Goal: Communication & Community: Answer question/provide support

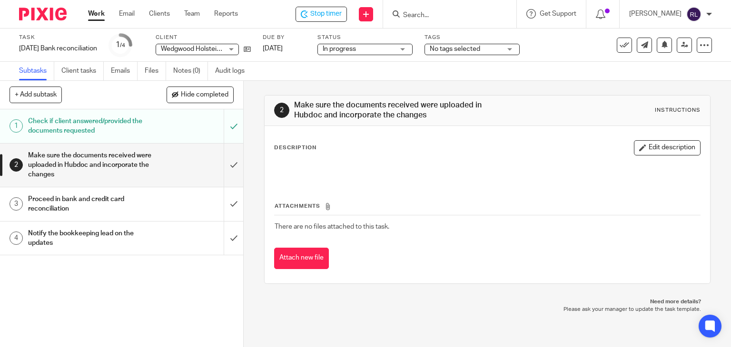
click at [127, 233] on h1 "Notify the bookkeeping lead on the updates" at bounding box center [90, 239] width 124 height 24
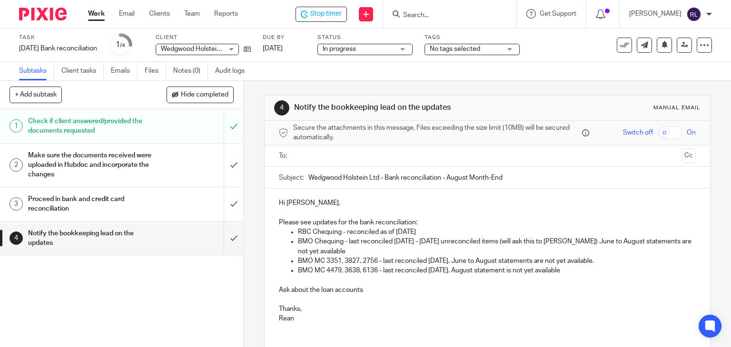
scroll to position [48, 0]
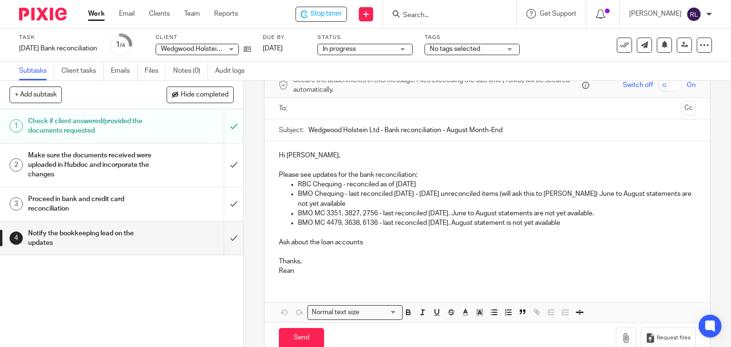
click at [365, 245] on p "Ask about the loan accounts" at bounding box center [487, 243] width 417 height 10
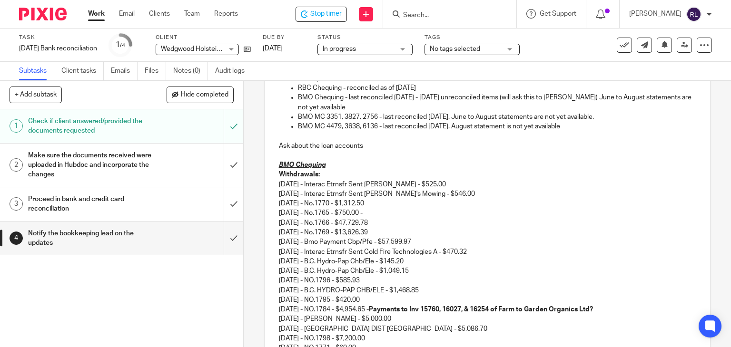
scroll to position [71, 0]
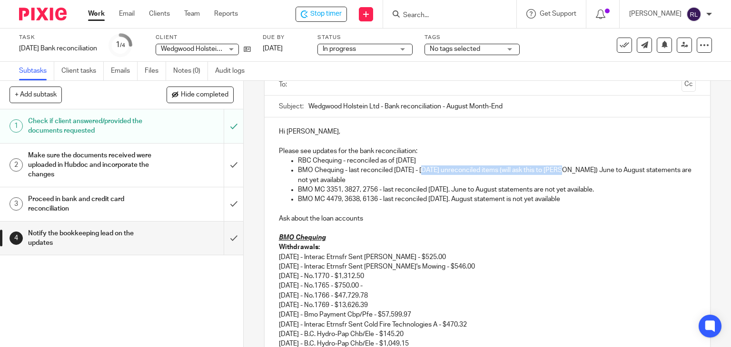
drag, startPoint x: 421, startPoint y: 172, endPoint x: 554, endPoint y: 169, distance: 133.3
click at [554, 169] on p "BMO Chequing - last reconciled May 1st - 3 unreconciled items (will ask this to…" at bounding box center [497, 176] width 398 height 20
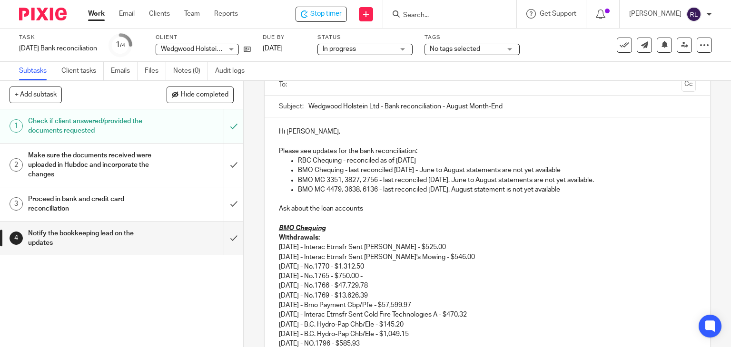
click at [572, 168] on p "BMO Chequing - last reconciled May 1st - June to August statements are not yet …" at bounding box center [497, 171] width 398 height 10
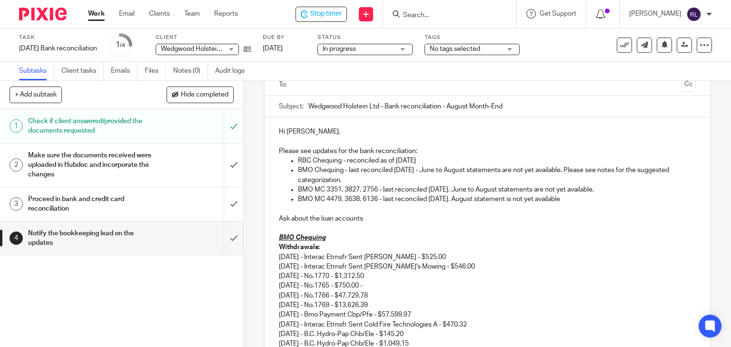
drag, startPoint x: 344, startPoint y: 162, endPoint x: 430, endPoint y: 157, distance: 86.7
click at [430, 157] on p "RBC Chequing - reconciled as of August 29th" at bounding box center [497, 161] width 398 height 10
drag, startPoint x: 345, startPoint y: 170, endPoint x: 352, endPoint y: 179, distance: 11.9
click at [352, 179] on p "BMO Chequing - last reconciled May 1st - June to August statements are not yet …" at bounding box center [497, 176] width 398 height 20
click at [437, 173] on strong "last reconciled May 1st - June to August statements are not yet available. Plea…" at bounding box center [492, 175] width 388 height 16
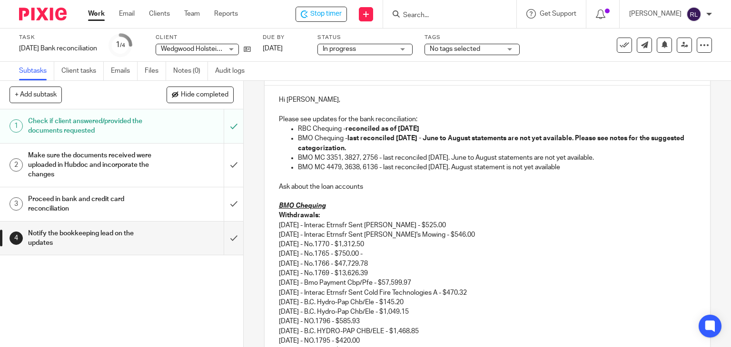
scroll to position [119, 0]
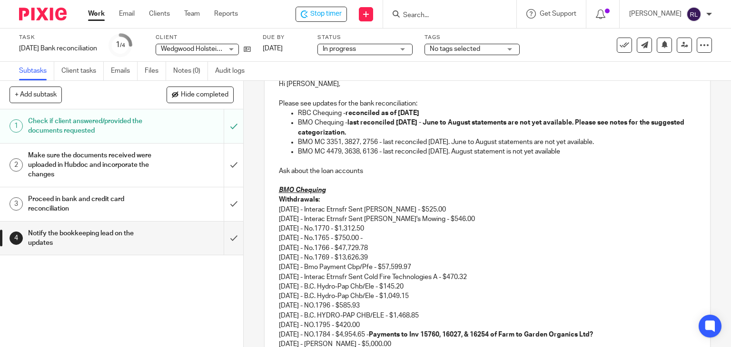
click at [617, 141] on p "BMO MC 3351, 3827, 2756 - last reconciled May 28th. June to August statements a…" at bounding box center [497, 143] width 398 height 10
drag, startPoint x: 577, startPoint y: 122, endPoint x: 582, endPoint y: 130, distance: 9.5
click at [582, 130] on p "BMO Chequing - last reconciled May 1st - June to August statements are not yet …" at bounding box center [497, 128] width 398 height 20
copy strong "Please see notes for the suggested categorization."
click at [621, 144] on p "BMO MC 3351, 3827, 2756 - last reconciled May 28th. June to August statements a…" at bounding box center [497, 143] width 398 height 10
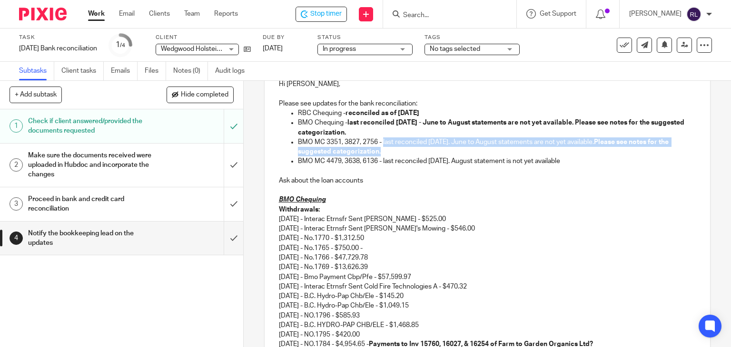
drag, startPoint x: 380, startPoint y: 141, endPoint x: 387, endPoint y: 147, distance: 8.5
click at [387, 147] on p "BMO MC 3351, 3827, 2756 - last reconciled May 28th. June to August statements a…" at bounding box center [497, 148] width 398 height 20
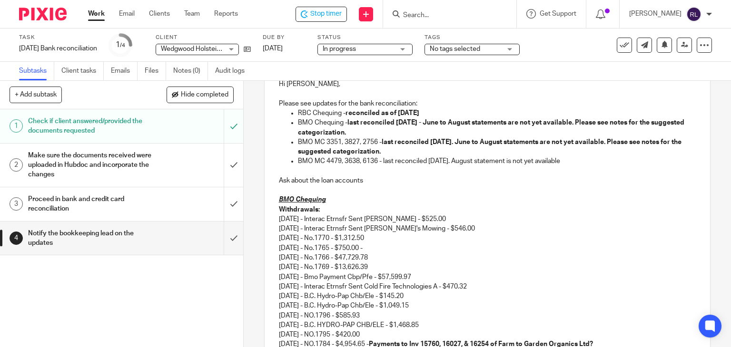
click at [403, 157] on p "BMO MC 4479, 3638, 6136 - last reconciled June 28th. August statement is not ye…" at bounding box center [497, 162] width 398 height 10
click at [576, 161] on p "BMO MC 4479, 3638, 6136 - last reconciled June 28th. August statement is not ye…" at bounding box center [497, 162] width 398 height 10
drag, startPoint x: 613, startPoint y: 140, endPoint x: 622, endPoint y: 149, distance: 12.8
click at [622, 149] on p "BMO MC 3351, 3827, 2756 - last reconciled May 28th. June to August statements a…" at bounding box center [497, 148] width 398 height 20
copy strong "Please see notes for the suggested categorization."
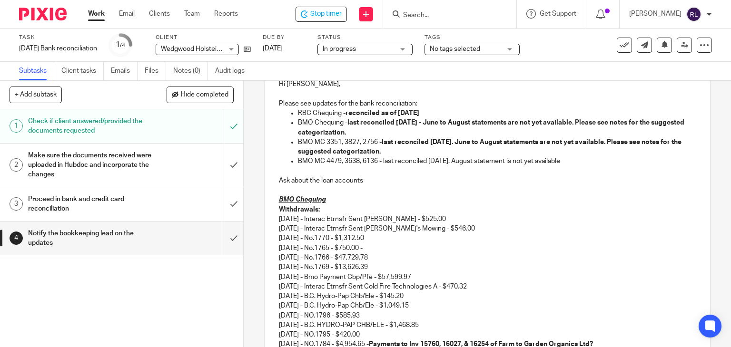
click at [578, 162] on p "BMO MC 4479, 3638, 6136 - last reconciled June 28th. August statement is not ye…" at bounding box center [497, 162] width 398 height 10
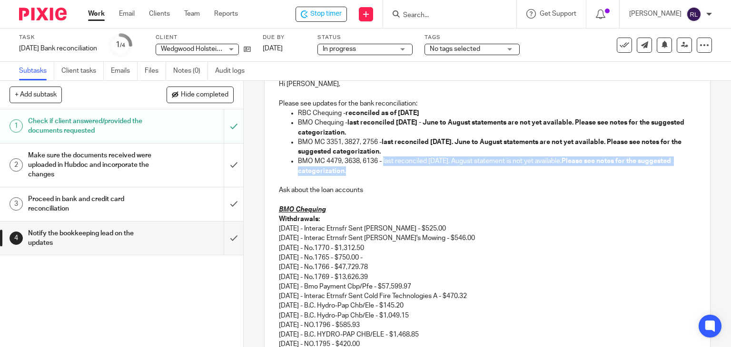
drag, startPoint x: 381, startPoint y: 160, endPoint x: 399, endPoint y: 168, distance: 19.9
click at [399, 168] on p "BMO MC 4479, 3638, 6136 - last reconciled June 28th. August statement is not ye…" at bounding box center [497, 167] width 398 height 20
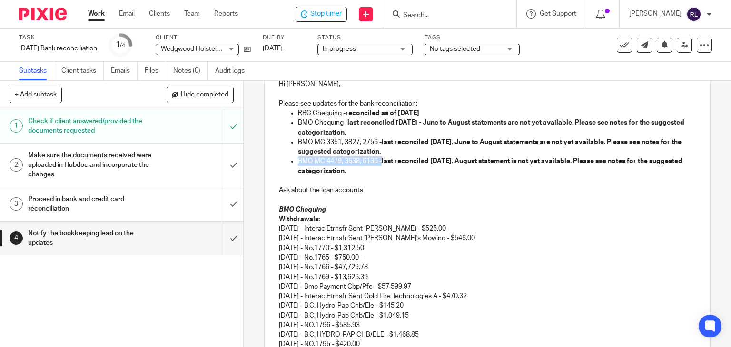
click at [418, 171] on p "BMO MC 4479, 3638, 6136 - last reconciled June 28th. August statement is not ye…" at bounding box center [497, 167] width 398 height 20
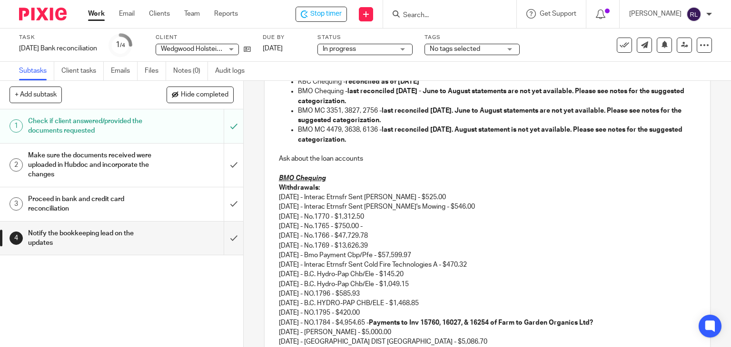
scroll to position [167, 0]
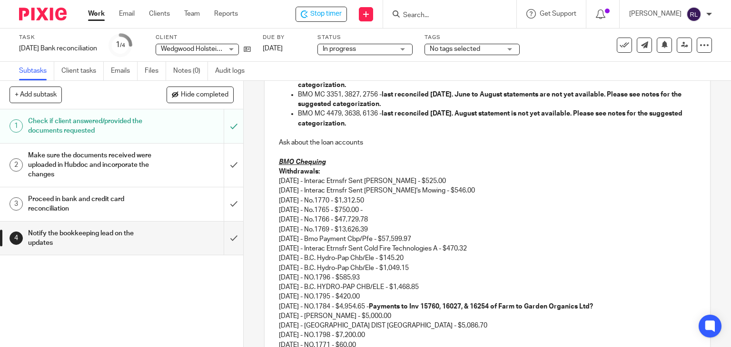
click at [395, 149] on p at bounding box center [487, 153] width 417 height 10
drag, startPoint x: 371, startPoint y: 146, endPoint x: 275, endPoint y: 146, distance: 96.6
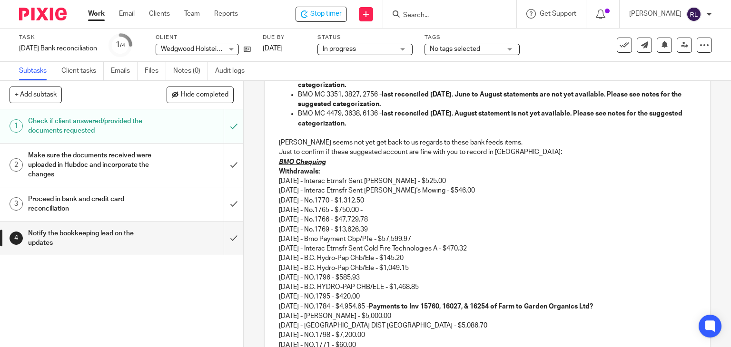
click at [398, 201] on p "06/26/2025 - No.1770 - $1,312.50" at bounding box center [487, 201] width 417 height 10
drag, startPoint x: 386, startPoint y: 202, endPoint x: 276, endPoint y: 180, distance: 112.1
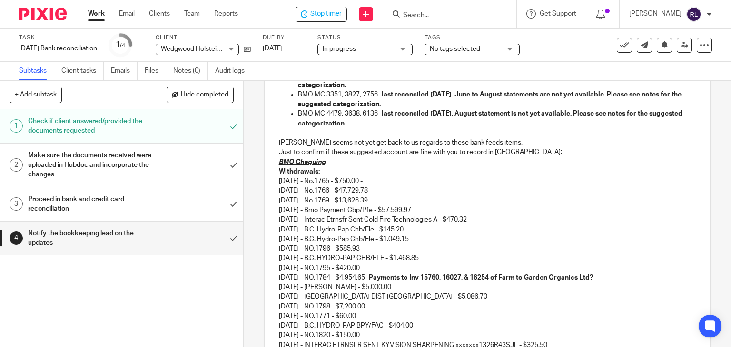
click at [369, 190] on p "07/04/2025 - No.1766 - $47,729.78" at bounding box center [487, 191] width 417 height 10
click at [393, 180] on p "07/02/2025 - No.1765 - $750.00 -" at bounding box center [487, 182] width 417 height 10
drag, startPoint x: 380, startPoint y: 181, endPoint x: 459, endPoint y: 183, distance: 78.5
click at [459, 183] on p "07/02/2025 - No.1765 - $750.00 - Uncategorized expense" at bounding box center [487, 182] width 417 height 10
click at [443, 189] on p "07/04/2025 - No.1766 - $47,729.78" at bounding box center [487, 191] width 417 height 10
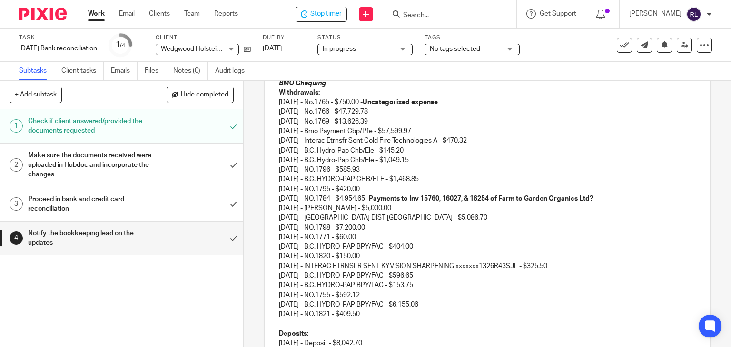
scroll to position [262, 0]
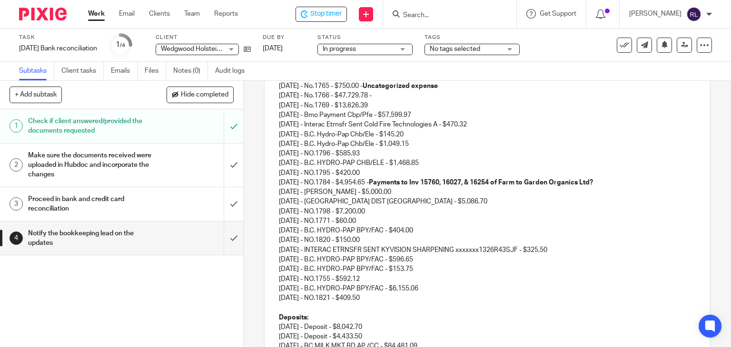
drag, startPoint x: 276, startPoint y: 210, endPoint x: 478, endPoint y: 297, distance: 219.8
click at [478, 297] on div "Hi Chrissy, Please see updates for the bank reconciliation: RBC Chequing - reco…" at bounding box center [488, 301] width 446 height 749
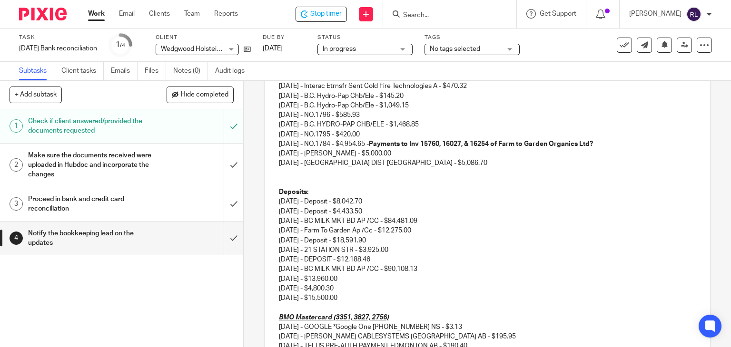
scroll to position [357, 0]
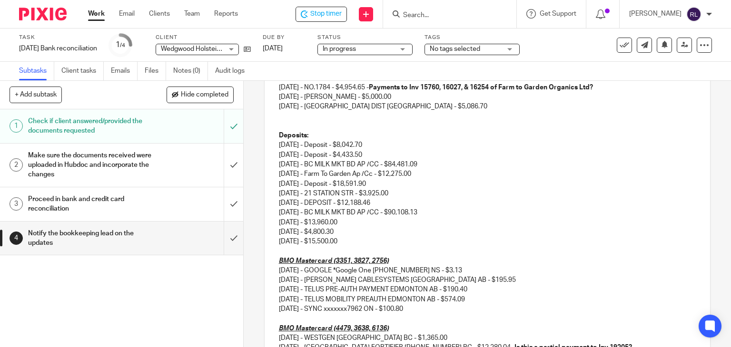
drag, startPoint x: 276, startPoint y: 219, endPoint x: 362, endPoint y: 240, distance: 88.5
click at [362, 240] on div "Hi Chrissy, Please see updates for the bank reconciliation: RBC Chequing - reco…" at bounding box center [488, 163] width 446 height 663
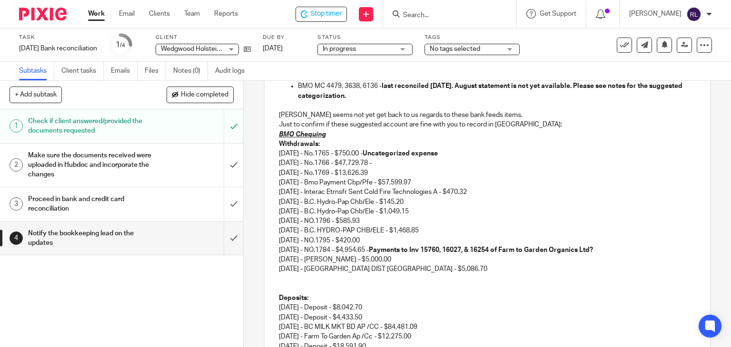
scroll to position [188, 0]
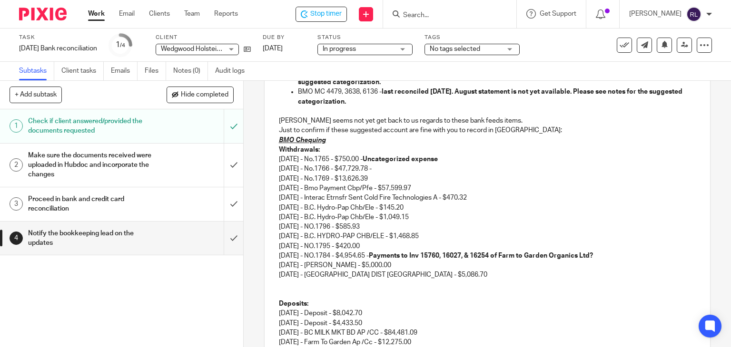
click at [387, 168] on p "07/04/2025 - No.1766 - $47,729.78 -" at bounding box center [487, 169] width 417 height 10
drag, startPoint x: 379, startPoint y: 158, endPoint x: 453, endPoint y: 161, distance: 73.3
click at [453, 161] on p "07/02/2025 - No.1765 - $750.00 - Uncategorized expense" at bounding box center [487, 160] width 417 height 10
copy strong "Uncategorized expense"
click at [409, 169] on p "07/04/2025 - No.1766 - $47,729.78 -" at bounding box center [487, 169] width 417 height 10
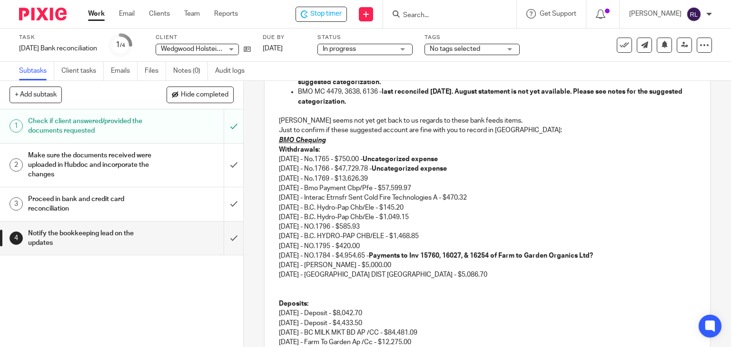
click at [392, 175] on p "07/07/2025 - No.1769 - $13,626.39" at bounding box center [487, 179] width 417 height 10
drag, startPoint x: 438, startPoint y: 189, endPoint x: 268, endPoint y: 183, distance: 169.5
click at [268, 183] on div "Hi Chrissy, Please see updates for the bank reconciliation: RBC Chequing - reco…" at bounding box center [488, 321] width 446 height 643
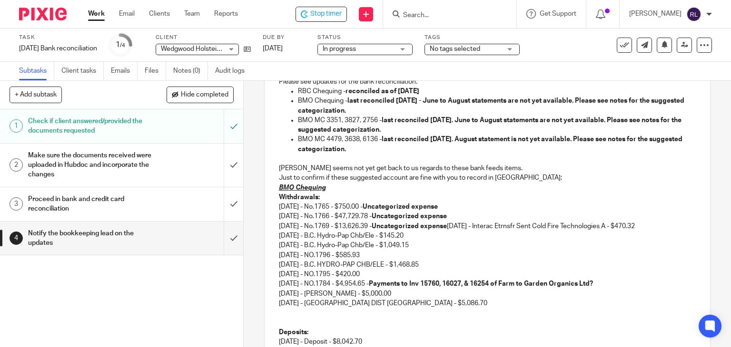
scroll to position [200, 0]
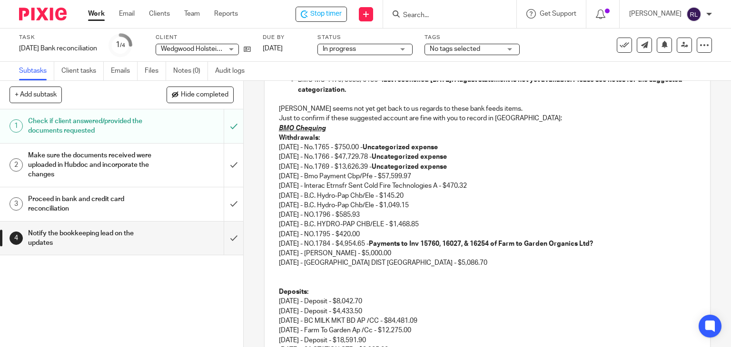
click at [394, 179] on p "07/18/2025 - Bmo Payment Cbp/Pfe - $57,599.97 07/18/2025 - Interac Etrnsfr Sent…" at bounding box center [487, 182] width 417 height 20
drag, startPoint x: 277, startPoint y: 177, endPoint x: 419, endPoint y: 178, distance: 142.3
click at [419, 178] on p "07/18/2025 - Bmo Payment Cbp/Pfe - $57,599.97 07/18/2025 - Interac Etrnsfr Sent…" at bounding box center [487, 182] width 417 height 20
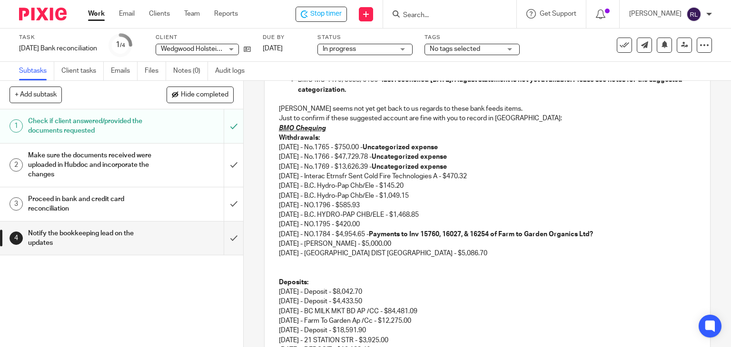
click at [459, 181] on p "07/28/2025 - B.C. Hydro-Pap Chb/Ele - $145.20 07/28/2025 - B.C. Hydro-Pap Chb/E…" at bounding box center [487, 191] width 417 height 20
click at [503, 177] on p "07/18/2025 - Interac Etrnsfr Sent Cold Fire Technologies A - $470.32" at bounding box center [487, 177] width 417 height 10
drag, startPoint x: 487, startPoint y: 177, endPoint x: 569, endPoint y: 177, distance: 81.8
click at [569, 177] on p "07/18/2025 - Interac Etrnsfr Sent Cold Fire Technologies A - $470.32 - Vehicle …" at bounding box center [487, 177] width 417 height 10
click at [544, 176] on strong "Vehicle Gas, Oil & repairs" at bounding box center [510, 176] width 79 height 7
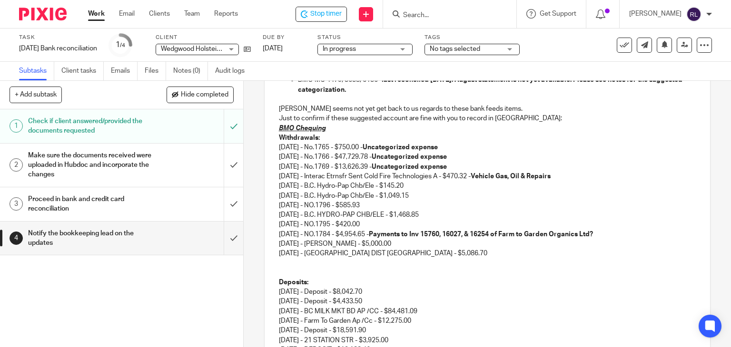
click at [450, 202] on p "08/07/2025 - NO.1796 - $585.93" at bounding box center [487, 206] width 417 height 10
click at [451, 188] on p "07/28/2025 - B.C. Hydro-Pap Chb/Ele - $145.20 07/28/2025 - B.C. Hydro-Pap Chb/E…" at bounding box center [487, 191] width 417 height 20
drag, startPoint x: 423, startPoint y: 184, endPoint x: 483, endPoint y: 186, distance: 59.5
click at [483, 186] on p "07/28/2025 - B.C. Hydro-Pap Chb/Ele - $145.20 - Utilities & Telephone 07/28/202…" at bounding box center [487, 191] width 417 height 20
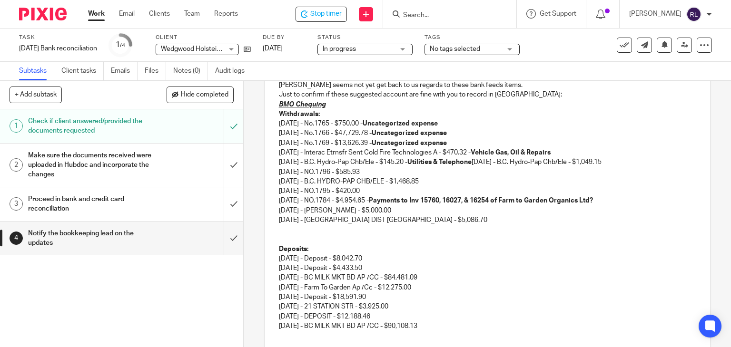
scroll to position [272, 0]
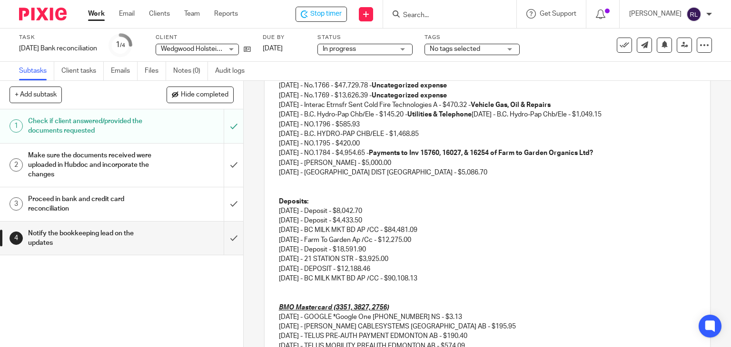
click at [487, 114] on p "07/28/2025 - B.C. Hydro-Pap Chb/Ele - $145.20 - Utilities & Telephone 07/28/202…" at bounding box center [487, 115] width 417 height 10
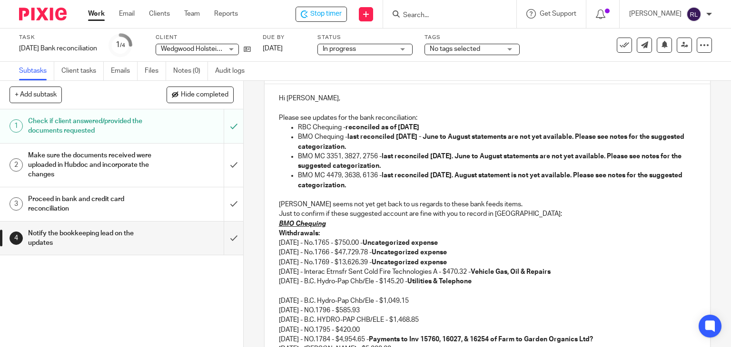
scroll to position [152, 0]
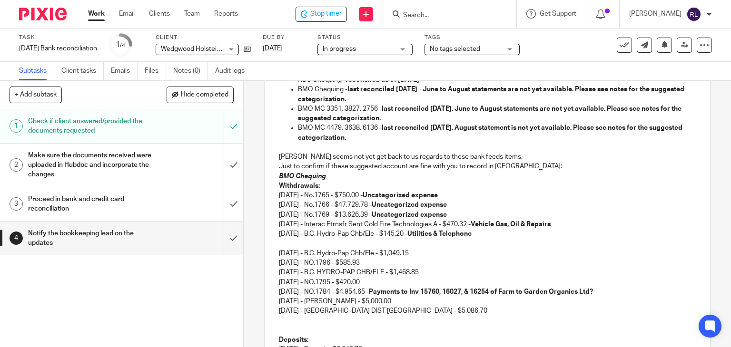
click at [279, 252] on p "07/28/2025 - B.C. Hydro-Pap Chb/Ele - $1,049.15" at bounding box center [487, 249] width 417 height 20
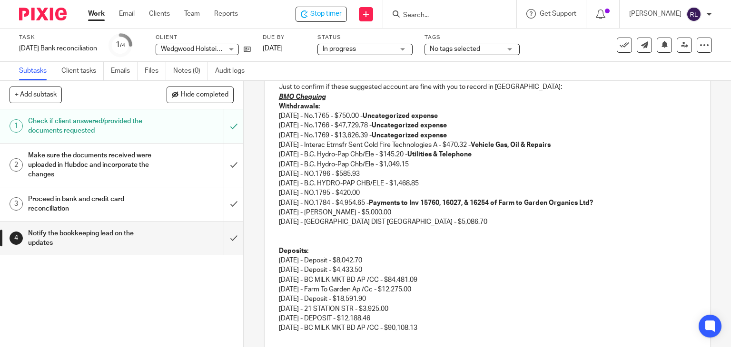
scroll to position [247, 0]
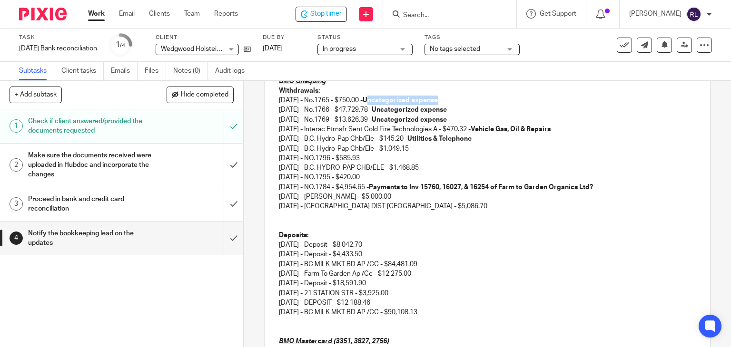
drag, startPoint x: 381, startPoint y: 99, endPoint x: 444, endPoint y: 103, distance: 63.4
click at [465, 99] on p "07/02/2025 - No.1765 - $750.00 - Uncategorized expense" at bounding box center [487, 101] width 417 height 10
click at [397, 105] on p "07/04/2025 - No.1766 - $47,729.78 - Uncategorized expense" at bounding box center [487, 110] width 417 height 10
drag, startPoint x: 380, startPoint y: 99, endPoint x: 471, endPoint y: 100, distance: 90.4
click at [471, 100] on p "07/02/2025 - No.1765 - $750.00 - Uncategorized expense" at bounding box center [487, 101] width 417 height 10
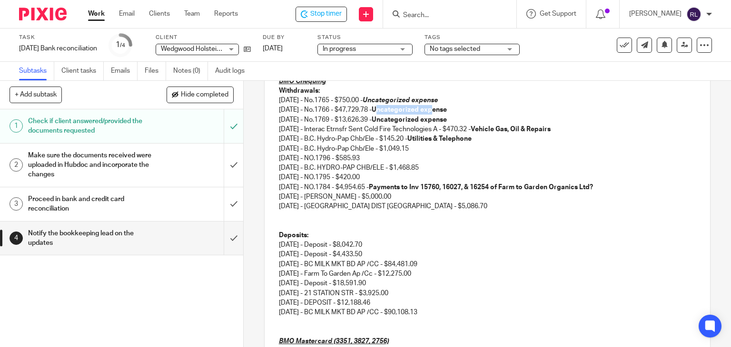
drag, startPoint x: 390, startPoint y: 109, endPoint x: 444, endPoint y: 113, distance: 54.4
click at [444, 113] on p "07/04/2025 - No.1766 - $47,729.78 - Uncategorized expense" at bounding box center [487, 110] width 417 height 10
click at [422, 113] on p "07/04/2025 - No.1766 - $47,729.78 - Uncategorized expense" at bounding box center [487, 110] width 417 height 10
drag, startPoint x: 389, startPoint y: 109, endPoint x: 466, endPoint y: 113, distance: 77.6
click at [467, 113] on p "07/04/2025 - No.1766 - $47,729.78 - Uncategorized expense" at bounding box center [487, 110] width 417 height 10
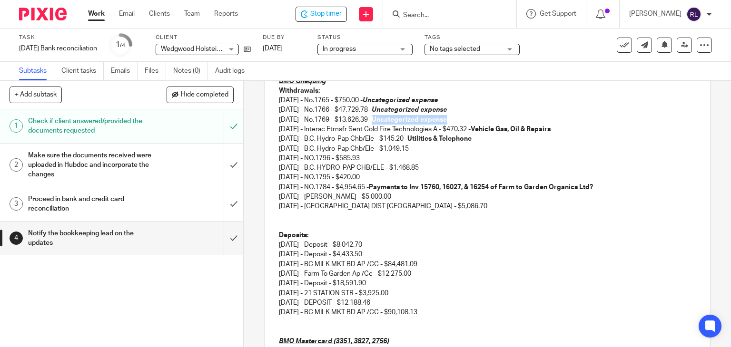
drag, startPoint x: 387, startPoint y: 119, endPoint x: 461, endPoint y: 115, distance: 73.9
click at [461, 115] on p "07/07/2025 - No.1769 - $13,626.39 - Uncategorized expense" at bounding box center [487, 120] width 417 height 10
drag, startPoint x: 488, startPoint y: 128, endPoint x: 569, endPoint y: 128, distance: 80.4
click at [569, 128] on p "07/18/2025 - Interac Etrnsfr Sent Cold Fire Technologies A - $470.32 - Vehicle …" at bounding box center [487, 130] width 417 height 10
click at [424, 138] on strong "Utilities & Telephone" at bounding box center [439, 139] width 64 height 7
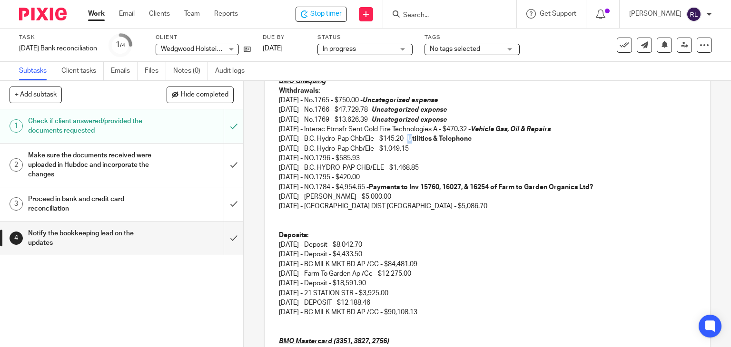
click at [424, 138] on strong "Utilities & Telephone" at bounding box center [439, 139] width 64 height 7
drag, startPoint x: 424, startPoint y: 138, endPoint x: 493, endPoint y: 137, distance: 69.5
click at [493, 137] on p "07/28/2025 - B.C. Hydro-Pap Chb/Ele - $145.20 - Utilities & Telephone" at bounding box center [487, 139] width 417 height 10
click at [467, 150] on p "07/28/2025 - B.C. Hydro-Pap Chb/Ele - $1,049.15" at bounding box center [487, 149] width 417 height 10
drag, startPoint x: 418, startPoint y: 140, endPoint x: 425, endPoint y: 140, distance: 7.2
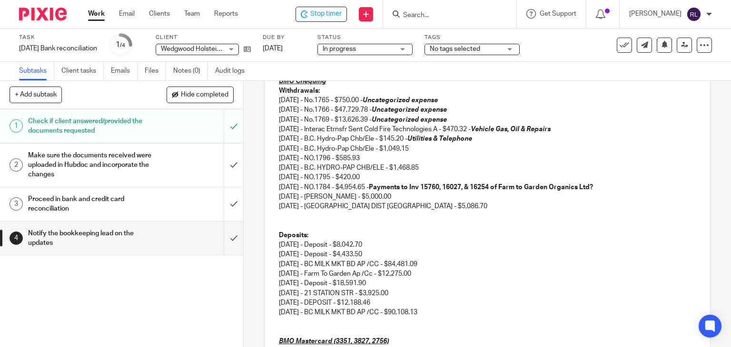
click at [425, 140] on p "07/28/2025 - B.C. Hydro-Pap Chb/Ele - $145.20 - Utilities & Telephone" at bounding box center [487, 139] width 417 height 10
click at [436, 141] on em "Utilities & Telephone" at bounding box center [439, 139] width 65 height 7
drag, startPoint x: 419, startPoint y: 139, endPoint x: 491, endPoint y: 139, distance: 71.4
click at [491, 139] on p "07/28/2025 - B.C. Hydro-Pap Chb/Ele - $145.20 - Utilities & Telephone" at bounding box center [487, 139] width 417 height 10
copy p "- Utilities & Telephone"
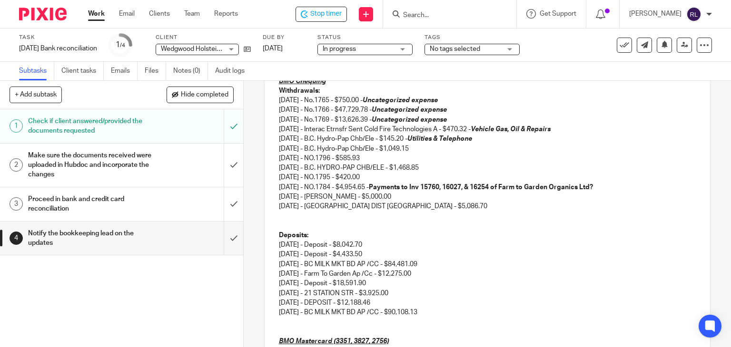
click at [439, 148] on p "07/28/2025 - B.C. Hydro-Pap Chb/Ele - $1,049.15" at bounding box center [487, 149] width 417 height 10
click at [385, 158] on p "08/07/2025 - NO.1796 - $585.93" at bounding box center [487, 159] width 417 height 10
drag, startPoint x: 384, startPoint y: 120, endPoint x: 463, endPoint y: 120, distance: 78.5
click at [463, 120] on p "07/07/2025 - No.1769 - $13,626.39 - Uncategorized expense" at bounding box center [487, 120] width 417 height 10
copy p "- Uncategorized expense"
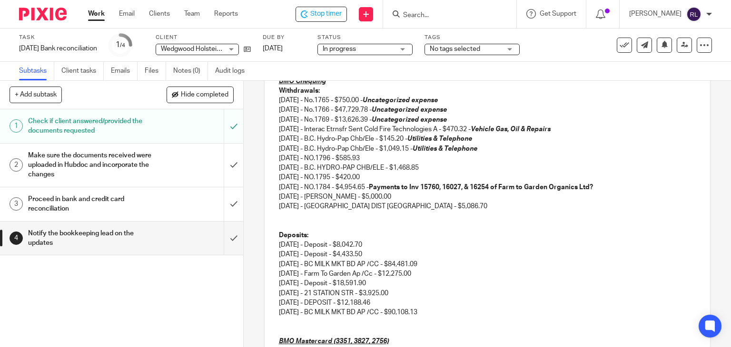
click at [383, 158] on p "08/07/2025 - NO.1796 - $585.93" at bounding box center [487, 159] width 417 height 10
drag, startPoint x: 423, startPoint y: 147, endPoint x: 492, endPoint y: 149, distance: 69.0
click at [492, 149] on p "07/28/2025 - B.C. Hydro-Pap Chb/Ele - $1,049.15 - Utilities & Telephone" at bounding box center [487, 149] width 417 height 10
copy p "- Utilities & Telephone"
click at [444, 166] on p "08/12/2025 - B.C. HYDRO-PAP CHB/ELE - $1,468.85" at bounding box center [487, 168] width 417 height 10
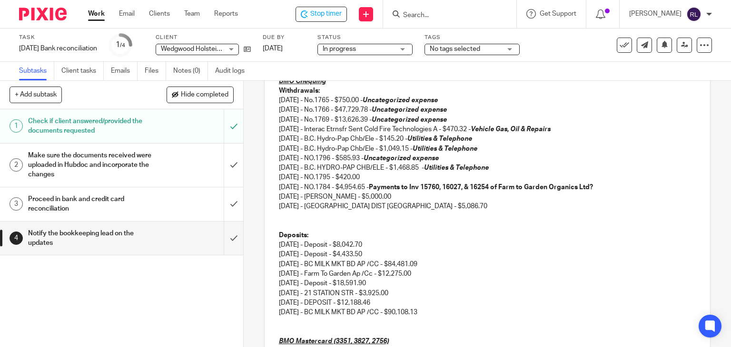
drag, startPoint x: 375, startPoint y: 158, endPoint x: 477, endPoint y: 157, distance: 102.3
click at [477, 157] on p "08/07/2025 - NO.1796 - $585.93 - Uncategorized expense" at bounding box center [487, 159] width 417 height 10
copy p "- Uncategorized expense"
click at [384, 173] on p "08/12/2025 - NO.1795 - $420.00" at bounding box center [487, 178] width 417 height 10
click at [618, 185] on p "08/25/2025 - NO.1784 - $4,954.65 - Payments to Inv 15760, 16027, & 16254 of Far…" at bounding box center [487, 188] width 417 height 10
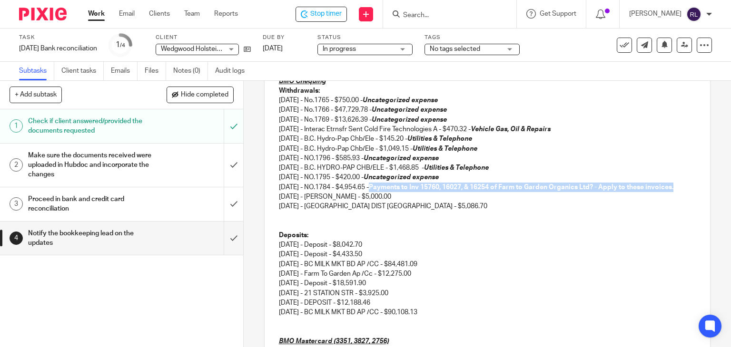
drag, startPoint x: 385, startPoint y: 185, endPoint x: 392, endPoint y: 193, distance: 10.9
click at [392, 192] on p "08/25/2025 - NO.1784 - $4,954.65 - Payments to Inv 15760, 16027, & 16254 of Far…" at bounding box center [487, 188] width 417 height 10
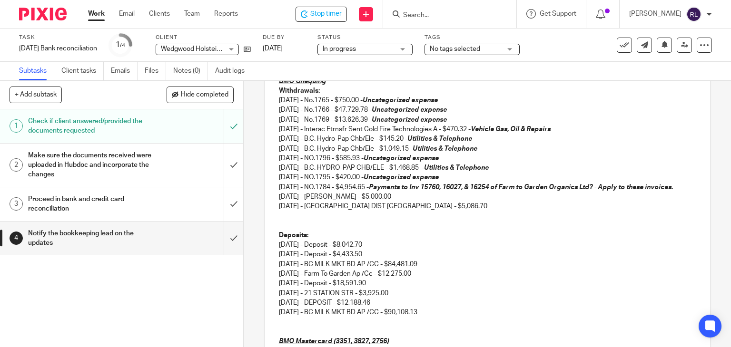
click at [426, 202] on p "08/29/2025 - RAMSAY LAMPMAN - $5,000.00" at bounding box center [487, 197] width 417 height 10
drag, startPoint x: 380, startPoint y: 179, endPoint x: 459, endPoint y: 178, distance: 79.0
click at [459, 178] on p "08/12/2025 - NO.1795 - $420.00 - Uncategorized expense" at bounding box center [487, 178] width 417 height 10
copy em "Uncategorized expense"
click at [331, 192] on p "08/25/2025 - NO.1784 - $4,954.65 - Payments to Inv 15760, 16027, & 16254 of Far…" at bounding box center [487, 188] width 417 height 10
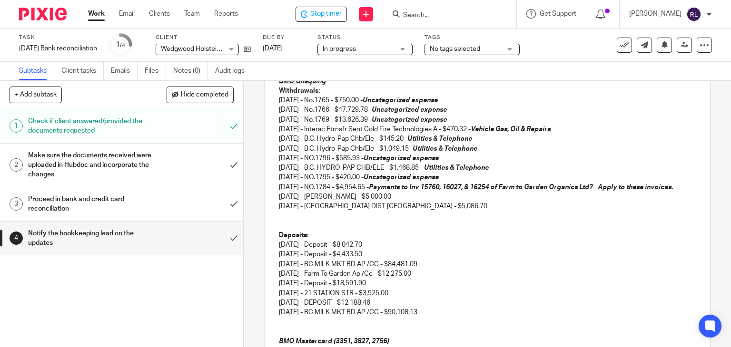
click at [420, 202] on p "08/29/2025 - RAMSAY LAMPMAN - $5,000.00" at bounding box center [487, 197] width 417 height 10
click at [415, 200] on em "Uncategorized expense" at bounding box center [428, 197] width 75 height 7
click at [412, 211] on p "08/29/2025 - SAANICH DIST TX - $5,086.70" at bounding box center [487, 207] width 417 height 10
drag, startPoint x: 421, startPoint y: 217, endPoint x: 270, endPoint y: 219, distance: 150.9
click at [270, 219] on div "Hi Chrissy, Please see updates for the bank reconciliation: RBC Chequing - reco…" at bounding box center [488, 258] width 446 height 634
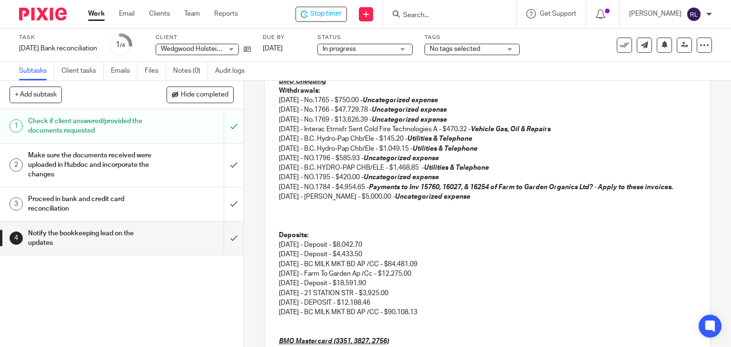
click at [289, 221] on p at bounding box center [487, 216] width 417 height 10
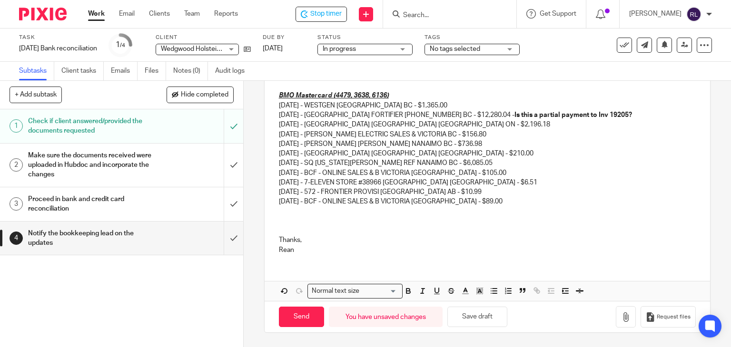
scroll to position [560, 0]
click at [464, 320] on button "Save draft" at bounding box center [477, 317] width 60 height 20
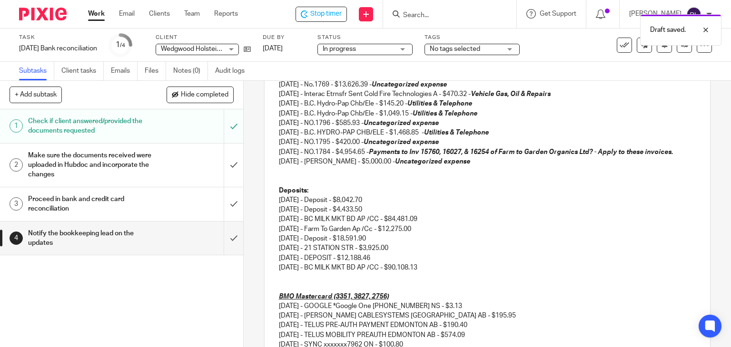
scroll to position [227, 0]
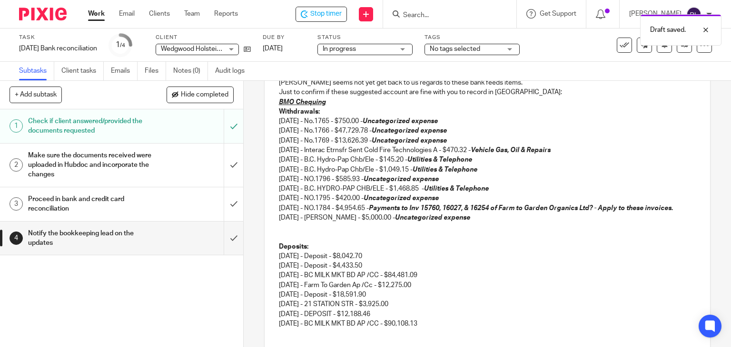
click at [281, 242] on p at bounding box center [487, 237] width 417 height 10
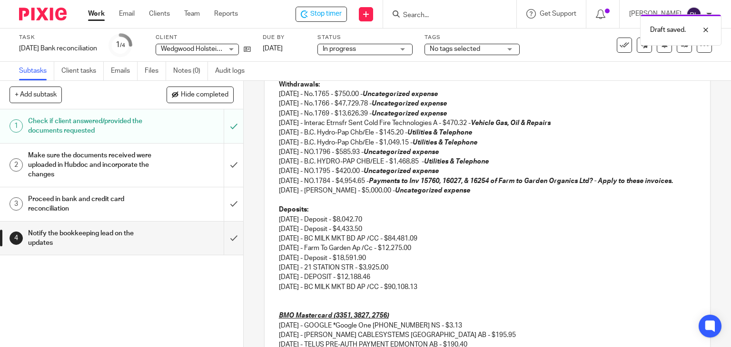
scroll to position [274, 0]
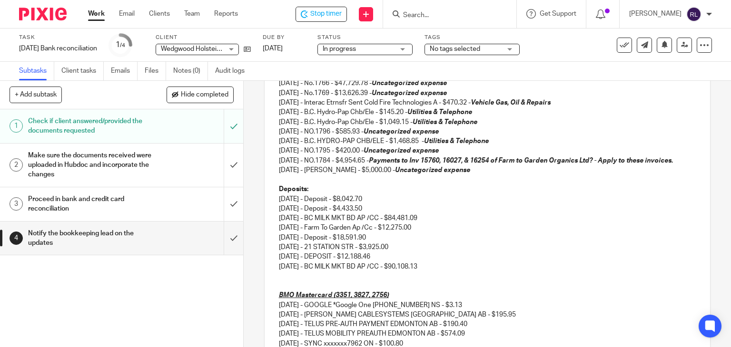
click at [402, 204] on p "06/26/2025 - Deposit - $8,042.70" at bounding box center [487, 200] width 417 height 10
drag, startPoint x: 414, startPoint y: 181, endPoint x: 495, endPoint y: 184, distance: 80.9
click at [495, 184] on div "Hi Chrissy, Please see updates for the bank reconciliation: RBC Chequing - reco…" at bounding box center [488, 222] width 446 height 614
copy p "- Uncategorized expense"
click at [389, 204] on p "06/26/2025 - Deposit - $8,042.70" at bounding box center [487, 200] width 417 height 10
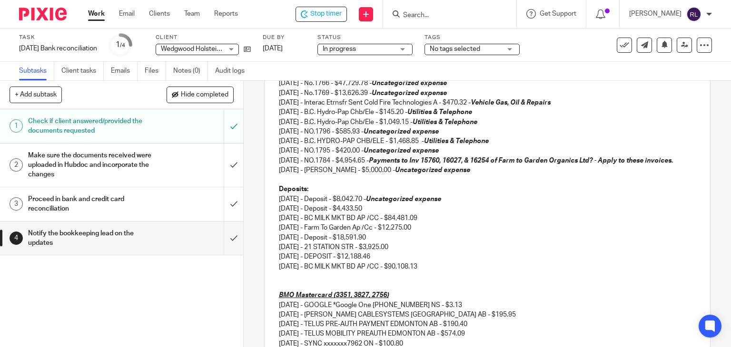
click at [447, 204] on p "06/26/2025 - Deposit - $8,042.70 - Uncategorized expense" at bounding box center [487, 200] width 417 height 10
drag, startPoint x: 377, startPoint y: 207, endPoint x: 457, endPoint y: 210, distance: 80.0
click at [457, 204] on p "06/26/2025 - Deposit - $8,042.70 - Uncategorized Income" at bounding box center [487, 200] width 417 height 10
copy p "- Uncategorized Income"
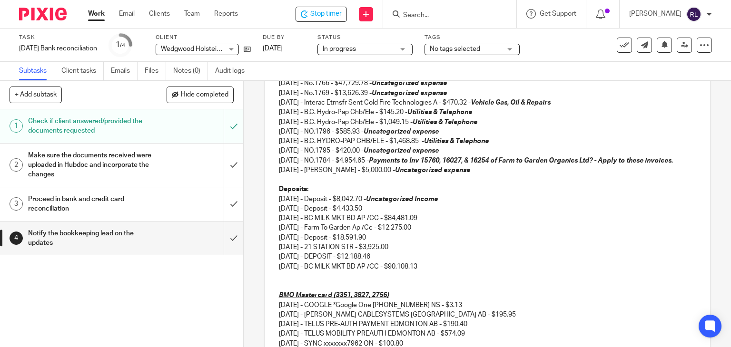
click at [396, 213] on p "07/04/2025 - Deposit - $4,433.50" at bounding box center [487, 209] width 417 height 10
click at [392, 243] on p "07/29/2025 - Deposit - $18,591.90" at bounding box center [487, 238] width 417 height 10
click at [405, 262] on p "08/19/2025 - DEPOSIT - $12,188.46" at bounding box center [487, 257] width 417 height 10
click at [447, 233] on p "07/29/2025 - Farm To Garden Ap /Cc - $12,275.00" at bounding box center [487, 228] width 417 height 10
drag, startPoint x: 432, startPoint y: 237, endPoint x: 469, endPoint y: 237, distance: 36.6
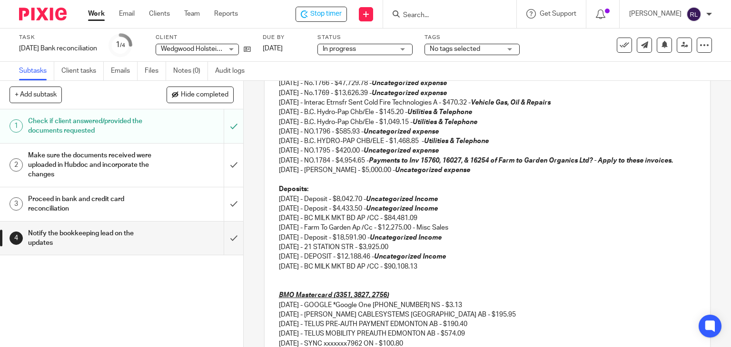
click at [469, 233] on p "07/29/2025 - Farm To Garden Ap /Cc - $12,275.00 - Misc Sales" at bounding box center [487, 228] width 417 height 10
click at [413, 252] on p "08/05/2025 - 21 STATION STR - $3,925.00" at bounding box center [487, 248] width 417 height 10
click at [430, 252] on p "08/05/2025 - 21 STATION STR - $3,925.00" at bounding box center [487, 248] width 417 height 10
drag, startPoint x: 407, startPoint y: 255, endPoint x: 458, endPoint y: 260, distance: 50.8
click at [455, 252] on p "08/05/2025 - 21 STATION STR - $3,925.00 - Rent Income" at bounding box center [487, 248] width 417 height 10
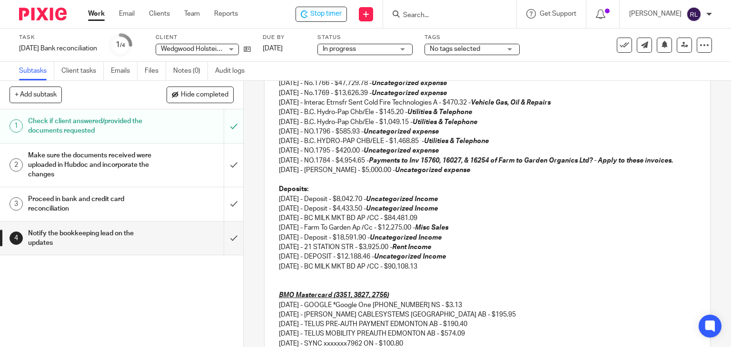
click at [525, 262] on p "08/19/2025 - DEPOSIT - $12,188.46 - Uncategorized Income" at bounding box center [487, 257] width 417 height 10
click at [447, 272] on p "08/29/2025 - BC MILK MKT BD AP /CC - $90,108.13" at bounding box center [487, 267] width 417 height 10
click at [436, 223] on p "07/17/2025 - BC MILK MKT BD AP /CC - $84,481.09" at bounding box center [487, 219] width 417 height 10
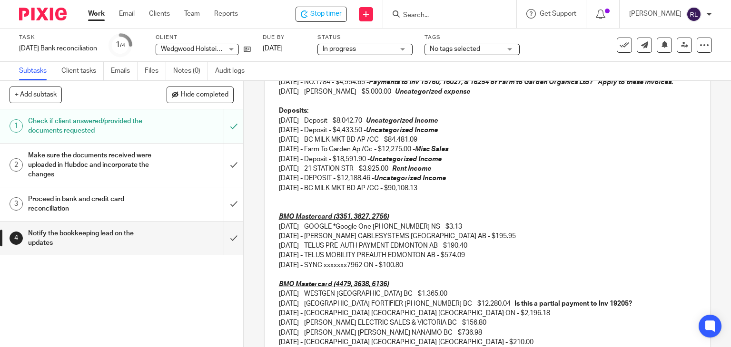
scroll to position [369, 0]
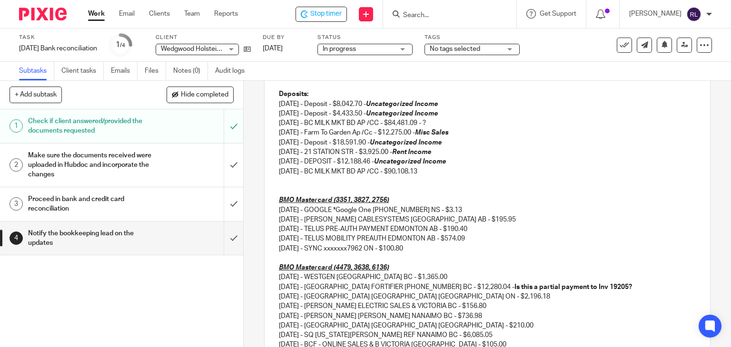
click at [443, 177] on p "08/29/2025 - BC MILK MKT BD AP /CC - $90,108.13" at bounding box center [487, 172] width 417 height 10
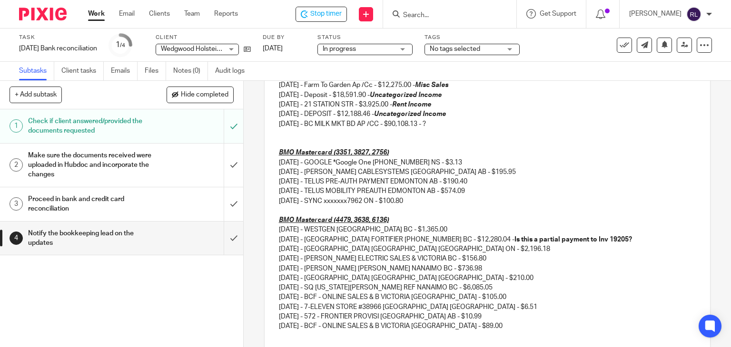
scroll to position [464, 0]
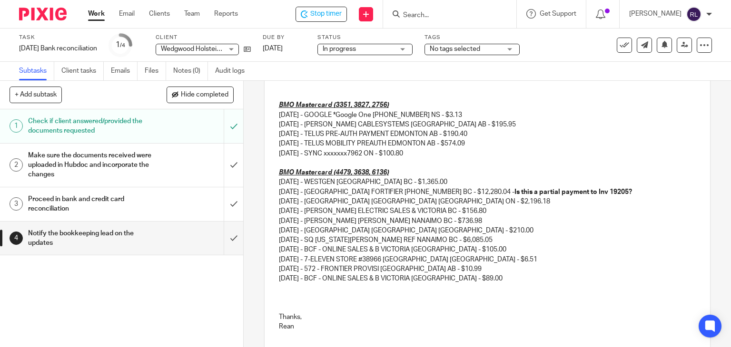
click at [543, 197] on p "07/01/2025 - GRAND VALLEY FORTIFIER 519-621-4400 BC - $12,280.04 - Is this a pa…" at bounding box center [487, 192] width 417 height 10
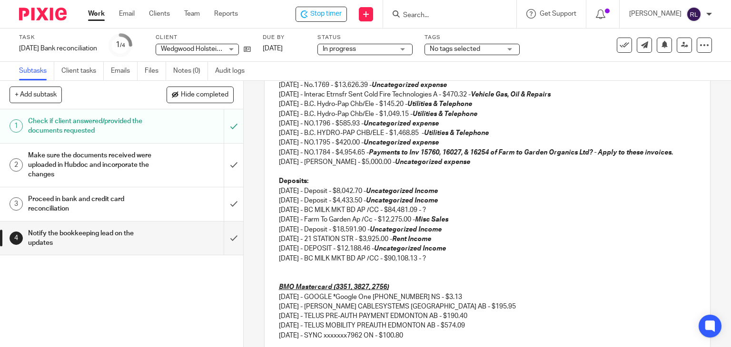
scroll to position [274, 0]
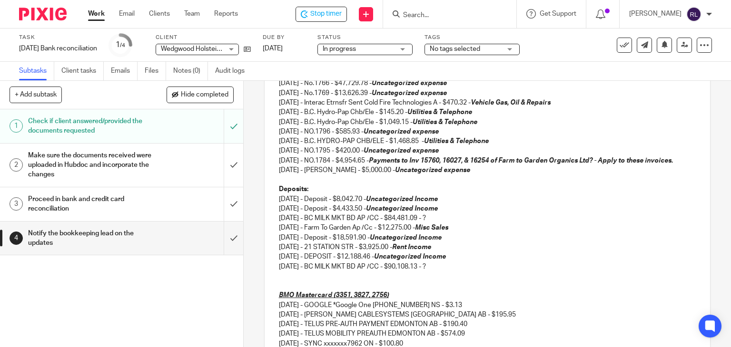
click at [509, 116] on p "07/28/2025 - B.C. Hydro-Pap Chb/Ele - $145.20 - Utilities & Telephone" at bounding box center [487, 113] width 417 height 10
drag, startPoint x: 487, startPoint y: 113, endPoint x: 681, endPoint y: 109, distance: 194.2
click at [683, 111] on div "Hi Chrissy, Please see updates for the bank reconciliation: RBC Chequing - reco…" at bounding box center [488, 222] width 446 height 614
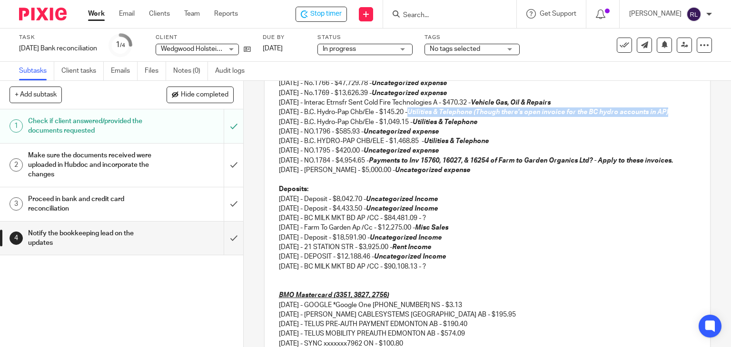
drag, startPoint x: 424, startPoint y: 115, endPoint x: 681, endPoint y: 116, distance: 257.0
click at [681, 116] on p "07/28/2025 - B.C. Hydro-Pap Chb/Ele - $145.20 - Utilities & Telephone (Though t…" at bounding box center [487, 113] width 417 height 10
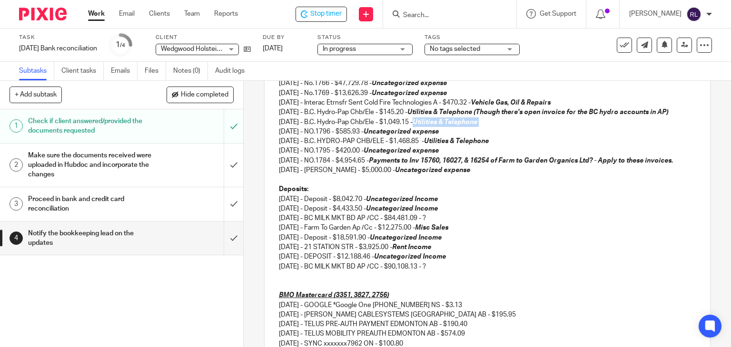
drag, startPoint x: 430, startPoint y: 123, endPoint x: 493, endPoint y: 123, distance: 63.8
click at [479, 123] on strong "Utilities & Telephone" at bounding box center [446, 122] width 66 height 7
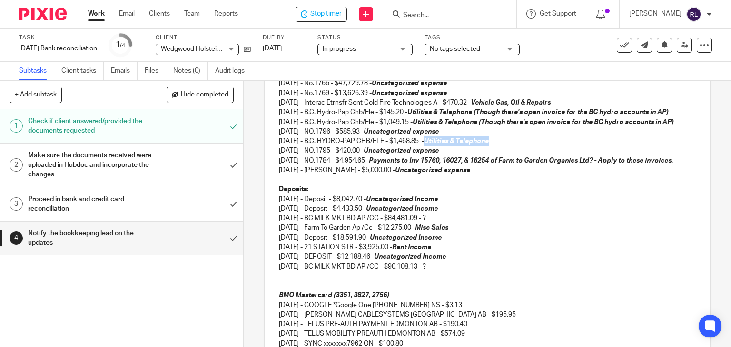
drag, startPoint x: 438, startPoint y: 151, endPoint x: 502, endPoint y: 149, distance: 64.3
click at [489, 145] on em "Utilities & Telephone" at bounding box center [456, 141] width 65 height 7
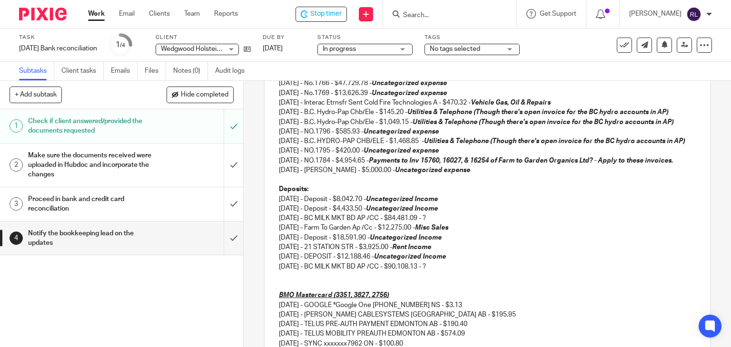
click at [566, 175] on p "08/29/2025 - RAMSAY LAMPMAN - $5,000.00 - Uncategorized expense" at bounding box center [487, 171] width 417 height 10
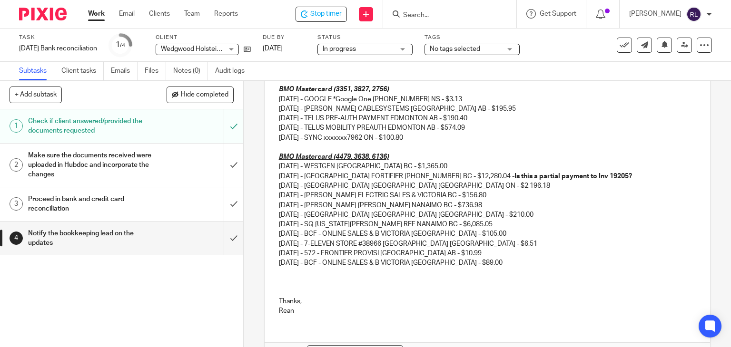
scroll to position [464, 0]
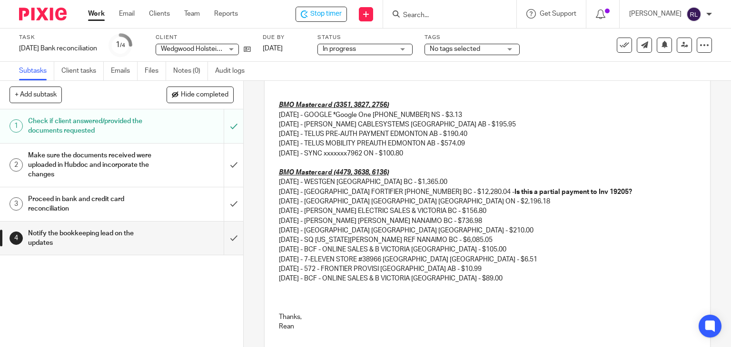
click at [477, 120] on p "08/18/2025 - GOOGLE *Google One 650-253-0000 NS - $3.13" at bounding box center [487, 115] width 417 height 10
drag, startPoint x: 467, startPoint y: 145, endPoint x: 523, endPoint y: 145, distance: 56.2
click at [523, 120] on p "08/18/2025 - GOOGLE *Google One 650-253-0000 NS - $3.13 - Office & Misc" at bounding box center [487, 115] width 417 height 10
click at [483, 129] on p "08/20/2025 - SHAW CABLESYSTEMS CALGARY AB - $195.95" at bounding box center [487, 125] width 417 height 10
click at [497, 129] on p "08/20/2025 - SHAW CABLESYSTEMS CALGARY AB - $195.95 - Utilities & telephone" at bounding box center [487, 125] width 417 height 10
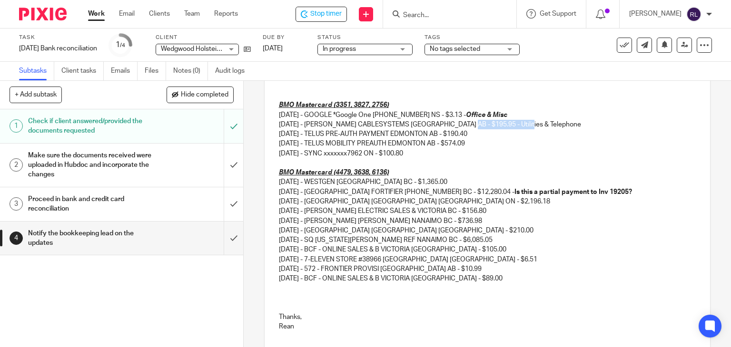
drag, startPoint x: 466, startPoint y: 151, endPoint x: 530, endPoint y: 153, distance: 64.3
click at [530, 129] on p "08/20/2025 - SHAW CABLESYSTEMS CALGARY AB - $195.95 - Utilities & Telephone" at bounding box center [487, 125] width 417 height 10
click at [489, 139] on p "08/22/2025 - TELUS PRE-AUTH PAYMENT EDMONTON AB - $190.40" at bounding box center [487, 134] width 417 height 10
click at [482, 148] on p "08/26/2025 - TELUS MOBILITY PREAUTH EDMONTON AB - $574.09" at bounding box center [487, 144] width 417 height 10
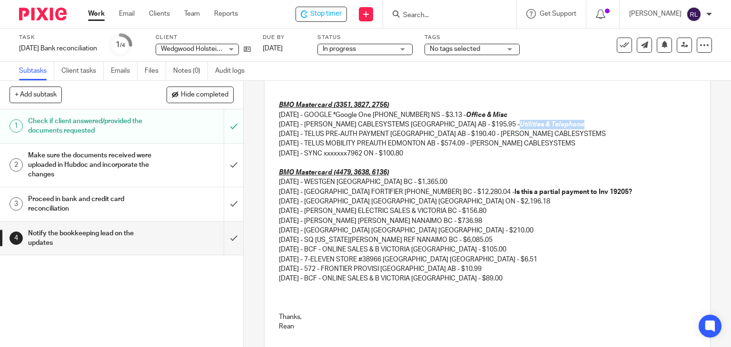
drag, startPoint x: 467, startPoint y: 154, endPoint x: 537, endPoint y: 153, distance: 69.5
click at [537, 129] on p "08/20/2025 - SHAW CABLESYSTEMS CALGARY AB - $195.95 - Utilities & Telephone" at bounding box center [487, 125] width 417 height 10
drag, startPoint x: 486, startPoint y: 163, endPoint x: 561, endPoint y: 162, distance: 74.2
click at [561, 139] on p "08/22/2025 - TELUS PRE-AUTH PAYMENT EDMONTON AB - $190.40 - SHAW CABLESYSTEMS" at bounding box center [487, 134] width 417 height 10
drag, startPoint x: 484, startPoint y: 173, endPoint x: 556, endPoint y: 173, distance: 71.9
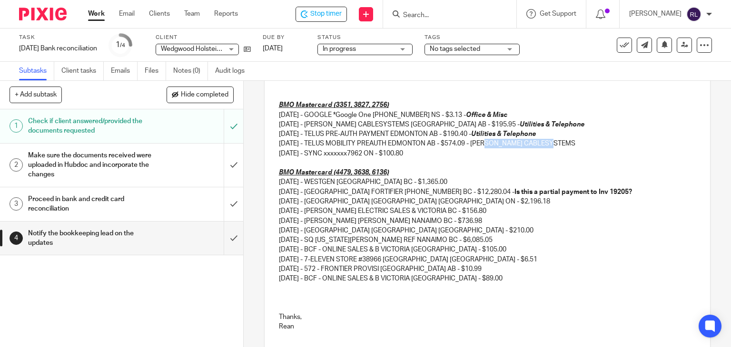
click at [556, 148] on p "08/26/2025 - TELUS MOBILITY PREAUTH EDMONTON AB - $574.09 - SHAW CABLESYSTEMS" at bounding box center [487, 144] width 417 height 10
click at [438, 158] on p "08/28/2025 - SYNC xxxxxxx7962 ON - $100.80" at bounding box center [487, 154] width 417 height 10
drag, startPoint x: 430, startPoint y: 181, endPoint x: 275, endPoint y: 186, distance: 155.7
click at [275, 186] on div "Hi Chrissy, Please see updates for the bank reconciliation: RBC Chequing - reco…" at bounding box center [488, 31] width 446 height 614
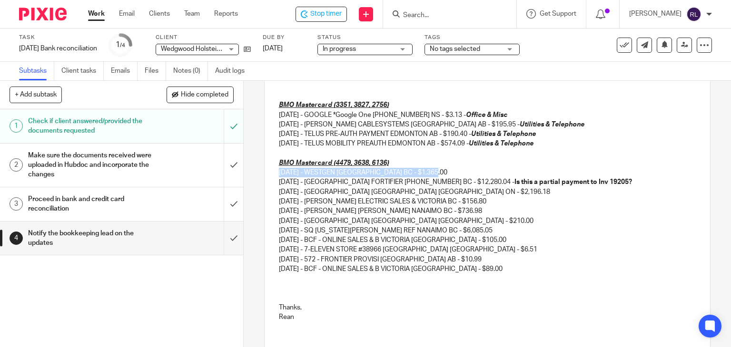
drag, startPoint x: 441, startPoint y: 200, endPoint x: 276, endPoint y: 200, distance: 165.1
click at [279, 177] on p "06/30/2025 - WESTGEN ABBOTSFORD BC - $1,365.00" at bounding box center [487, 173] width 417 height 10
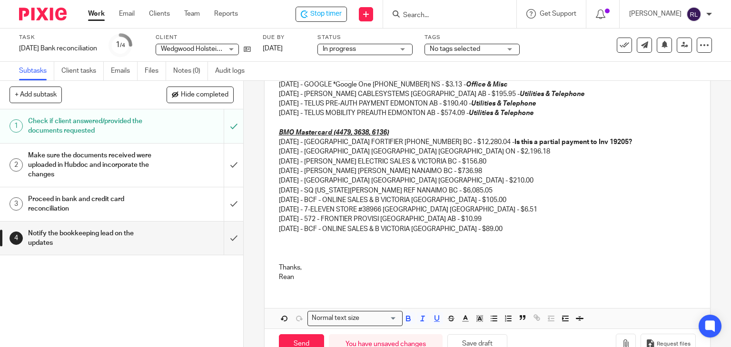
scroll to position [512, 0]
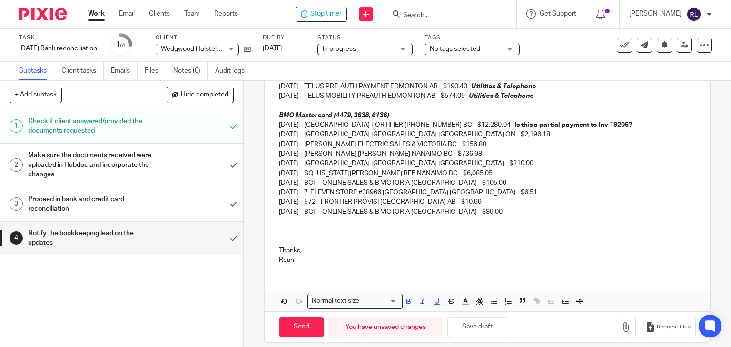
click at [648, 139] on p "07/02/2025 - HOLSTEIN CANADA BRANTFORD ON - $2,196.18" at bounding box center [487, 135] width 417 height 10
click at [640, 130] on p "07/01/2025 - GRAND VALLEY FORTIFIER 519-621-4400 BC - $12,280.04 - Is this a pa…" at bounding box center [487, 125] width 417 height 10
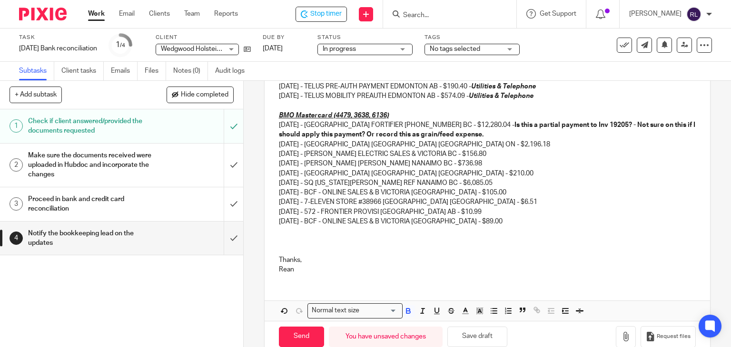
click at [631, 138] on strong "Is this a partial payment to Inv 19205? - Not sure on this if I should apply th…" at bounding box center [488, 130] width 418 height 16
drag, startPoint x: 287, startPoint y: 165, endPoint x: 668, endPoint y: 153, distance: 380.9
click at [668, 138] on strong "Is this a partial payment to Inv 19205? - Please advice e on this if I should a…" at bounding box center [488, 130] width 418 height 16
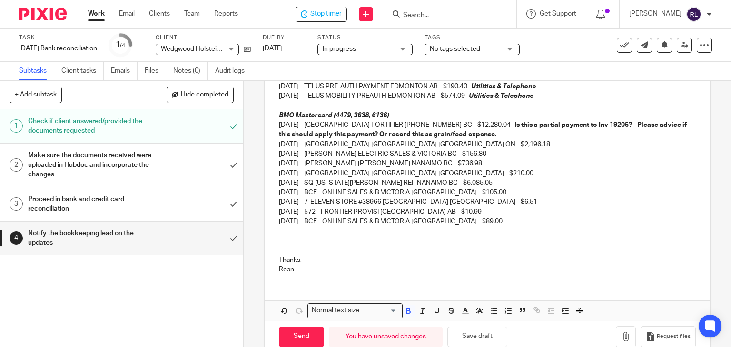
click at [485, 149] on p "07/02/2025 - HOLSTEIN CANADA BRANTFORD ON - $2,196.18" at bounding box center [487, 145] width 417 height 10
click at [503, 149] on p "07/02/2025 - HOLSTEIN CANADA BRANTFORD ON - $2,196.18 -" at bounding box center [487, 145] width 417 height 10
drag, startPoint x: 468, startPoint y: 173, endPoint x: 527, endPoint y: 176, distance: 58.6
click at [527, 149] on p "07/02/2025 - HOLSTEIN CANADA BRANTFORD ON - $2,196.18 - Fees & Dues" at bounding box center [487, 145] width 417 height 10
click at [486, 159] on p "07/03/2025 - TROY ELECTRIC SALES & VICTORIA BC - $156.80" at bounding box center [487, 154] width 417 height 10
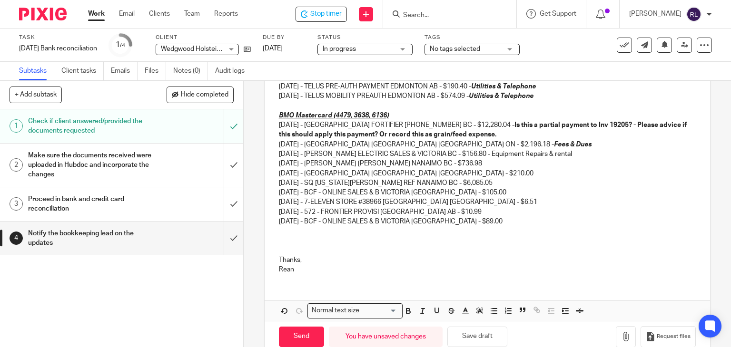
click at [538, 159] on p "07/03/2025 - TROY ELECTRIC SALES & VICTORIA BC - $156.80 - Equipment Repairs & …" at bounding box center [487, 154] width 417 height 10
drag, startPoint x: 470, startPoint y: 182, endPoint x: 562, endPoint y: 183, distance: 91.8
click at [562, 159] on p "07/03/2025 - TROY ELECTRIC SALES & VICTORIA BC - $156.80 - Equipment Repairs & …" at bounding box center [487, 154] width 417 height 10
click at [501, 168] on p "07/03/2025 - RAMSAY LAMPMAN RHODES NANAIMO BC - $736.98" at bounding box center [487, 164] width 417 height 10
click at [497, 168] on p "07/03/2025 - RAMSAY LAMPMAN RHODES NANAIMO BC - $736.98" at bounding box center [487, 164] width 417 height 10
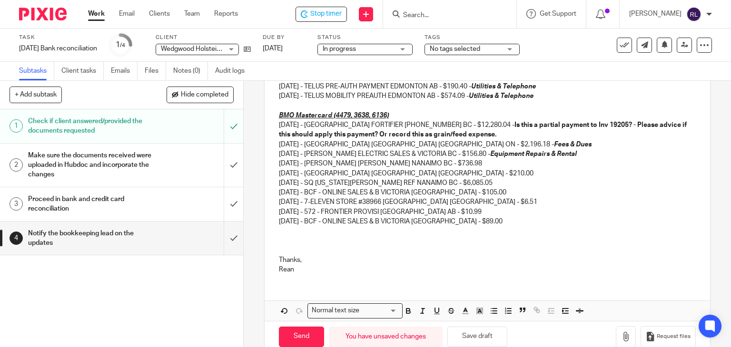
click at [499, 168] on p "07/03/2025 - RAMSAY LAMPMAN RHODES NANAIMO BC - $736.98" at bounding box center [487, 164] width 417 height 10
click at [534, 178] on p "07/04/2025 - BAM VANCOUVER ISLAND H MILL BAY BC - $210.00" at bounding box center [487, 174] width 417 height 10
click at [513, 168] on p "07/03/2025 - RAMSAY LAMPMAN RHODES NANAIMO BC - $736.98 -" at bounding box center [487, 164] width 417 height 10
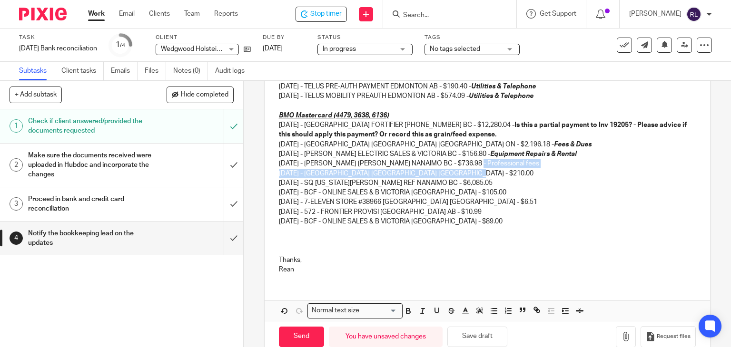
drag, startPoint x: 483, startPoint y: 191, endPoint x: 554, endPoint y: 197, distance: 71.2
click at [540, 168] on p "07/03/2025 - RAMSAY LAMPMAN RHODES NANAIMO BC - $736.98 - Professional fees" at bounding box center [487, 164] width 417 height 10
drag, startPoint x: 483, startPoint y: 193, endPoint x: 538, endPoint y: 194, distance: 54.3
click at [538, 168] on p "07/03/2025 - RAMSAY LAMPMAN RHODES NANAIMO BC - $736.98 - Professional fees" at bounding box center [487, 164] width 417 height 10
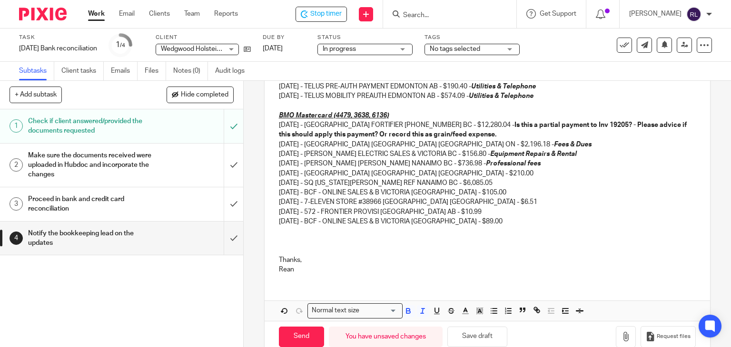
click at [503, 178] on p "07/04/2025 - BAM VANCOUVER ISLAND H MILL BAY BC - $210.00" at bounding box center [487, 174] width 417 height 10
click at [483, 178] on p "07/04/2025 - BAM VANCOUVER ISLAND H MILL BAY BC - $210.00 - vehicle & Travel" at bounding box center [487, 174] width 417 height 10
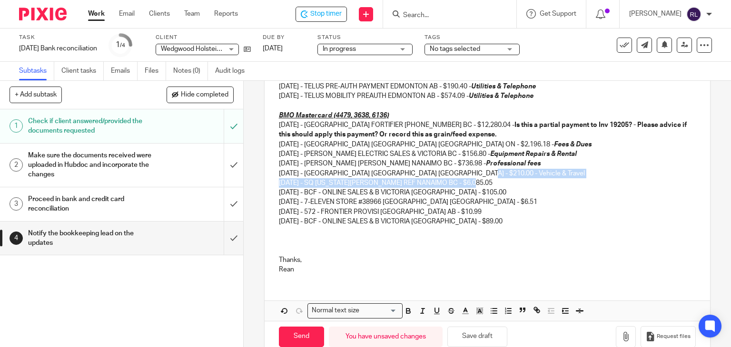
click at [496, 188] on p "07/07/2025 - SQ GEORGIA STRAIT REF NANAIMO BC - $6,085.05" at bounding box center [487, 183] width 417 height 10
drag, startPoint x: 479, startPoint y: 202, endPoint x: 533, endPoint y: 203, distance: 54.3
click at [533, 178] on p "07/04/2025 - BAM VANCOUVER ISLAND H MILL BAY BC - $210.00 - Vehicle & Travel" at bounding box center [487, 174] width 417 height 10
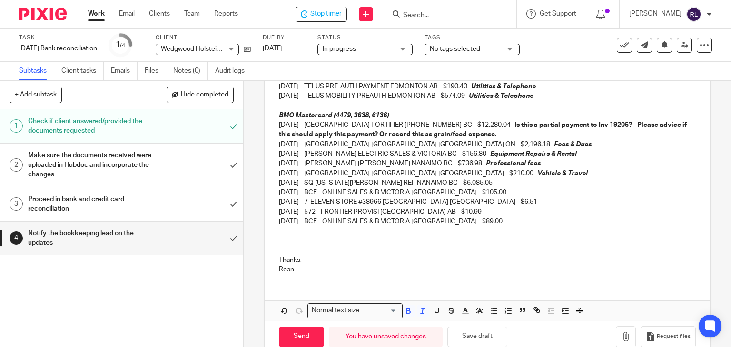
click at [490, 188] on p "07/07/2025 - SQ GEORGIA STRAIT REF NANAIMO BC - $6,085.05" at bounding box center [487, 183] width 417 height 10
drag, startPoint x: 470, startPoint y: 183, endPoint x: 563, endPoint y: 182, distance: 93.3
click at [563, 159] on p "07/03/2025 - TROY ELECTRIC SALES & VICTORIA BC - $156.80 - Equipment Repairs & …" at bounding box center [487, 154] width 417 height 10
click at [491, 188] on p "07/07/2025 - SQ GEORGIA STRAIT REF NANAIMO BC - $6,085.05 -" at bounding box center [487, 183] width 417 height 10
click at [478, 197] on p "07/20/2025 - BCF - ONLINE SALES & B VICTORIA BC - $105.00" at bounding box center [487, 193] width 417 height 10
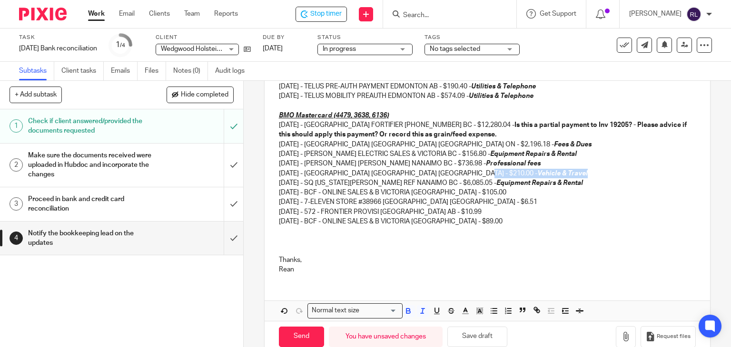
drag, startPoint x: 477, startPoint y: 203, endPoint x: 539, endPoint y: 206, distance: 61.9
click at [539, 178] on p "07/04/2025 - BAM VANCOUVER ISLAND H MILL BAY BC - $210.00 - Vehicle & Travel" at bounding box center [487, 174] width 417 height 10
click at [477, 197] on p "07/20/2025 - BCF - ONLINE SALES & B VICTORIA BC - $105.00" at bounding box center [487, 193] width 417 height 10
click at [510, 196] on em "Vehicle & Travel" at bounding box center [535, 192] width 50 height 7
click at [468, 207] on p "07/23/2025 - 7-ELEVEN STORE #38966 CALGARY AB - $6.51" at bounding box center [487, 202] width 417 height 10
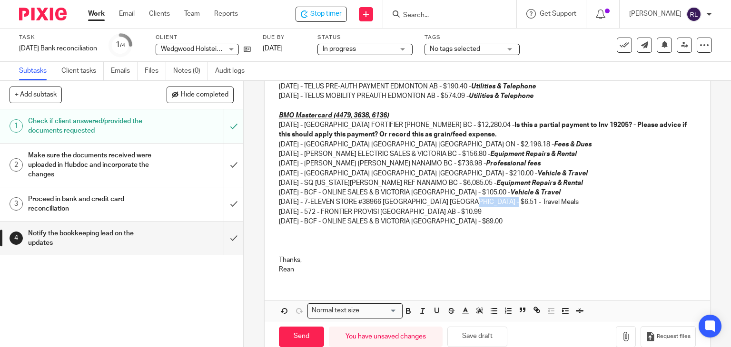
drag, startPoint x: 465, startPoint y: 229, endPoint x: 510, endPoint y: 229, distance: 45.2
click at [510, 207] on p "07/23/2025 - 7-ELEVEN STORE #38966 CALGARY AB - $6.51 - Travel Meals" at bounding box center [487, 202] width 417 height 10
click at [474, 217] on p "07/25/2025 - 572 - FRONTIER PROVISI CALGARY AB - $10.99" at bounding box center [487, 212] width 417 height 10
drag, startPoint x: 464, startPoint y: 231, endPoint x: 510, endPoint y: 231, distance: 45.2
click at [510, 207] on p "07/23/2025 - 7-ELEVEN STORE #38966 CALGARY AB - $6.51 - Travel Meals" at bounding box center [487, 202] width 417 height 10
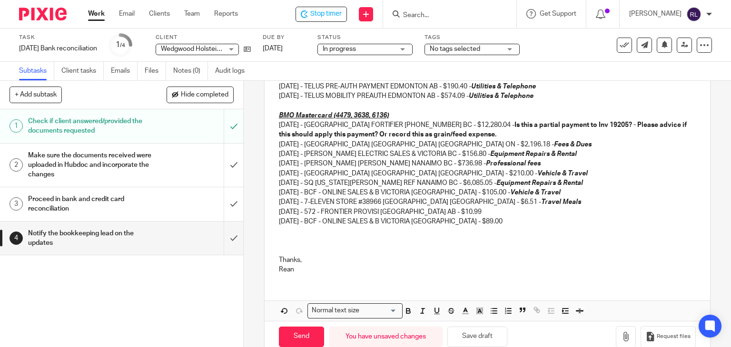
click at [467, 217] on p "07/25/2025 - 572 - FRONTIER PROVISI CALGARY AB - $10.99" at bounding box center [487, 212] width 417 height 10
click at [474, 227] on p "07/26/2025 - BCF - ONLINE SALES & B VICTORIA BC - $89.00" at bounding box center [487, 222] width 417 height 10
drag, startPoint x: 470, startPoint y: 220, endPoint x: 520, endPoint y: 218, distance: 50.0
click at [520, 197] on p "07/20/2025 - BCF - ONLINE SALES & B VICTORIA BC - $105.00 - Vehicle & Travel" at bounding box center [487, 193] width 417 height 10
click at [474, 227] on p "07/26/2025 - BCF - ONLINE SALES & B VICTORIA BC - $89.00" at bounding box center [487, 222] width 417 height 10
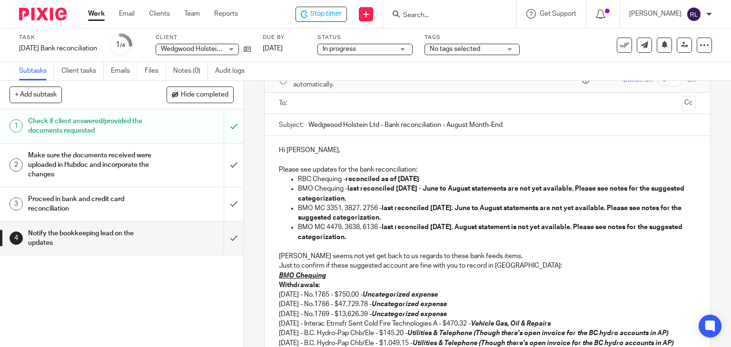
scroll to position [36, 0]
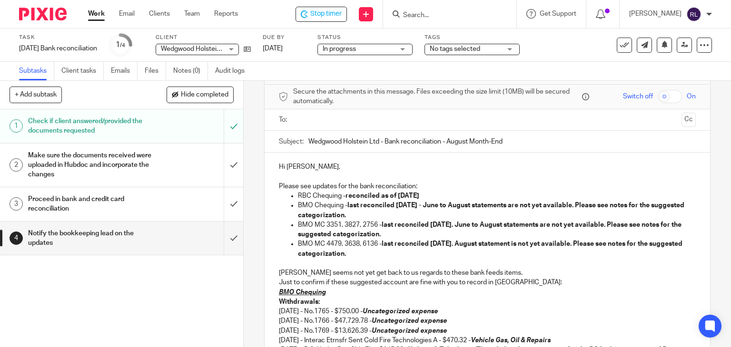
drag, startPoint x: 577, startPoint y: 205, endPoint x: 590, endPoint y: 212, distance: 15.3
click at [590, 212] on p "BMO Chequing - last reconciled May 1st - June to August statements are not yet …" at bounding box center [497, 211] width 398 height 20
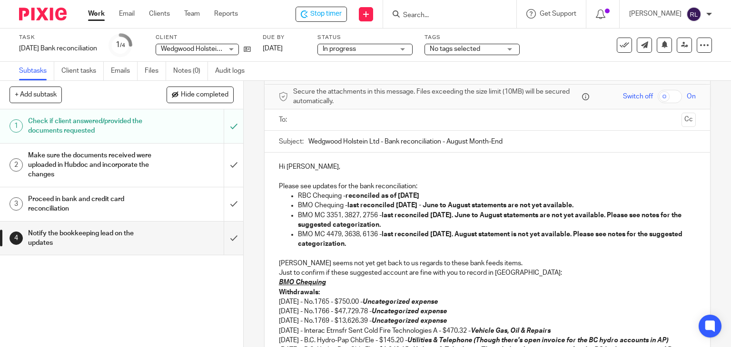
drag, startPoint x: 613, startPoint y: 215, endPoint x: 617, endPoint y: 220, distance: 6.6
click at [617, 220] on p "BMO MC 3351, 3827, 2756 - last reconciled May 28th. June to August statements a…" at bounding box center [497, 221] width 398 height 20
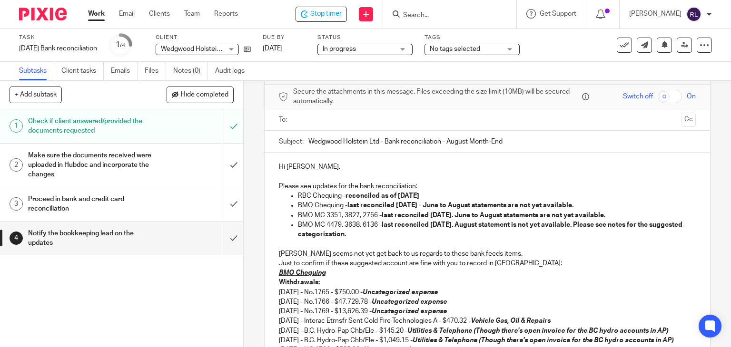
drag, startPoint x: 582, startPoint y: 223, endPoint x: 591, endPoint y: 233, distance: 13.5
click at [591, 233] on p "BMO MC 4479, 3638, 6136 - last reconciled June 28th. August statement is not ye…" at bounding box center [497, 230] width 398 height 20
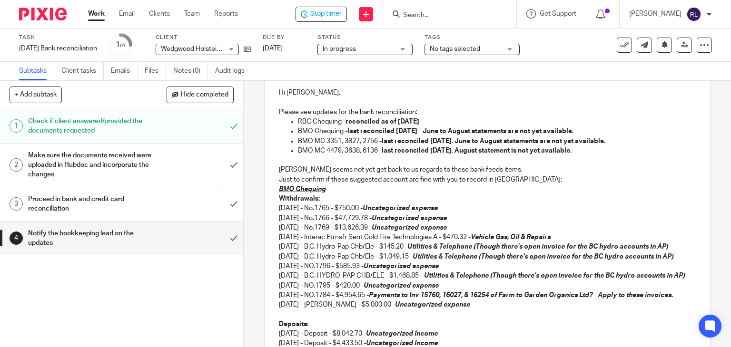
scroll to position [131, 0]
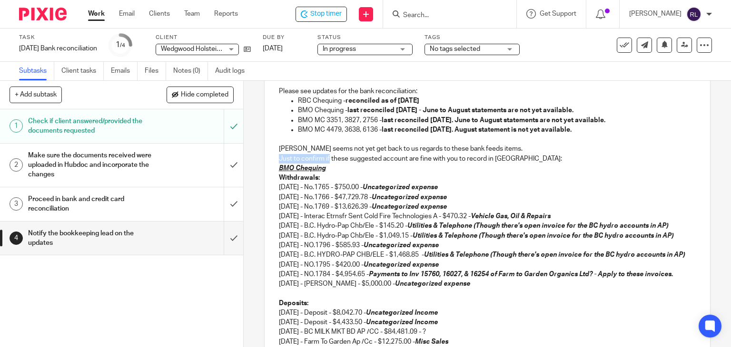
drag, startPoint x: 326, startPoint y: 158, endPoint x: 276, endPoint y: 159, distance: 50.5
click at [279, 159] on p "Just to confirm if these suggested account are fine with you to record in QBO:" at bounding box center [487, 159] width 417 height 10
click at [404, 159] on p "Sharing with you these suggested account are fine with you to record in QBO:" at bounding box center [487, 159] width 417 height 10
drag, startPoint x: 320, startPoint y: 160, endPoint x: 277, endPoint y: 159, distance: 42.9
click at [279, 159] on p "Just to confirm if these suggested account are fine with you to record in QBO:" at bounding box center [487, 159] width 417 height 10
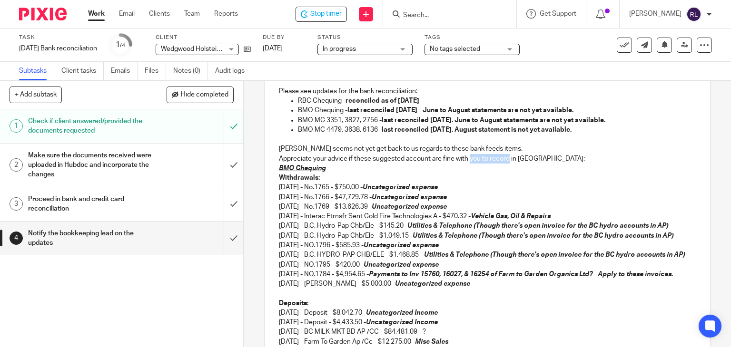
drag, startPoint x: 467, startPoint y: 158, endPoint x: 506, endPoint y: 162, distance: 38.7
click at [506, 162] on p "Appreciate your advice if these suggested account are fine with you to record i…" at bounding box center [487, 159] width 417 height 10
click at [525, 159] on p "Appreciate your advice if these suggested account are fine with proceed in QBO:" at bounding box center [487, 159] width 417 height 10
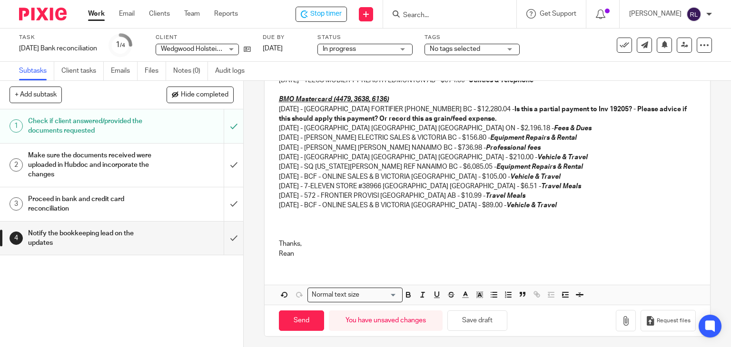
scroll to position [540, 0]
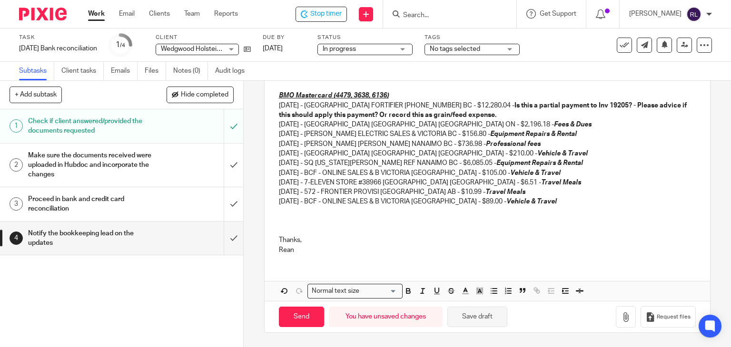
click at [475, 315] on button "Save draft" at bounding box center [477, 317] width 60 height 20
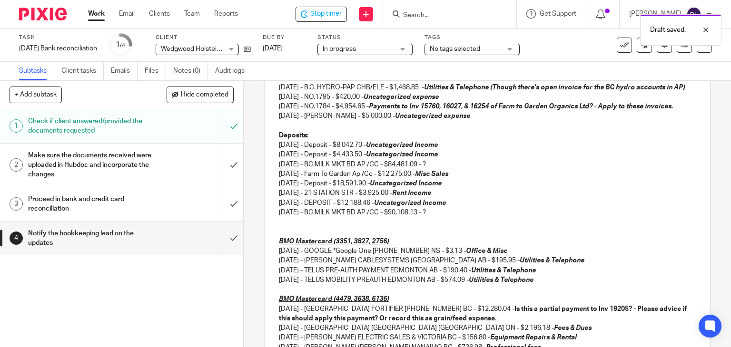
scroll to position [302, 0]
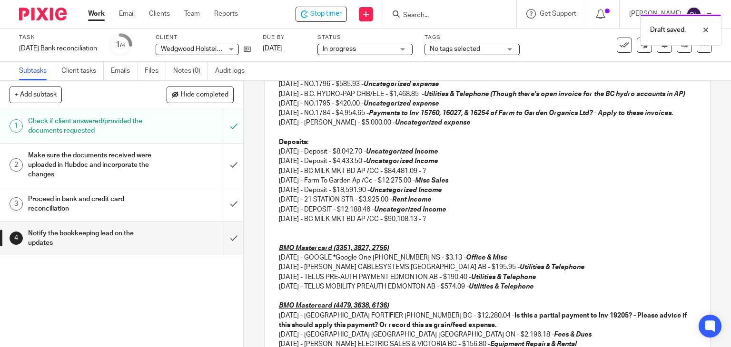
click at [289, 244] on p at bounding box center [487, 239] width 417 height 10
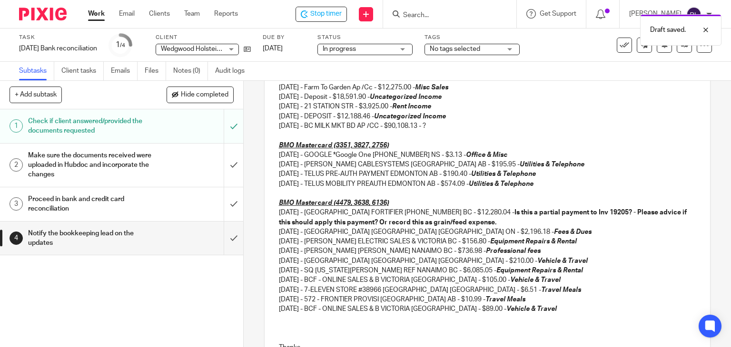
scroll to position [493, 0]
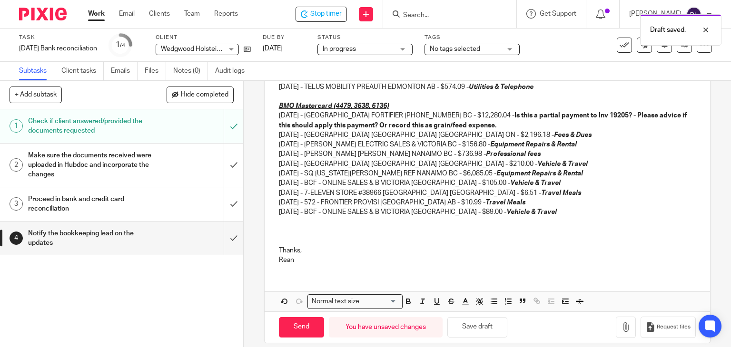
click at [282, 246] on p at bounding box center [487, 242] width 417 height 10
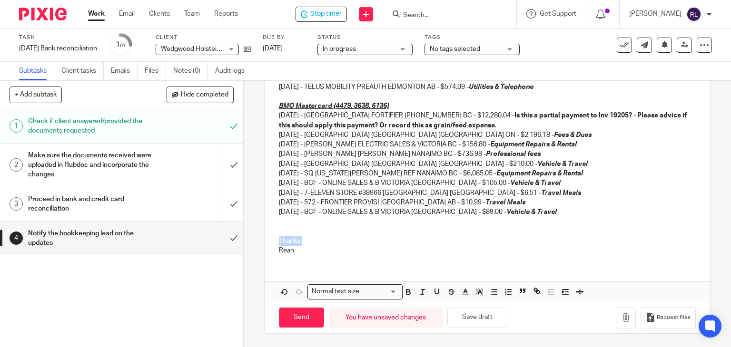
drag, startPoint x: 293, startPoint y: 268, endPoint x: 267, endPoint y: 268, distance: 25.7
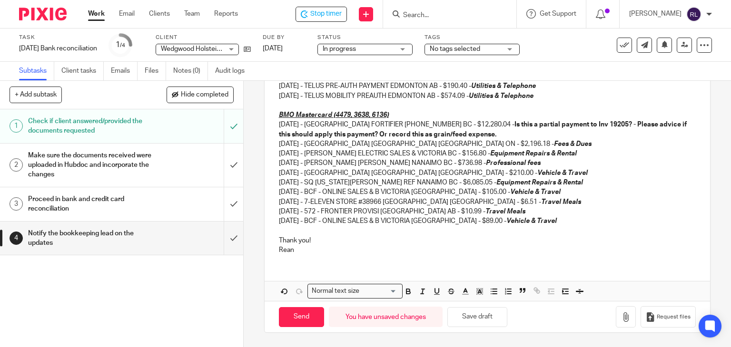
click at [323, 246] on p "Thank you!" at bounding box center [487, 241] width 417 height 10
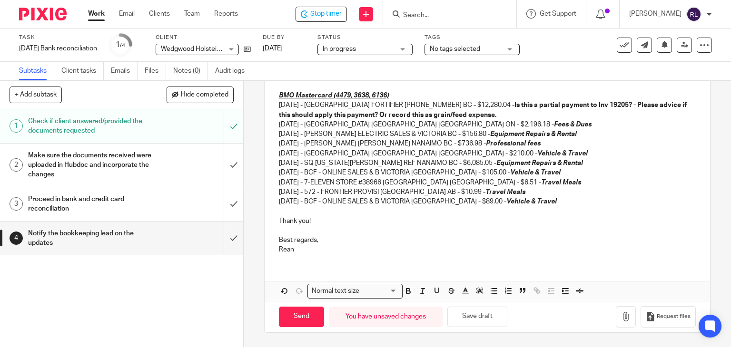
scroll to position [531, 0]
click at [493, 315] on button "Save draft" at bounding box center [477, 317] width 60 height 20
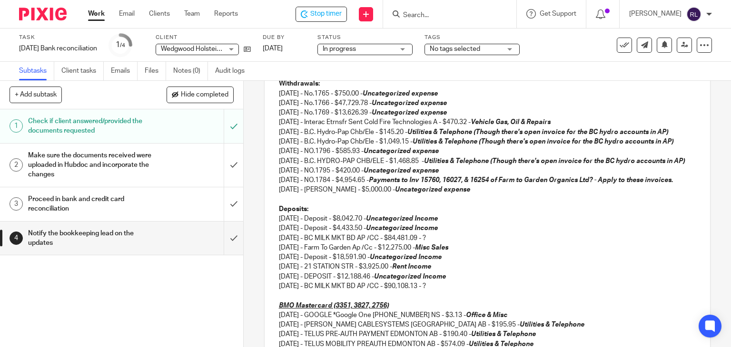
scroll to position [245, 0]
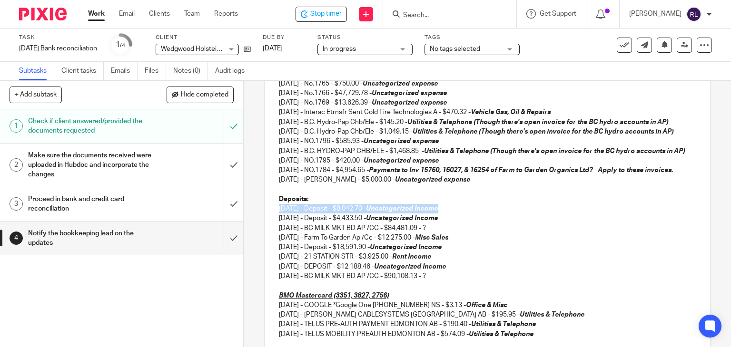
drag, startPoint x: 457, startPoint y: 236, endPoint x: 277, endPoint y: 240, distance: 179.5
click at [279, 214] on p "06/26/2025 - Deposit - $8,042.70 - Uncategorized Income" at bounding box center [487, 209] width 417 height 10
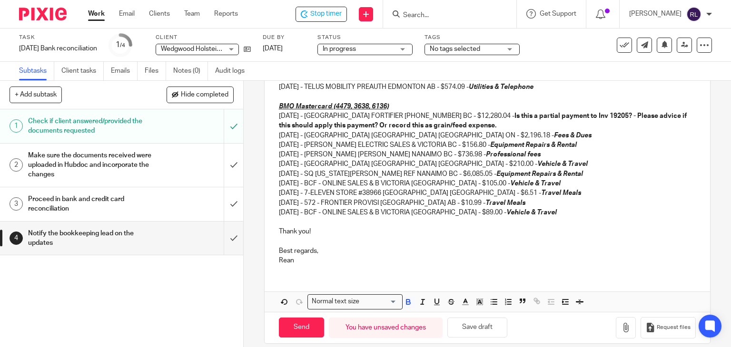
scroll to position [521, 0]
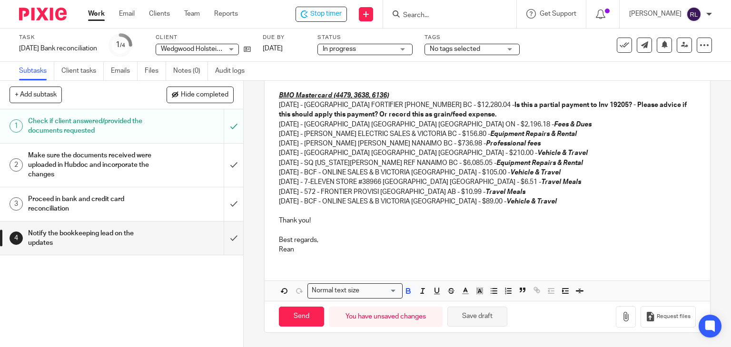
click at [474, 320] on button "Save draft" at bounding box center [477, 317] width 60 height 20
click at [472, 317] on button "Save draft" at bounding box center [477, 317] width 60 height 20
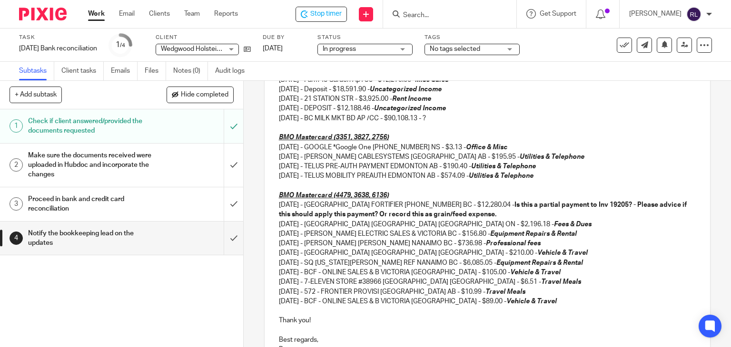
scroll to position [283, 0]
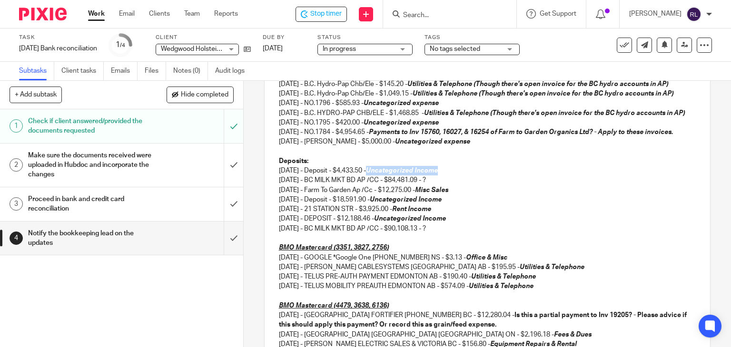
drag, startPoint x: 381, startPoint y: 200, endPoint x: 453, endPoint y: 204, distance: 72.4
click at [453, 204] on div "Hi Chrissy, Please see updates for the bank reconciliation: RBC Chequing - reco…" at bounding box center [488, 189] width 446 height 566
click at [435, 185] on p "07/17/2025 - BC MILK MKT BD AP /CC - $84,481.09 - ?" at bounding box center [487, 181] width 417 height 10
click at [437, 185] on p "07/17/2025 - BC MILK MKT BD AP /CC - $84,481.09 - ?" at bounding box center [487, 181] width 417 height 10
click at [515, 185] on p "07/17/2025 - BC MILK MKT BD AP /CC - $84,481.09 - Uncategorized Income ?" at bounding box center [487, 181] width 417 height 10
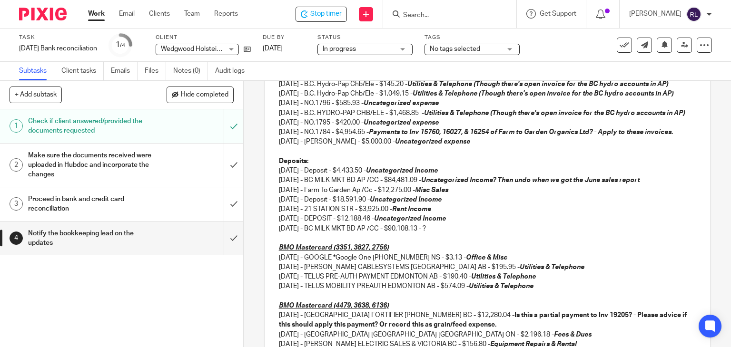
click at [617, 184] on em "Uncategorized Income? Then undo when we got the June sales report" at bounding box center [530, 180] width 218 height 7
drag, startPoint x: 438, startPoint y: 208, endPoint x: 681, endPoint y: 212, distance: 243.7
click at [681, 185] on p "07/17/2025 - BC MILK MKT BD AP /CC - $84,481.09 - Uncategorized Income? Then un…" at bounding box center [487, 181] width 417 height 10
click at [684, 210] on div "Hi Chrissy, Please see updates for the bank reconciliation: RBC Chequing - reco…" at bounding box center [488, 189] width 446 height 566
drag, startPoint x: 438, startPoint y: 209, endPoint x: 685, endPoint y: 206, distance: 247.0
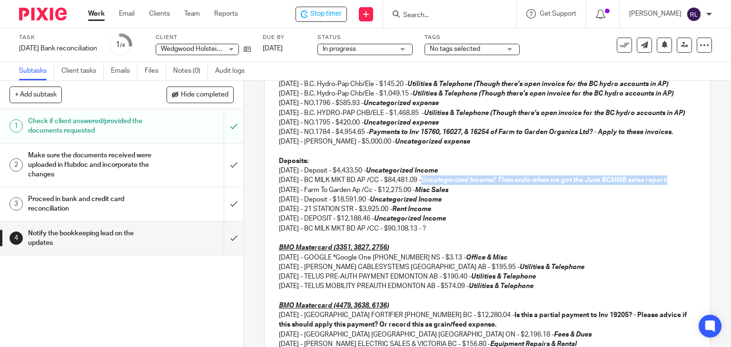
click at [685, 206] on div "Hi Chrissy, Please see updates for the bank reconciliation: RBC Chequing - reco…" at bounding box center [488, 189] width 446 height 566
click at [438, 234] on p "08/29/2025 - BC MILK MKT BD AP /CC - $90,108.13 - ?" at bounding box center [487, 229] width 417 height 10
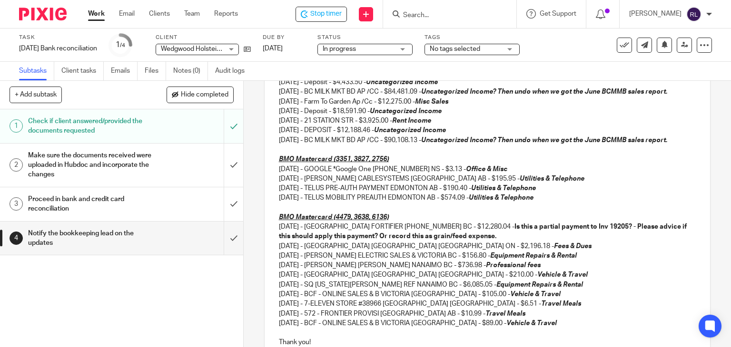
scroll to position [378, 0]
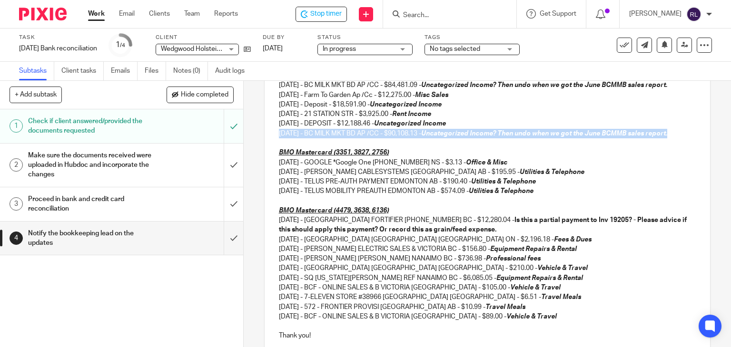
drag, startPoint x: 683, startPoint y: 162, endPoint x: 272, endPoint y: 162, distance: 411.1
click at [272, 162] on div "Hi Chrissy, Please see updates for the bank reconciliation: RBC Chequing - reco…" at bounding box center [488, 94] width 446 height 566
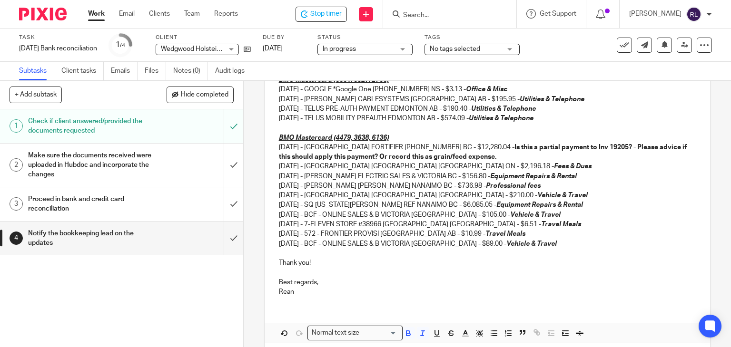
scroll to position [511, 0]
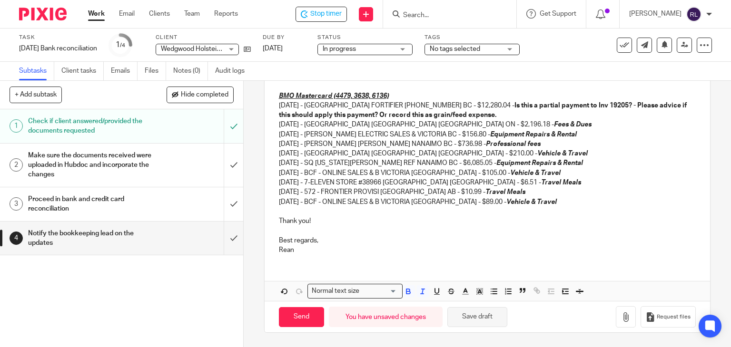
drag, startPoint x: 473, startPoint y: 319, endPoint x: 479, endPoint y: 314, distance: 7.4
click at [473, 319] on button "Save draft" at bounding box center [477, 317] width 60 height 20
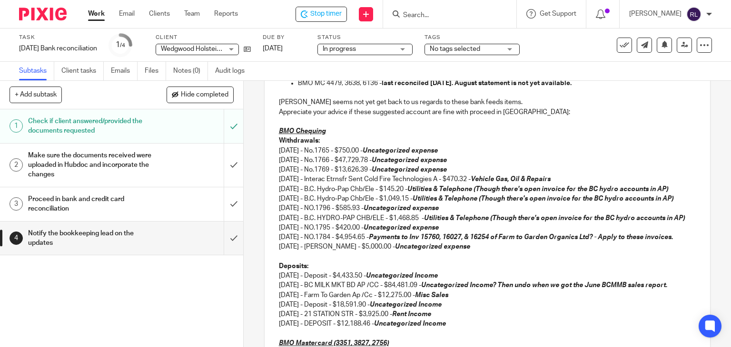
scroll to position [0, 0]
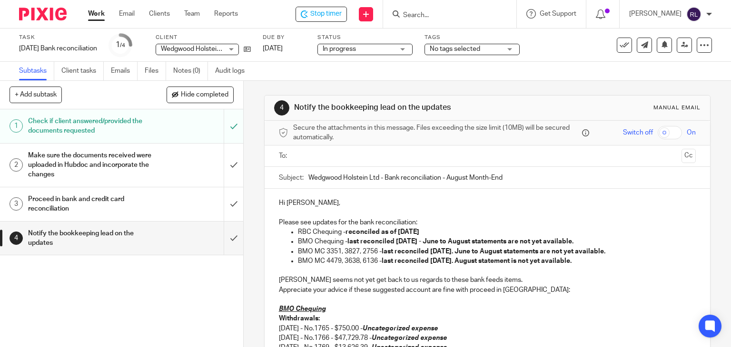
click at [333, 157] on input "text" at bounding box center [486, 156] width 381 height 11
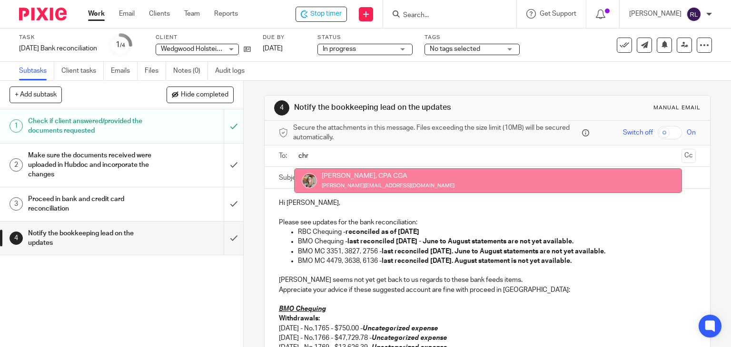
type input "chr"
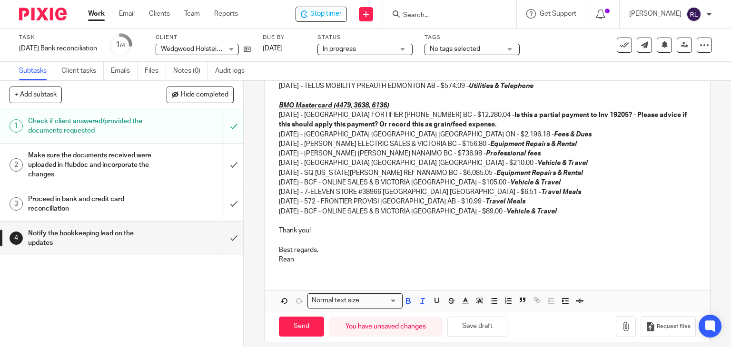
scroll to position [513, 0]
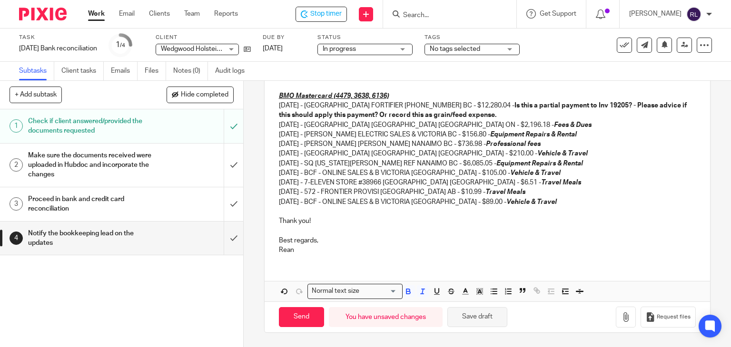
click at [475, 318] on button "Save draft" at bounding box center [477, 317] width 60 height 20
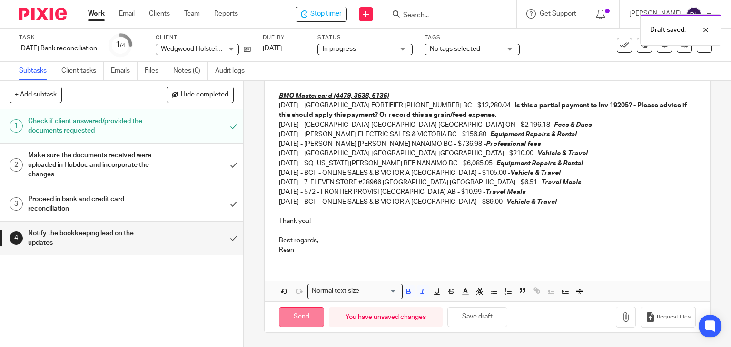
click at [294, 319] on input "Send" at bounding box center [301, 317] width 45 height 20
type input "Sent"
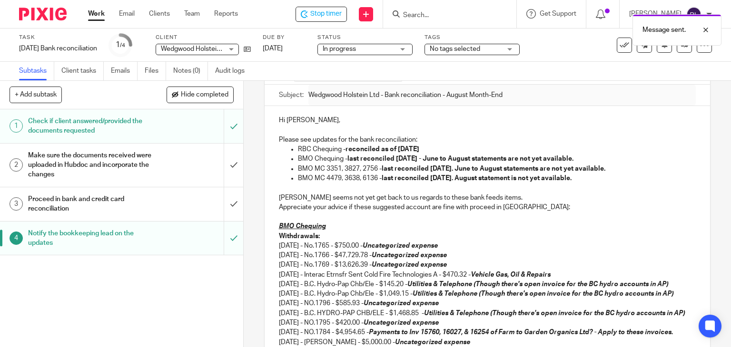
scroll to position [0, 0]
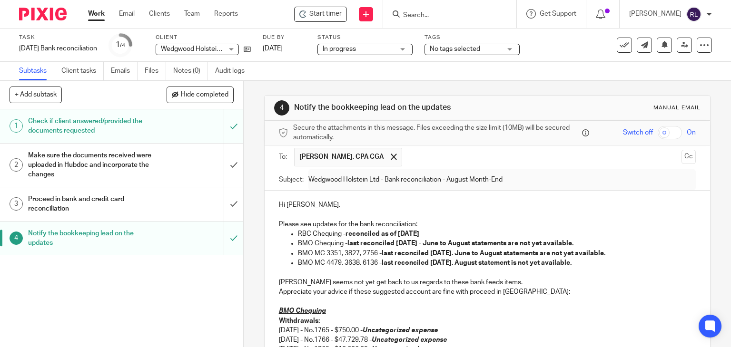
click at [47, 8] on img at bounding box center [43, 14] width 48 height 13
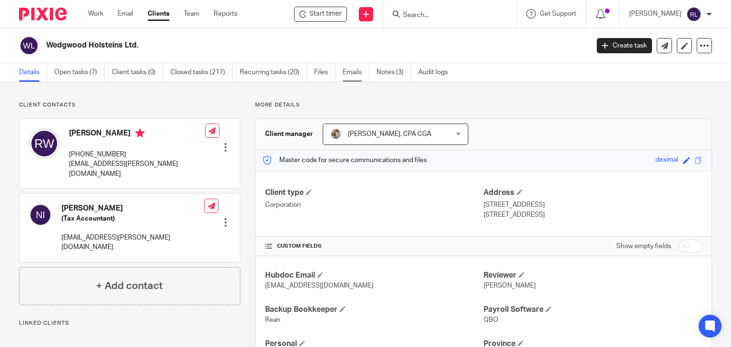
click at [348, 69] on link "Emails" at bounding box center [356, 72] width 27 height 19
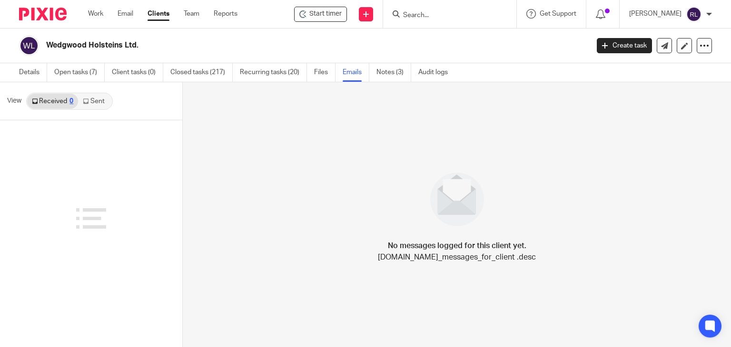
click at [100, 105] on link "Sent" at bounding box center [94, 101] width 33 height 15
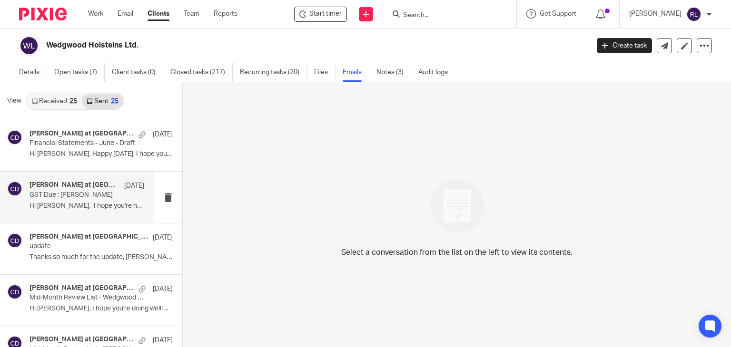
scroll to position [48, 0]
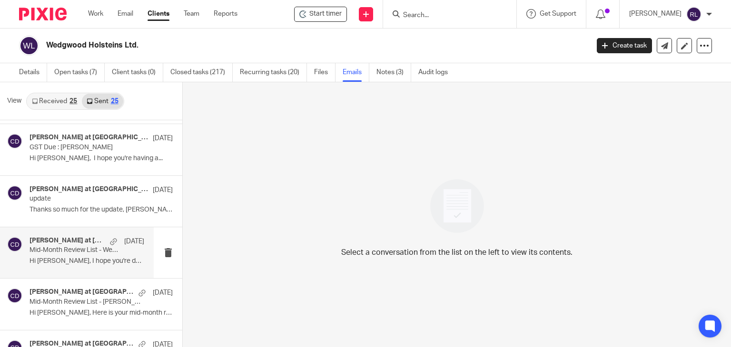
click at [64, 262] on p "Hi Ridley, I hope you're doing well! ..." at bounding box center [87, 261] width 115 height 8
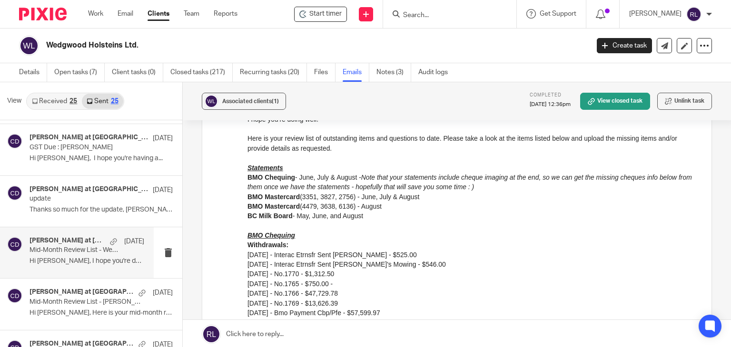
scroll to position [143, 0]
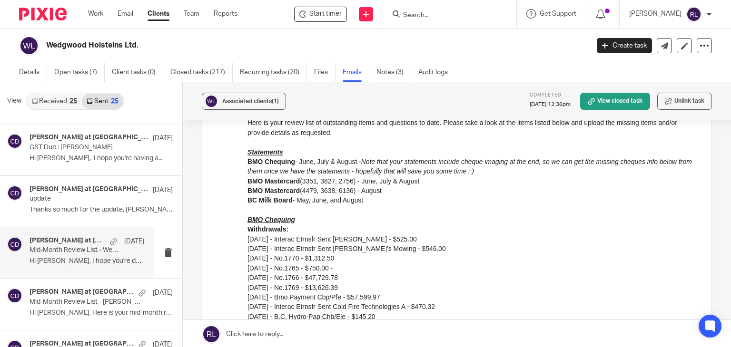
drag, startPoint x: 247, startPoint y: 220, endPoint x: 284, endPoint y: 258, distance: 52.5
drag, startPoint x: 491, startPoint y: 290, endPoint x: 278, endPoint y: 243, distance: 217.8
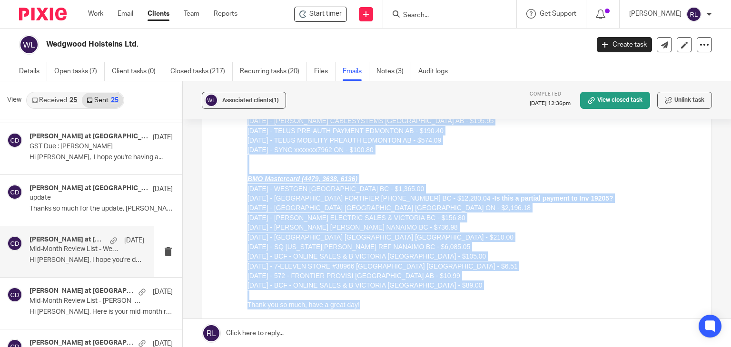
scroll to position [678, 0]
drag, startPoint x: 247, startPoint y: -313, endPoint x: 428, endPoint y: 287, distance: 626.7
copy div "BMO Chequing Withdrawals: 06/23/2025 - Interac Etrnsfr Sent Ken Smart - $525.00…"
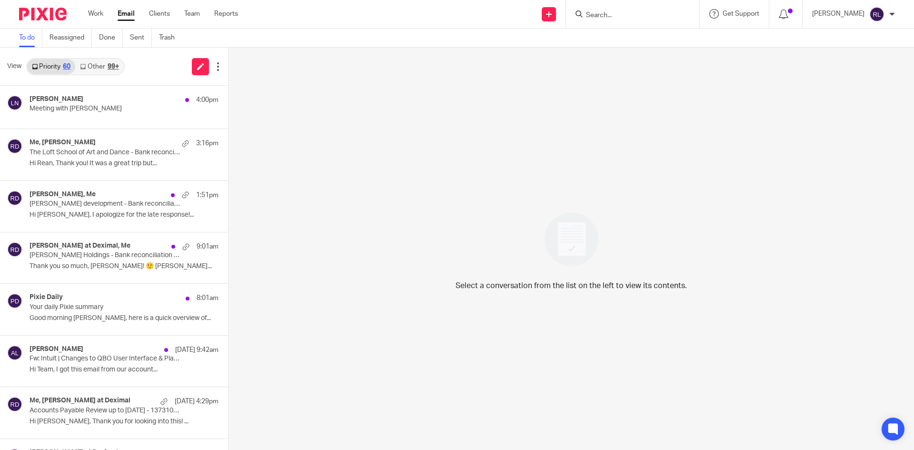
click at [488, 176] on div "Select a conversation from the list on the left to view its contents." at bounding box center [570, 249] width 685 height 402
click at [135, 39] on link "Sent" at bounding box center [141, 38] width 22 height 19
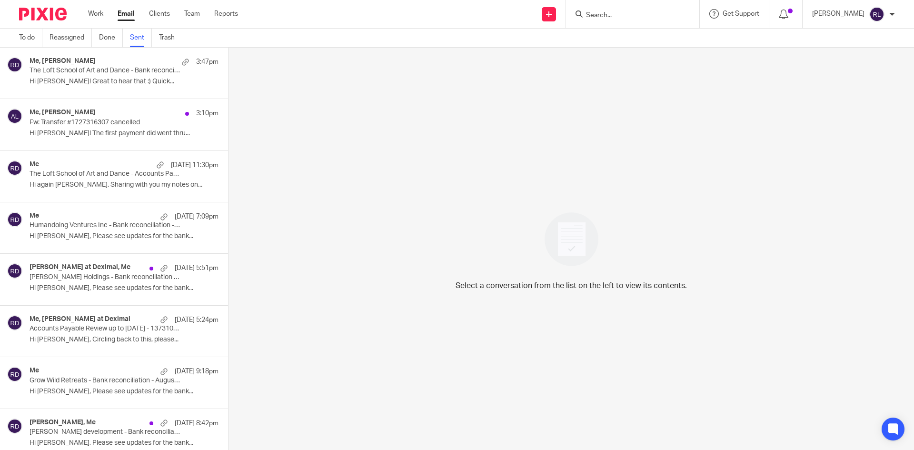
click at [97, 79] on p "Hi Lili! Great to hear that :) Quick..." at bounding box center [124, 82] width 189 height 8
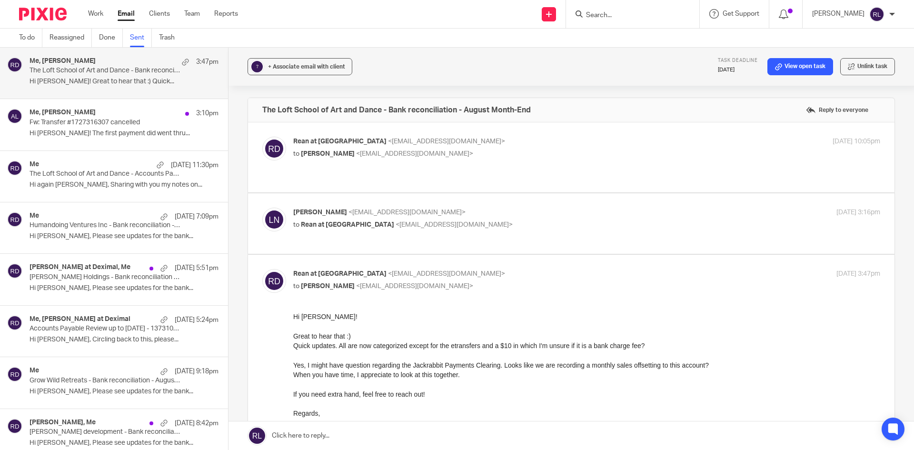
click at [447, 213] on div "Lili Nelson <lili@deximal.ca> to Rean at Deximal <rean@deximal.ca> Sep 25, 2025…" at bounding box center [586, 219] width 587 height 24
checkbox input "true"
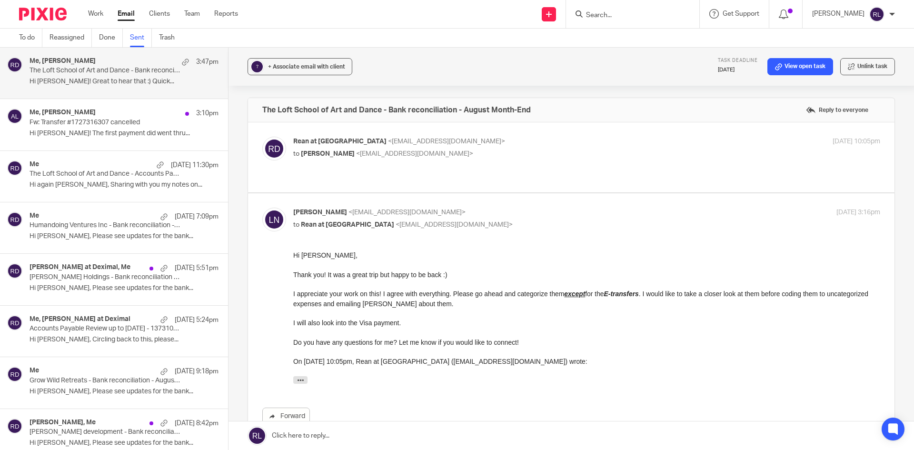
click at [419, 154] on p "to Lili Nelson <lili@deximal.ca>" at bounding box center [488, 154] width 391 height 10
checkbox input "true"
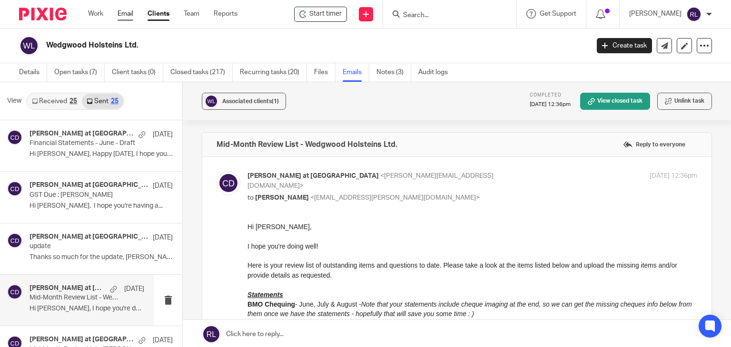
click at [127, 14] on link "Email" at bounding box center [126, 14] width 16 height 10
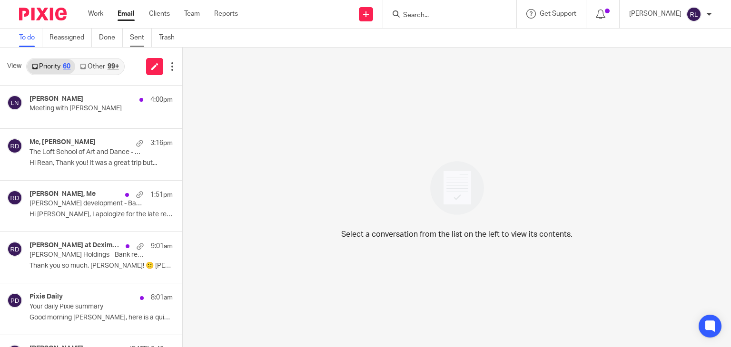
click at [142, 38] on link "Sent" at bounding box center [141, 38] width 22 height 19
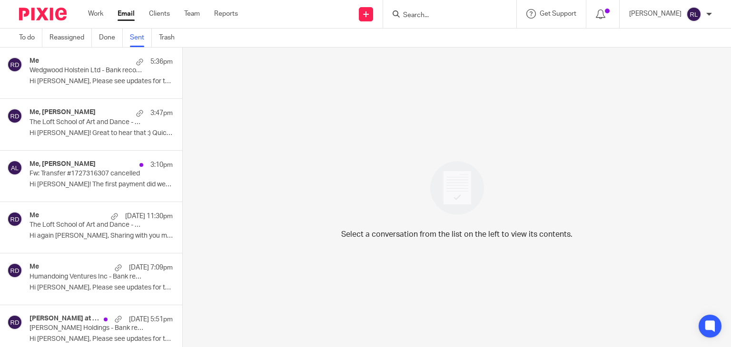
click at [69, 74] on p "Wedgwood Holstein Ltd - Bank reconciliation - August Month-End" at bounding box center [87, 71] width 115 height 8
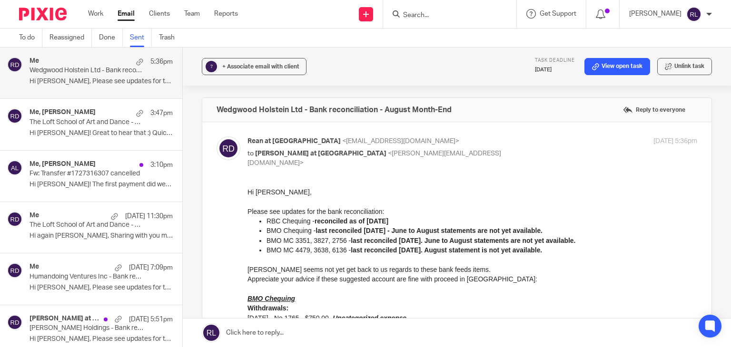
click at [77, 179] on div "Me, Alicia Loewen 3:10pm Fw: Transfer #1727316307 cancelled Hi Alicia! The firs…" at bounding box center [101, 176] width 143 height 32
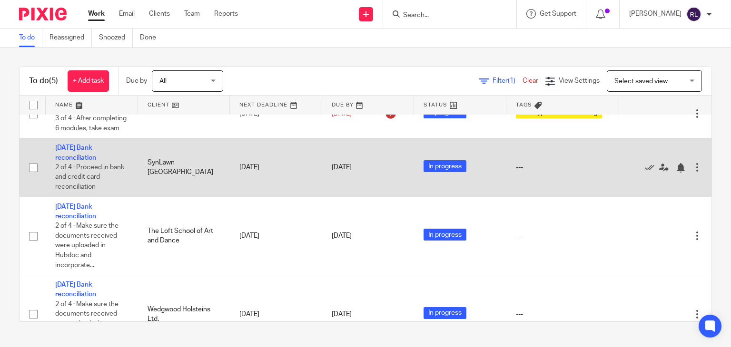
scroll to position [16, 0]
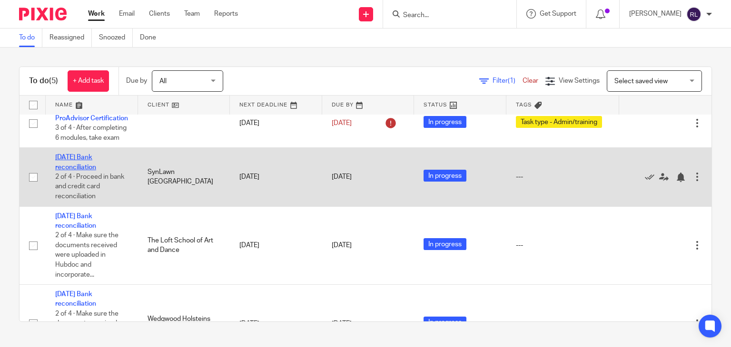
click at [89, 170] on link "[DATE] Bank reconciliation" at bounding box center [75, 162] width 41 height 16
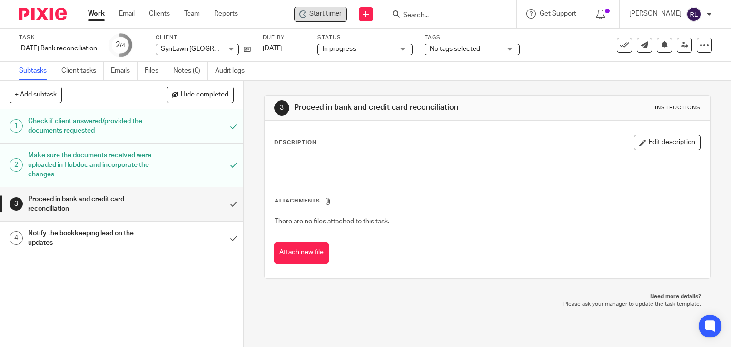
click at [337, 15] on span "Start timer" at bounding box center [325, 14] width 32 height 10
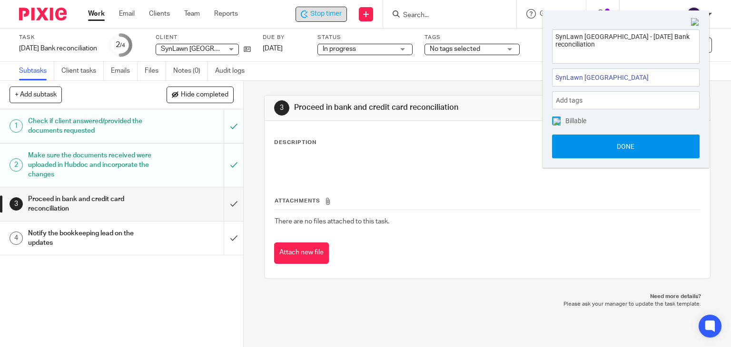
click at [596, 142] on button "Done" at bounding box center [626, 147] width 148 height 24
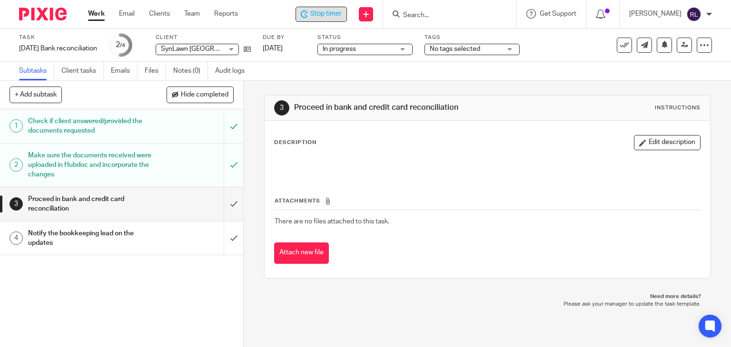
click at [95, 234] on h1 "Notify the bookkeeping lead on the updates" at bounding box center [90, 239] width 124 height 24
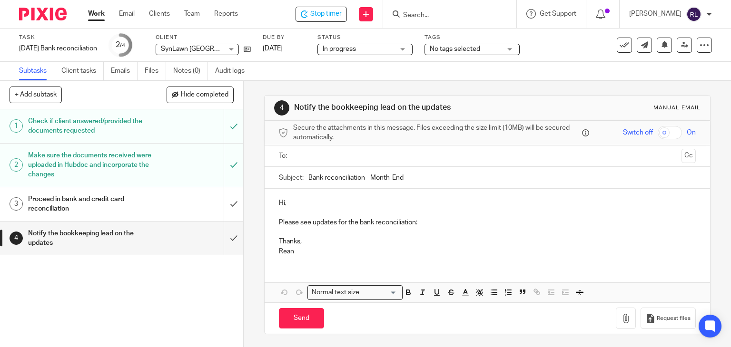
click at [308, 177] on input "Bank reconciliation - Month-End" at bounding box center [502, 177] width 388 height 21
click at [456, 176] on input "SYNLawn Vancouver Island - Bank reconciliation - Month-End" at bounding box center [502, 177] width 388 height 21
type input "SYNLawn Vancouver Island - Bank reconciliation - August Month-End"
click at [283, 201] on p "Hi," at bounding box center [487, 203] width 417 height 10
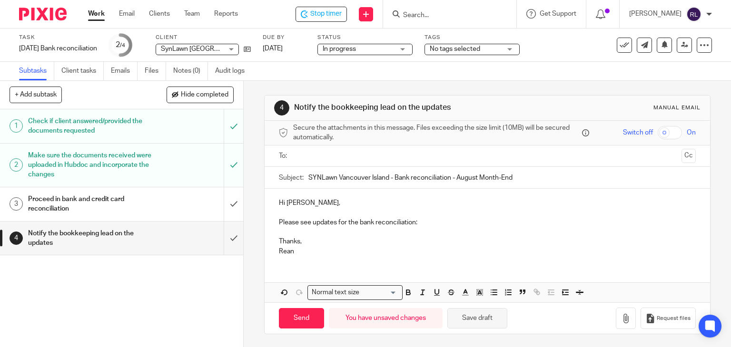
click at [470, 314] on button "Save draft" at bounding box center [477, 318] width 60 height 20
click at [434, 221] on p "Please see updates for the bank reconciliation:" at bounding box center [487, 223] width 417 height 10
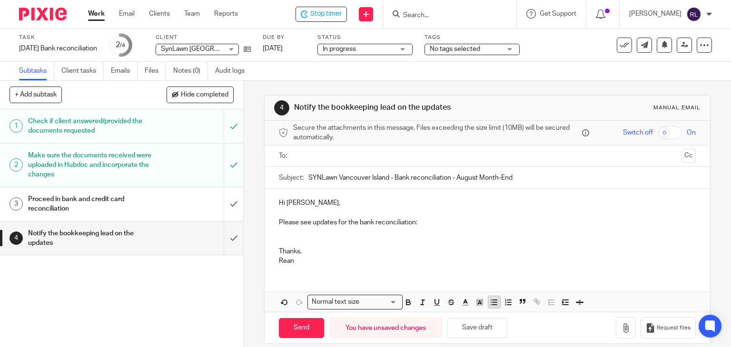
click at [493, 300] on icon "button" at bounding box center [494, 302] width 9 height 9
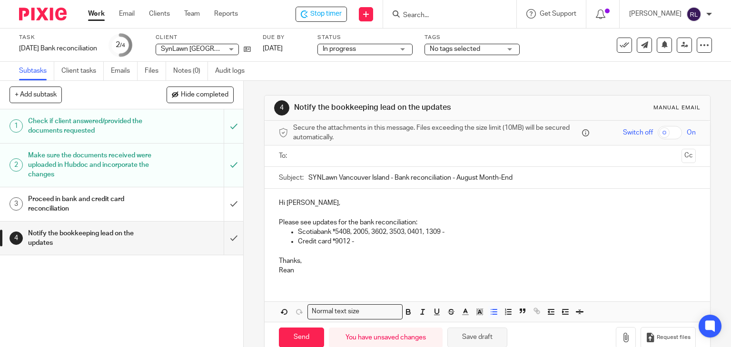
click at [470, 338] on button "Save draft" at bounding box center [477, 338] width 60 height 20
click at [398, 242] on p "Credit card *9012 -" at bounding box center [497, 242] width 398 height 10
drag, startPoint x: 354, startPoint y: 243, endPoint x: 577, endPoint y: 248, distance: 223.2
click at [577, 248] on div "Hi Morgan, Please see updates for the bank reconciliation: Scotiabank *5408, 20…" at bounding box center [488, 236] width 446 height 94
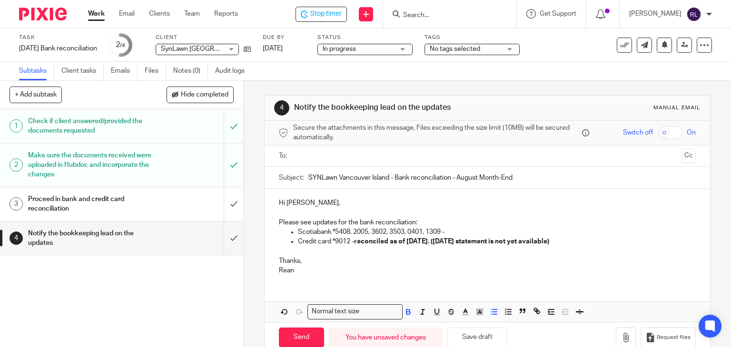
click at [563, 229] on p "Scotiabank *5408, 2005, 3602, 3503, 0401, 1309 -" at bounding box center [497, 232] width 398 height 10
click at [450, 241] on strong "reconciled as of August 14th. (September 14th statement is not yet available)" at bounding box center [451, 241] width 195 height 7
drag, startPoint x: 445, startPoint y: 242, endPoint x: 594, endPoint y: 247, distance: 149.5
click at [594, 247] on div "Hi Morgan, Please see updates for the bank reconciliation: Scotiabank *5408, 20…" at bounding box center [488, 236] width 446 height 94
copy strong "(September 14th statement is not yet available)"
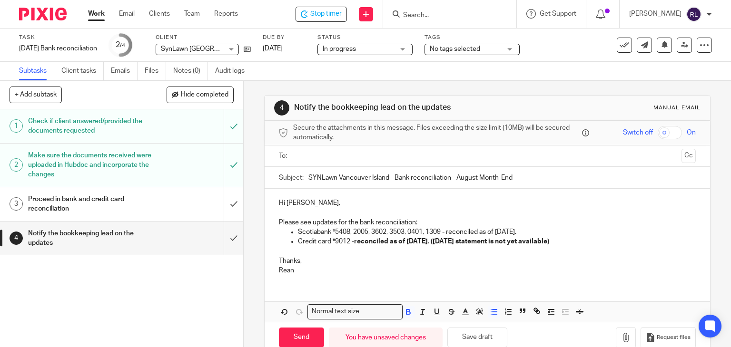
click at [539, 229] on p "Scotiabank *5408, 2005, 3602, 3503, 0401, 1309 - reconciled as of July 31st." at bounding box center [497, 232] width 398 height 10
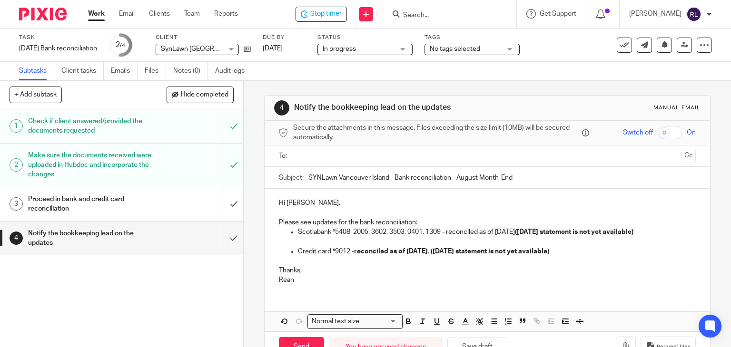
click at [523, 232] on p "Scotiabank *5408, 2005, 3602, 3503, 0401, 1309 - reconciled as of July 31st (Se…" at bounding box center [497, 232] width 398 height 10
drag, startPoint x: 529, startPoint y: 229, endPoint x: 582, endPoint y: 234, distance: 54.0
click at [582, 234] on strong "(September 14th statement is not yet available)" at bounding box center [575, 232] width 118 height 7
click at [298, 247] on p "Credit card *9012 - reconciled as of August 14th. (September 14th statement is …" at bounding box center [497, 252] width 398 height 10
click at [288, 245] on p at bounding box center [487, 242] width 417 height 10
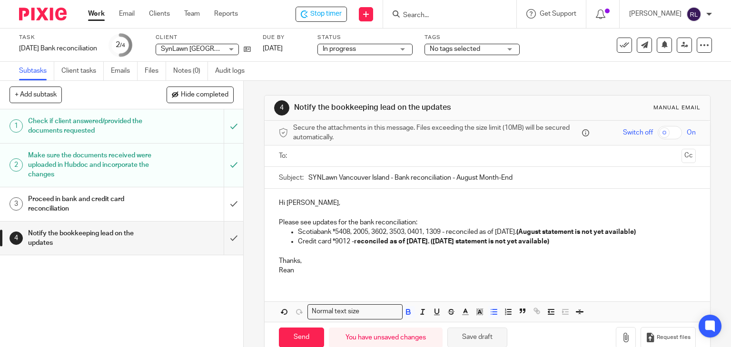
click at [474, 334] on button "Save draft" at bounding box center [477, 338] width 60 height 20
click at [617, 244] on p "Credit card *9012 - reconciled as of August 14th. (September 14th statement is …" at bounding box center [497, 242] width 398 height 10
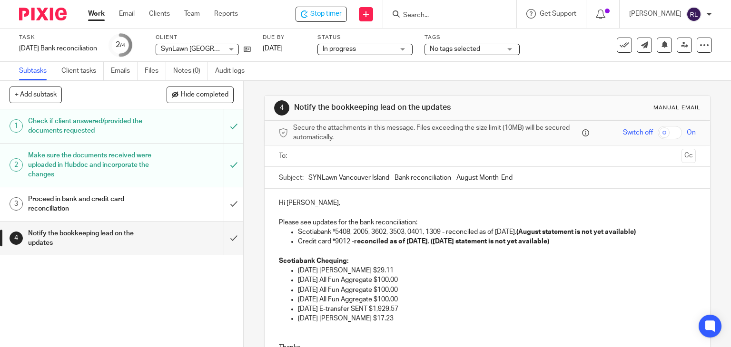
click at [281, 248] on p at bounding box center [487, 252] width 417 height 10
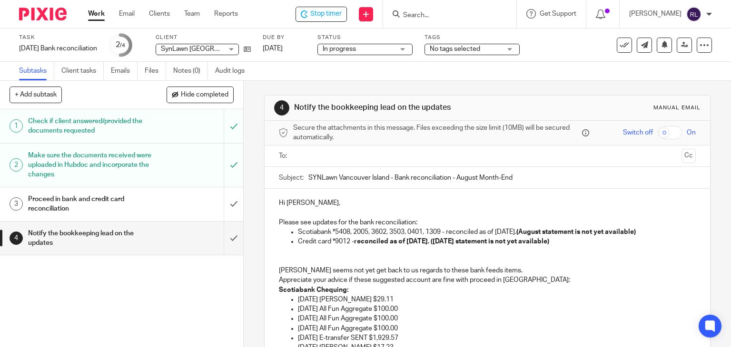
click at [287, 271] on p "Ridley seems not yet get back to us regards to these bank feeds items." at bounding box center [487, 271] width 417 height 10
click at [286, 270] on p "Ridley seems not yet get back to us regards to these bank feeds items." at bounding box center [487, 271] width 417 height 10
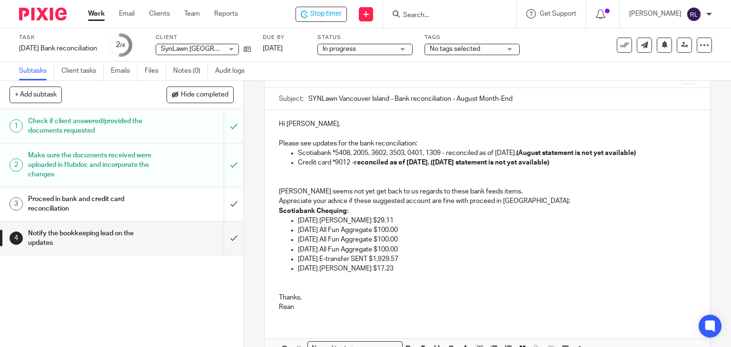
scroll to position [95, 0]
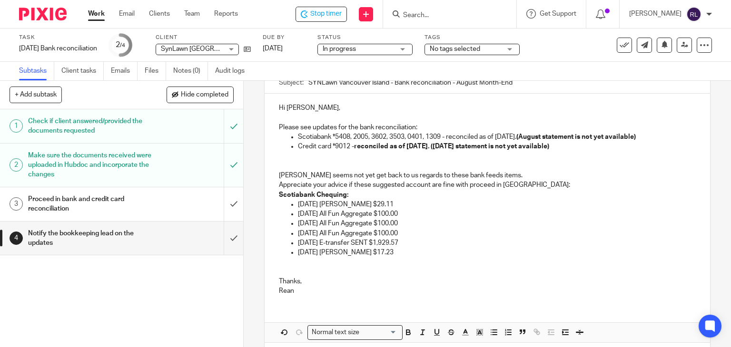
click at [429, 175] on p "Kris seems not yet get back to us regards to these bank feeds items." at bounding box center [487, 176] width 417 height 10
click at [509, 180] on p "Appreciate your advice if these suggested account are fine with proceed in QBO:" at bounding box center [487, 185] width 417 height 10
click at [509, 177] on p "Kris seems not yet get back to us regards to these remaining bank feeds items." at bounding box center [487, 176] width 417 height 10
drag, startPoint x: 440, startPoint y: 185, endPoint x: 465, endPoint y: 186, distance: 25.2
click at [465, 186] on p "Appreciate your advice if these suggested account are fine with proceed in QBO:" at bounding box center [487, 185] width 417 height 10
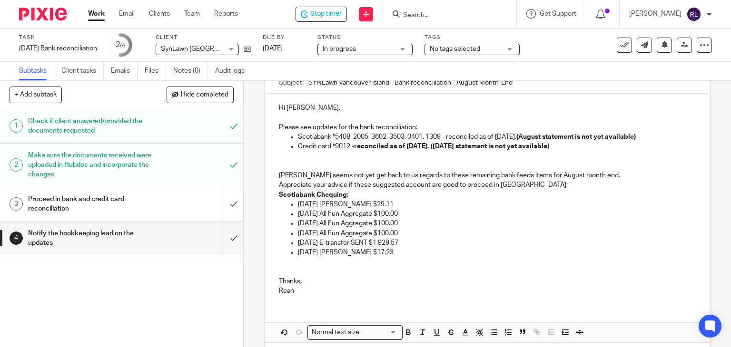
click at [533, 187] on p "Appreciate your advice if these suggested account are good to proceed in QBO:" at bounding box center [487, 185] width 417 height 10
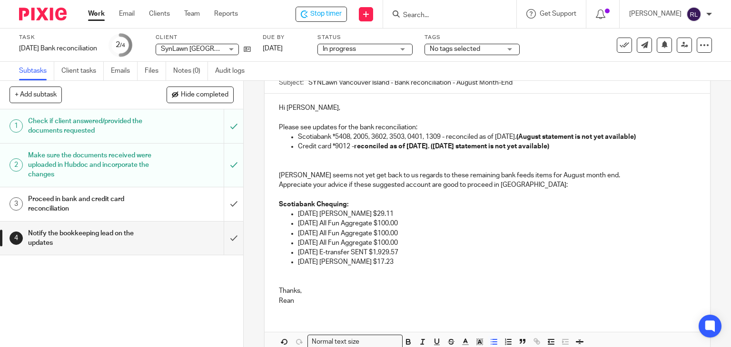
click at [387, 212] on p "[DATE] [PERSON_NAME] $29.11" at bounding box center [497, 214] width 398 height 10
drag, startPoint x: 375, startPoint y: 211, endPoint x: 417, endPoint y: 211, distance: 41.4
click at [417, 211] on p "08/25/2025 Rona $29.11 - Small tools" at bounding box center [497, 214] width 398 height 10
click at [418, 221] on p "[DATE] All Fun Aggregate $100.00" at bounding box center [497, 224] width 398 height 10
click at [423, 222] on p "[DATE] All Fun Aggregate $100.00" at bounding box center [497, 224] width 398 height 10
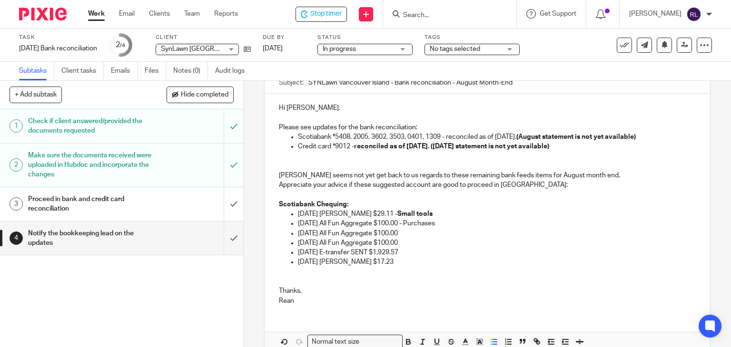
drag, startPoint x: 414, startPoint y: 223, endPoint x: 459, endPoint y: 223, distance: 45.2
click at [459, 223] on p "08/25/2025 All Fun Aggregate $100.00 - Purchases" at bounding box center [497, 224] width 398 height 10
click at [438, 223] on p "08/25/2025 All Fun Aggregate $100.00 - Purchases" at bounding box center [497, 224] width 398 height 10
click at [437, 223] on p "08/25/2025 All Fun Aggregate $100.00 - Purchases" at bounding box center [497, 224] width 398 height 10
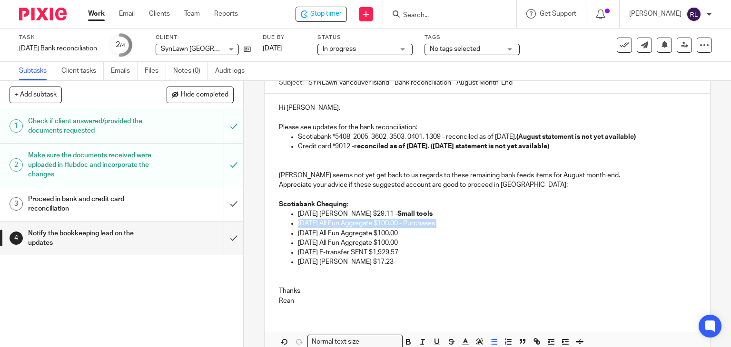
click at [437, 223] on p "08/25/2025 All Fun Aggregate $100.00 - Purchases" at bounding box center [497, 224] width 398 height 10
click at [472, 226] on p "08/25/2025 All Fun Aggregate $100.00 - Purchases" at bounding box center [497, 224] width 398 height 10
drag, startPoint x: 417, startPoint y: 222, endPoint x: 452, endPoint y: 222, distance: 34.7
click at [452, 222] on p "08/25/2025 All Fun Aggregate $100.00 - Purchases" at bounding box center [497, 224] width 398 height 10
click at [432, 226] on p "08/25/2025 All Fun Aggregate $100.00 - Purchases" at bounding box center [497, 224] width 398 height 10
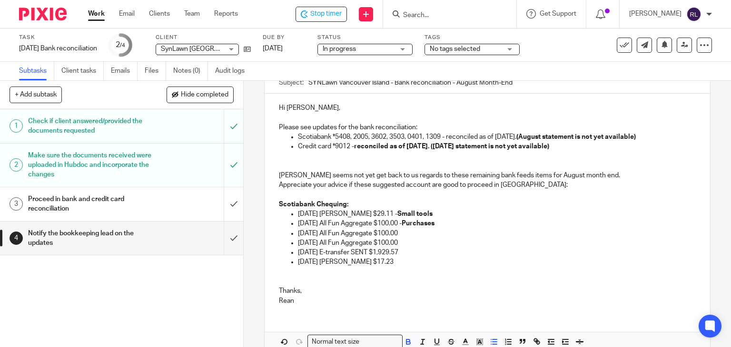
drag, startPoint x: 413, startPoint y: 224, endPoint x: 454, endPoint y: 225, distance: 40.9
click at [454, 225] on p "08/25/2025 All Fun Aggregate $100.00 - Purchases" at bounding box center [497, 224] width 398 height 10
copy p "- Purchases"
click at [421, 230] on p "[DATE] All Fun Aggregate $100.00" at bounding box center [497, 234] width 398 height 10
click at [417, 243] on p "[DATE] All Fun Aggregate $100.00" at bounding box center [497, 243] width 398 height 10
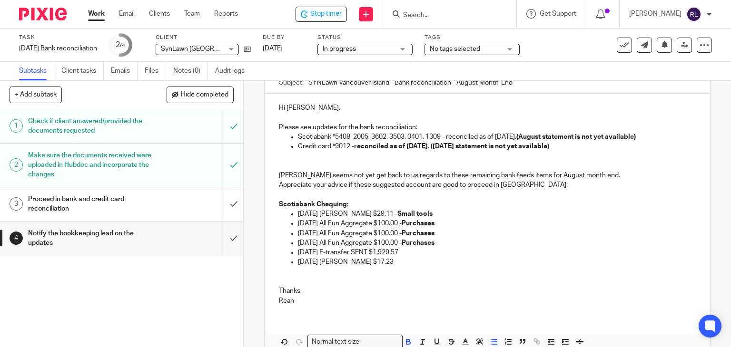
click at [418, 252] on p "[DATE] E-transfer SENT $1,929.57" at bounding box center [497, 253] width 398 height 10
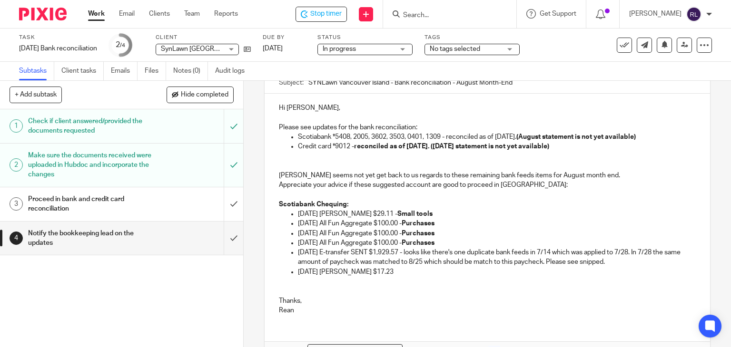
click at [382, 267] on p "[DATE] [PERSON_NAME] $17.23" at bounding box center [497, 272] width 398 height 10
drag, startPoint x: 374, startPoint y: 211, endPoint x: 415, endPoint y: 213, distance: 41.4
click at [415, 213] on p "08/25/2025 Rona $29.11 - Small tools" at bounding box center [497, 214] width 398 height 10
copy p "Small tools"
click at [383, 274] on p "08/27/2025 Rona $17.23 -" at bounding box center [497, 272] width 398 height 10
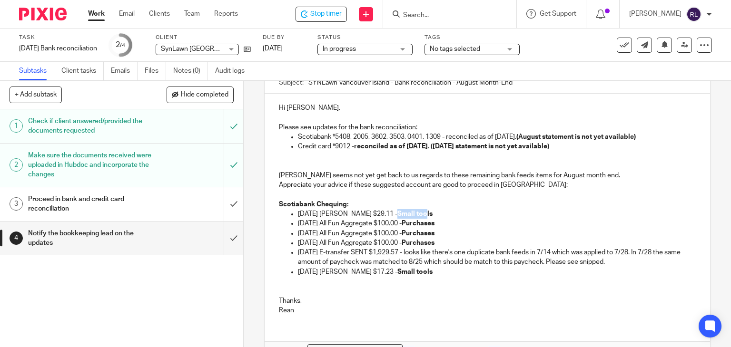
drag, startPoint x: 376, startPoint y: 214, endPoint x: 404, endPoint y: 214, distance: 27.6
click at [403, 214] on strong "Small tools" at bounding box center [414, 214] width 35 height 7
drag, startPoint x: 418, startPoint y: 251, endPoint x: 629, endPoint y: 259, distance: 211.0
click at [629, 259] on p "08/26/2025 E-transfer SENT $1,929.57 - looks like there's one duplicate bank fe…" at bounding box center [497, 258] width 398 height 20
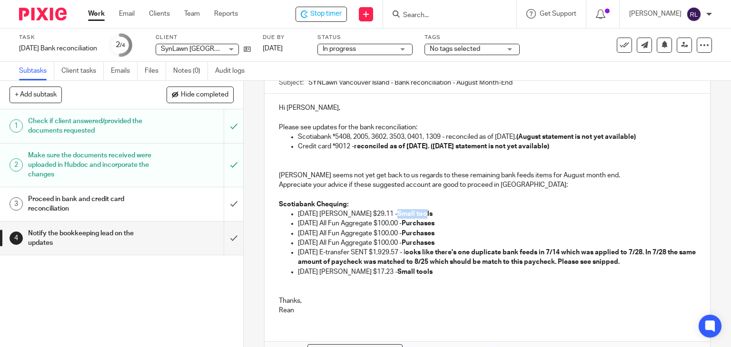
click at [423, 256] on p "08/26/2025 E-transfer SENT $1,929.57 - l ooks like there's one duplicate bank f…" at bounding box center [497, 258] width 398 height 20
click at [416, 252] on p "08/26/2025 E-transfer SENT $1,929.57 - l ooks like there's one duplicate bank f…" at bounding box center [497, 258] width 398 height 20
drag, startPoint x: 416, startPoint y: 252, endPoint x: 654, endPoint y: 265, distance: 238.3
click at [654, 265] on p "08/26/2025 E-transfer SENT $1,929.57 - l ooks like there's one duplicate bank f…" at bounding box center [497, 258] width 398 height 20
drag, startPoint x: 375, startPoint y: 213, endPoint x: 407, endPoint y: 216, distance: 33.0
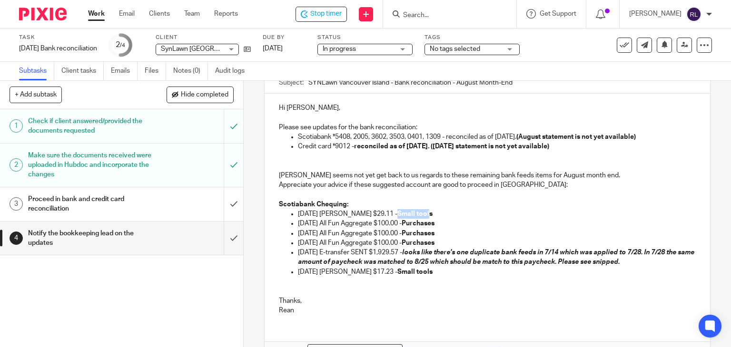
click at [407, 216] on p "08/25/2025 Rona $29.11 - Small tools" at bounding box center [497, 214] width 398 height 10
click at [410, 216] on p "08/25/2025 Rona $29.11 - Small tools" at bounding box center [497, 214] width 398 height 10
drag, startPoint x: 375, startPoint y: 212, endPoint x: 417, endPoint y: 213, distance: 41.9
click at [416, 212] on p "08/25/2025 Rona $29.11 - Small tools" at bounding box center [497, 214] width 398 height 10
drag, startPoint x: 416, startPoint y: 220, endPoint x: 452, endPoint y: 222, distance: 35.7
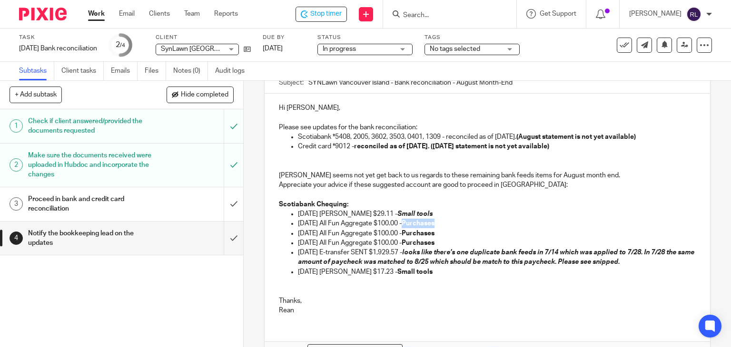
click at [452, 222] on p "08/25/2025 All Fun Aggregate $100.00 - Purchases" at bounding box center [497, 224] width 398 height 10
copy p "Purchases"
drag, startPoint x: 418, startPoint y: 232, endPoint x: 453, endPoint y: 232, distance: 34.7
click at [453, 232] on p "08/25/2025 All Fun Aggregate $100.00 - Purchases" at bounding box center [497, 234] width 398 height 10
drag, startPoint x: 417, startPoint y: 242, endPoint x: 449, endPoint y: 240, distance: 31.9
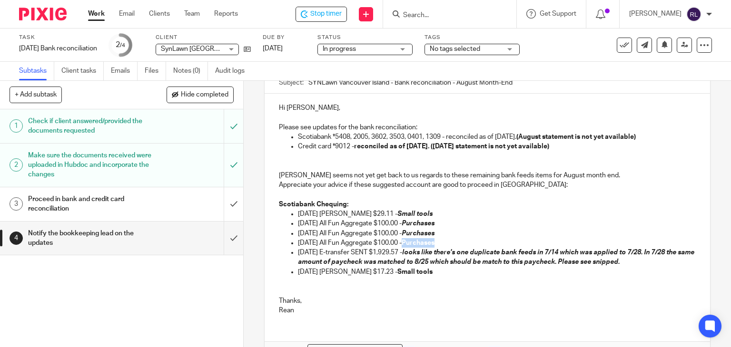
click at [434, 240] on strong "Purchases" at bounding box center [418, 243] width 33 height 7
drag, startPoint x: 377, startPoint y: 271, endPoint x: 411, endPoint y: 270, distance: 33.8
click at [411, 270] on p "08/27/2025 Rona $17.23 - Small tools" at bounding box center [497, 272] width 398 height 10
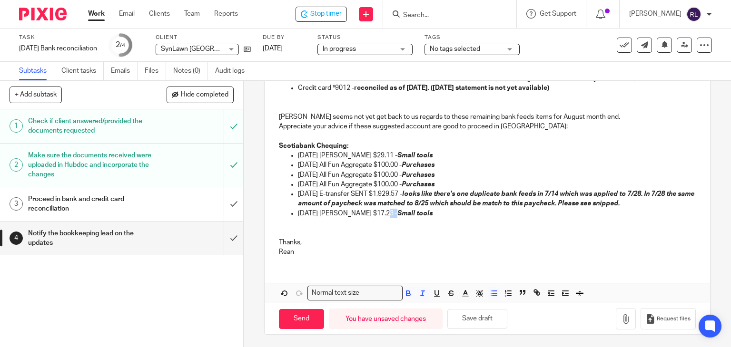
scroll to position [154, 0]
click at [474, 331] on div "Send You have unsaved changes Save draft Request files" at bounding box center [488, 318] width 446 height 31
click at [476, 325] on button "Save draft" at bounding box center [477, 319] width 60 height 20
click at [477, 318] on button "Save draft" at bounding box center [477, 319] width 60 height 20
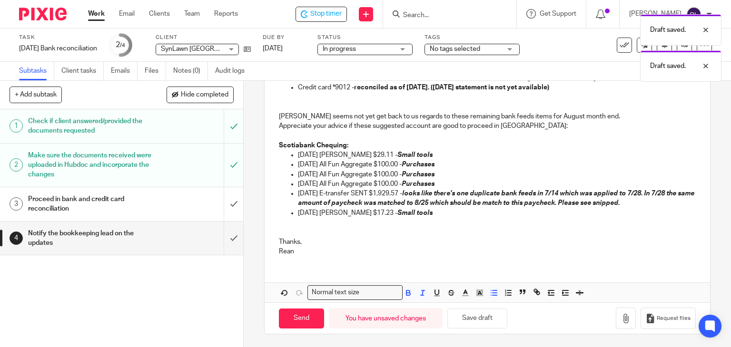
click at [286, 232] on p at bounding box center [487, 232] width 417 height 10
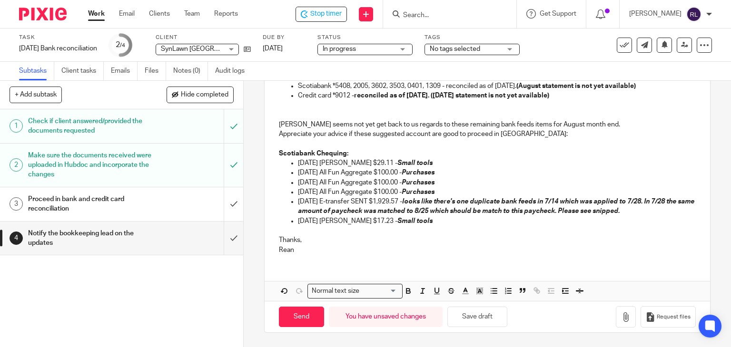
scroll to position [145, 0]
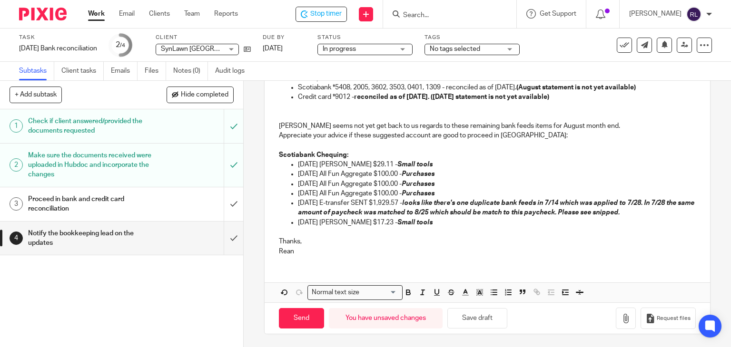
click at [322, 247] on p "Rean" at bounding box center [487, 252] width 417 height 10
click at [306, 239] on p "Thanks," at bounding box center [487, 242] width 417 height 10
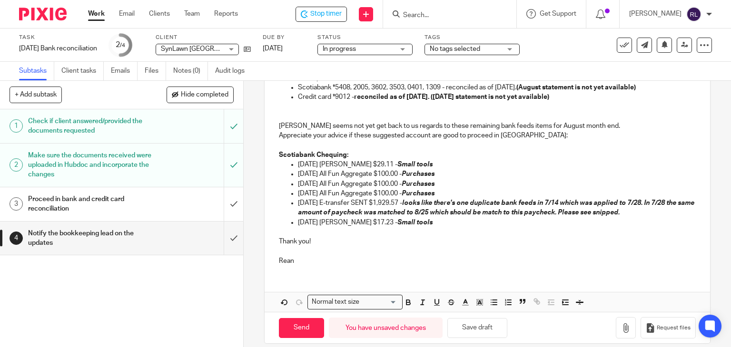
scroll to position [154, 0]
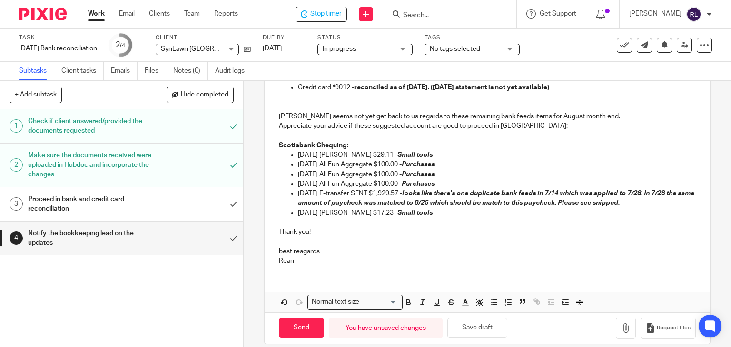
click at [280, 253] on p "best reagards" at bounding box center [487, 252] width 417 height 10
click at [323, 252] on p "Best Regards" at bounding box center [487, 252] width 417 height 10
click at [487, 330] on button "Save draft" at bounding box center [477, 328] width 60 height 20
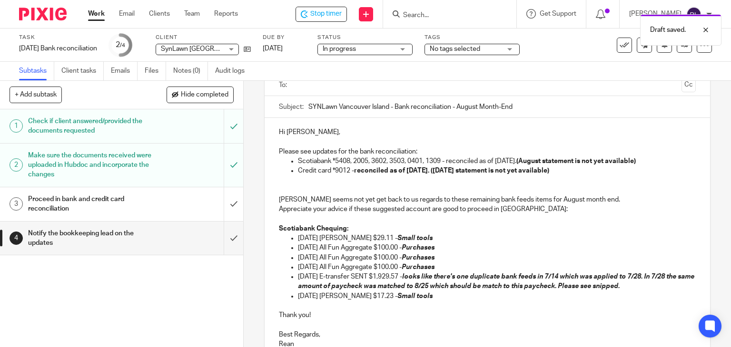
scroll to position [164, 0]
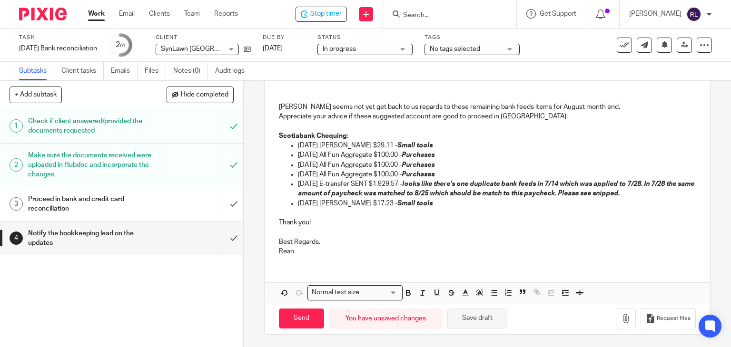
click at [483, 318] on button "Save draft" at bounding box center [477, 319] width 60 height 20
click at [477, 317] on button "Save draft" at bounding box center [477, 319] width 60 height 20
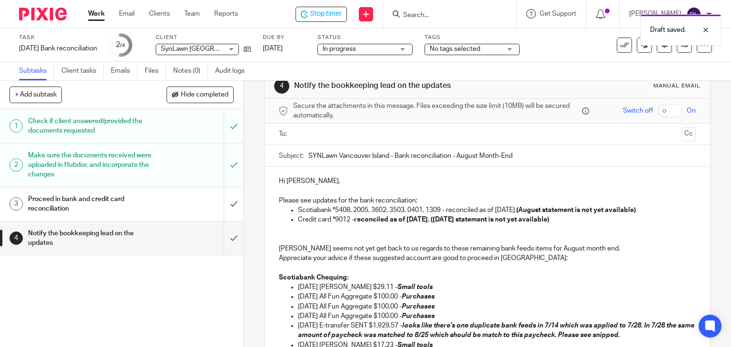
scroll to position [21, 0]
click at [319, 136] on input "text" at bounding box center [486, 134] width 381 height 11
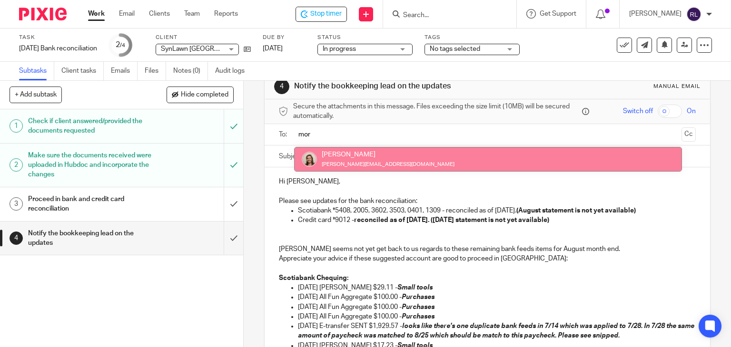
type input "mor"
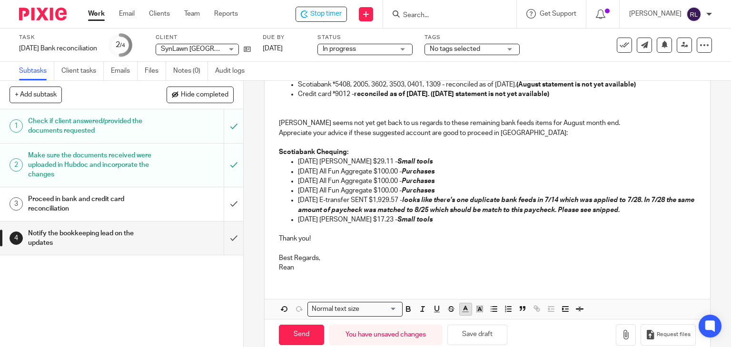
scroll to position [164, 0]
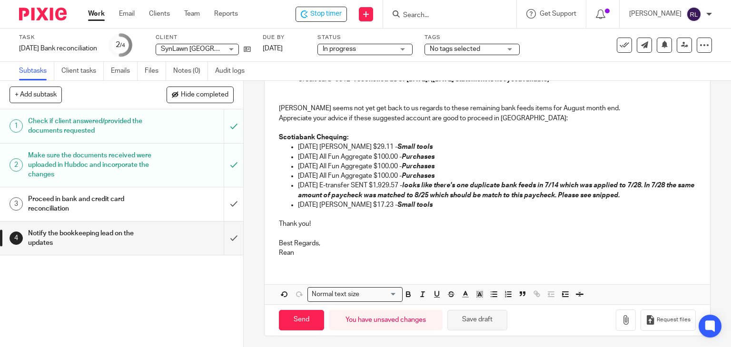
click at [478, 323] on button "Save draft" at bounding box center [477, 320] width 60 height 20
click at [475, 318] on button "Save draft" at bounding box center [477, 319] width 60 height 20
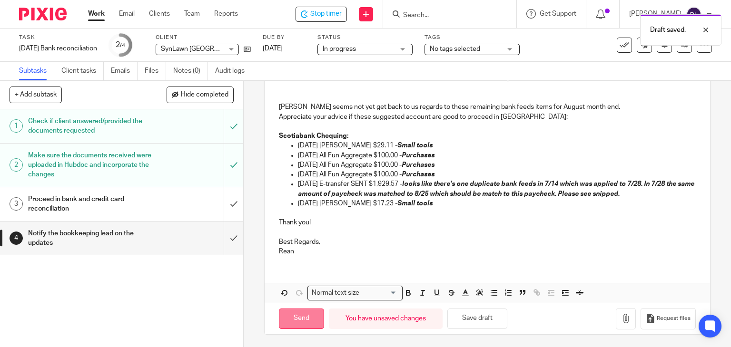
click at [307, 316] on input "Send" at bounding box center [301, 319] width 45 height 20
type input "Sent"
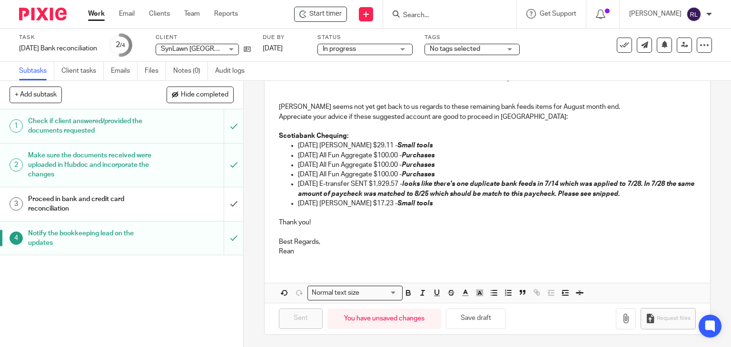
click at [59, 16] on img at bounding box center [43, 14] width 48 height 13
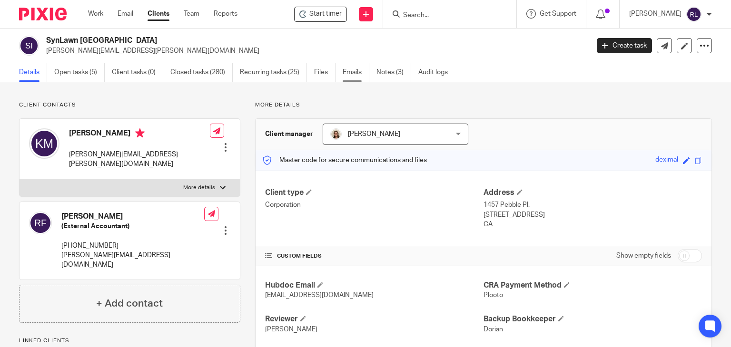
click at [349, 71] on link "Emails" at bounding box center [356, 72] width 27 height 19
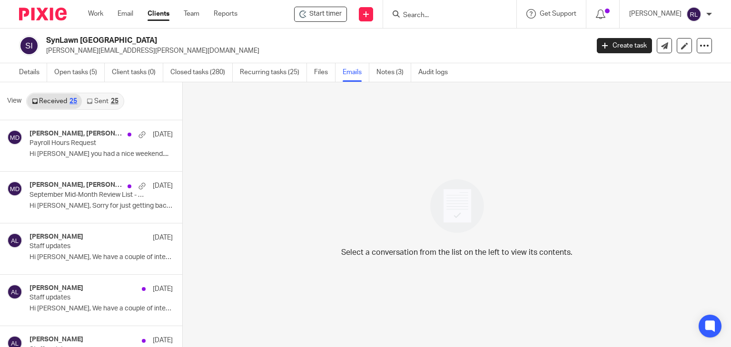
click at [96, 99] on link "Sent 25" at bounding box center [102, 101] width 41 height 15
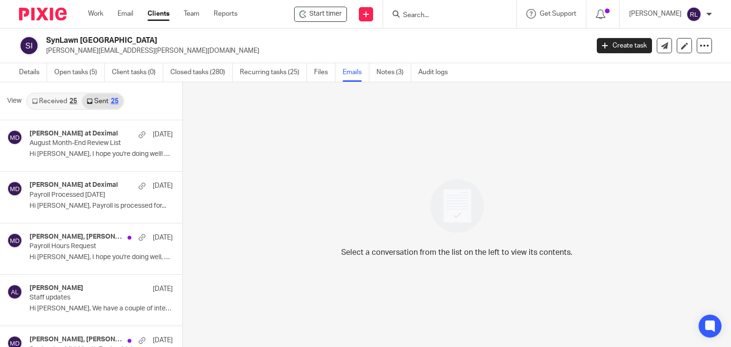
scroll to position [1, 0]
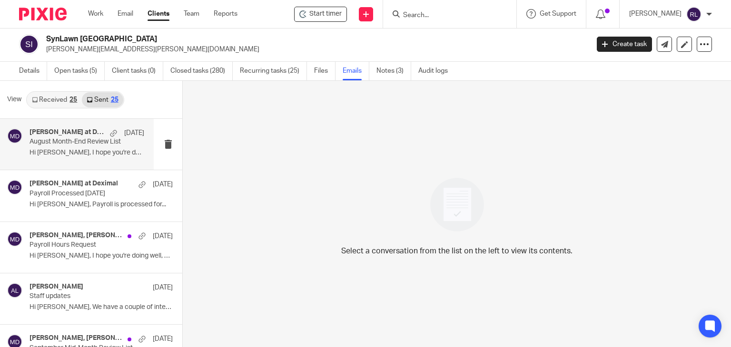
click at [85, 158] on div "Morgan at Deximal Sep 22 August Month-End Review List Hi Kris, I hope you're do…" at bounding box center [87, 144] width 115 height 32
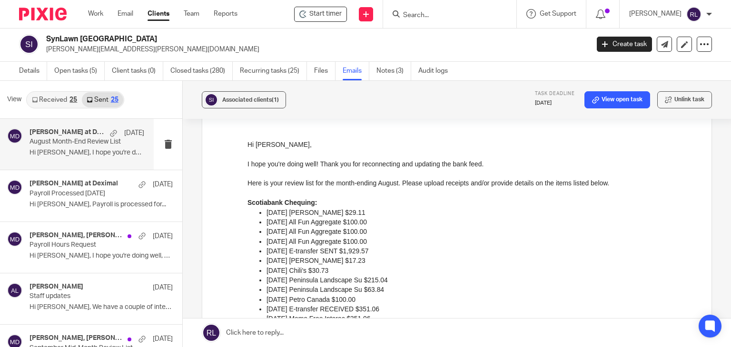
scroll to position [95, 0]
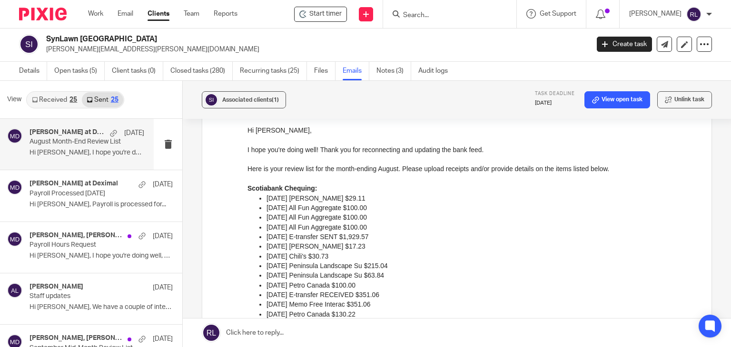
drag, startPoint x: 491, startPoint y: 305, endPoint x: 316, endPoint y: 223, distance: 193.3
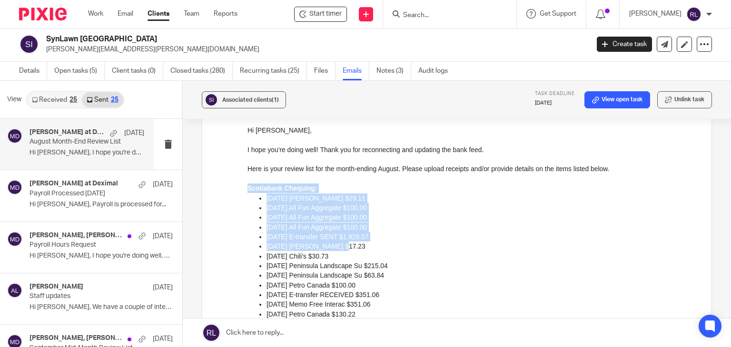
drag, startPoint x: 344, startPoint y: 248, endPoint x: 240, endPoint y: 192, distance: 117.5
click at [247, 192] on html "Hi Kris, I hope you're doing well! Thank you for reconnecting and updating the …" at bounding box center [472, 309] width 450 height 368
copy div "Scotiabank Chequing: 08/25/2025 Rona $29.11 08/25/2025 All Fun Aggregate $100.0…"
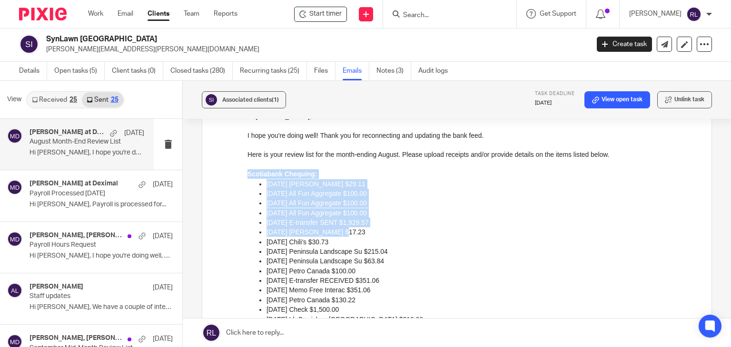
scroll to position [143, 0]
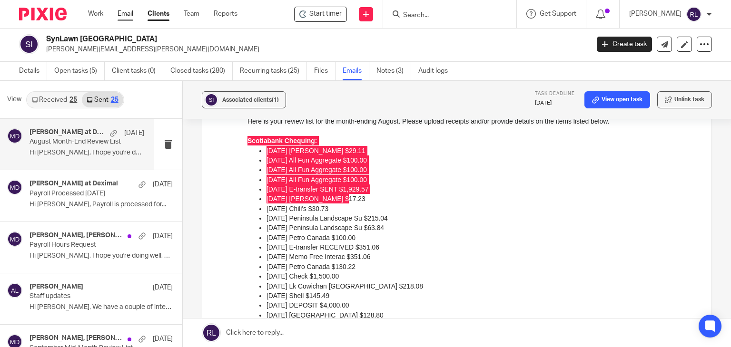
click at [124, 11] on link "Email" at bounding box center [126, 14] width 16 height 10
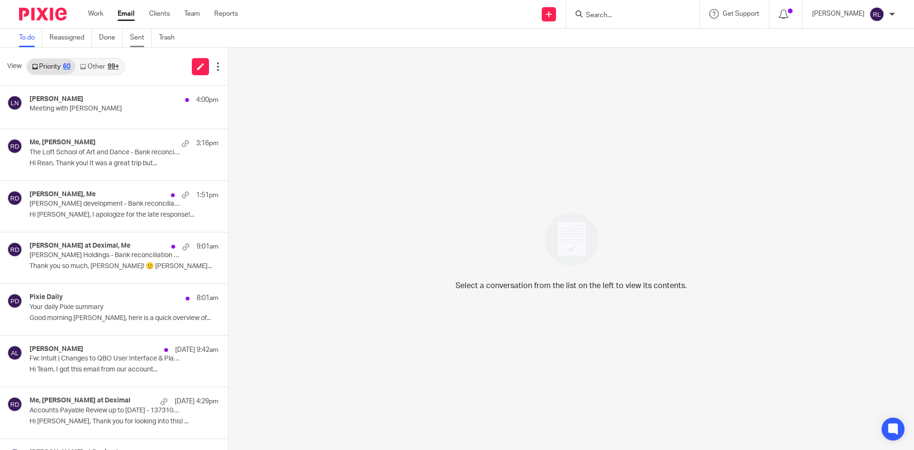
click at [140, 33] on link "Sent" at bounding box center [141, 38] width 22 height 19
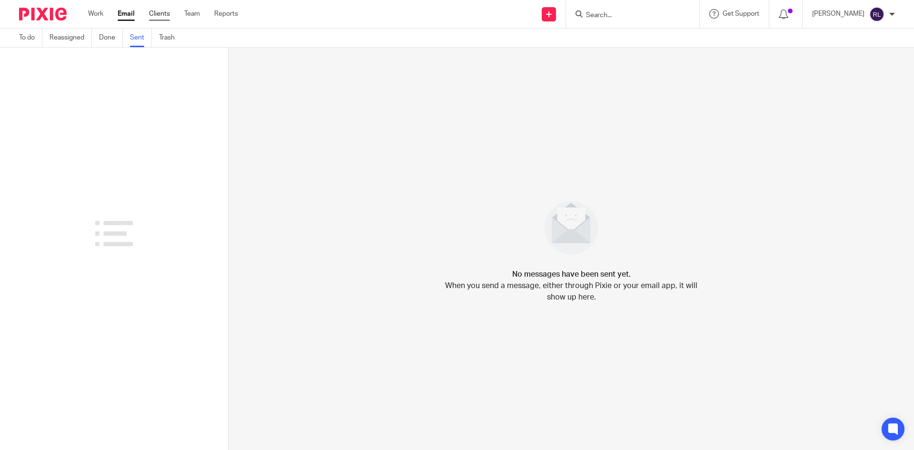
click at [168, 15] on link "Clients" at bounding box center [159, 14] width 21 height 10
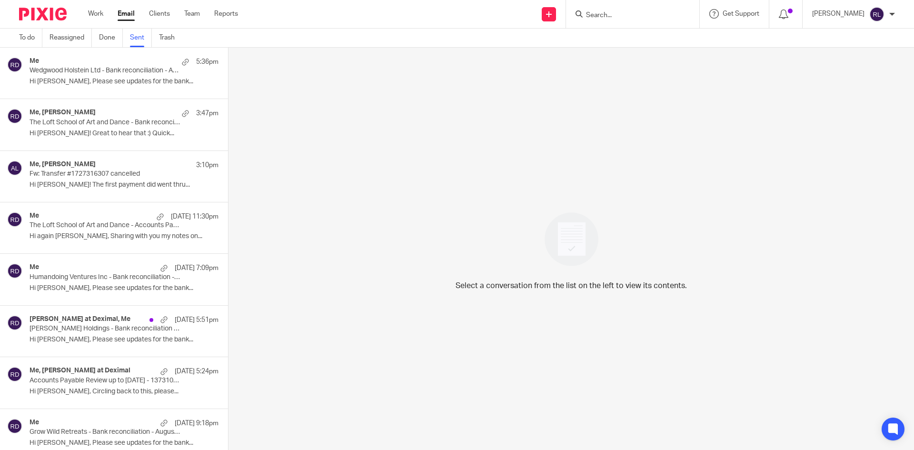
click at [108, 14] on ul "Work Email Clients Team Reports" at bounding box center [170, 14] width 164 height 10
click at [93, 71] on p "Wedgwood Holstein Ltd - Bank reconciliation - August Month-End" at bounding box center [105, 71] width 151 height 8
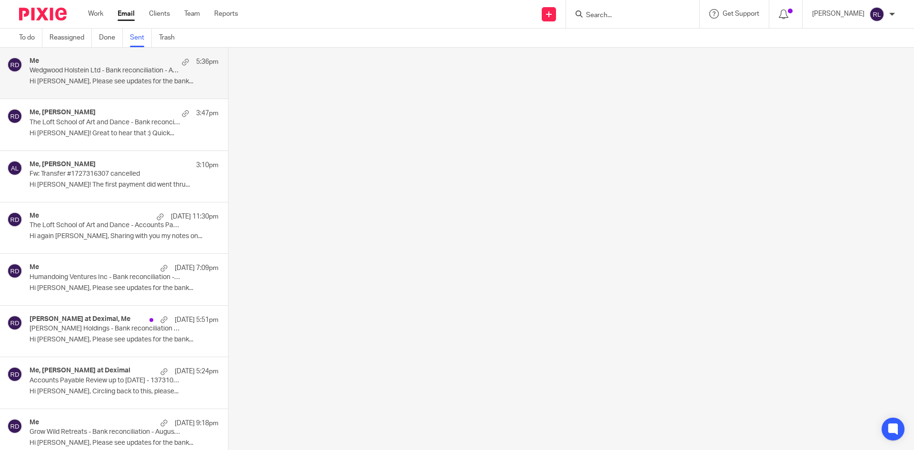
click at [94, 66] on div "Me 5:36pm" at bounding box center [124, 62] width 189 height 10
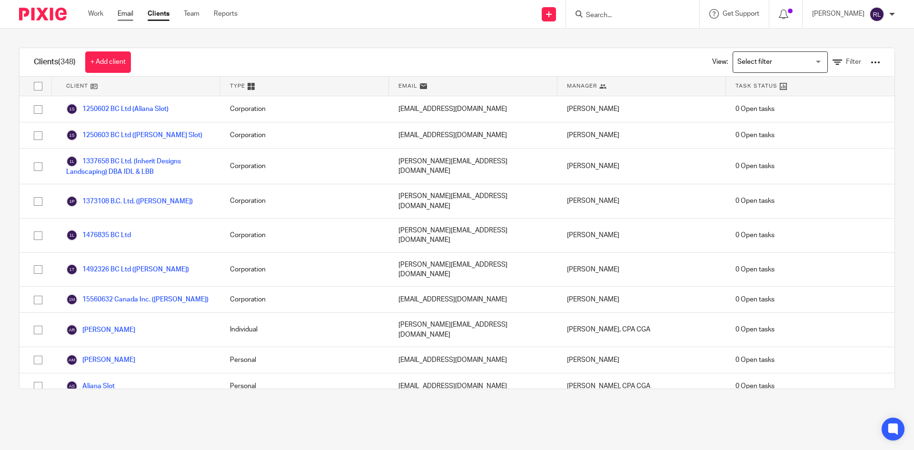
click at [121, 11] on link "Email" at bounding box center [126, 14] width 16 height 10
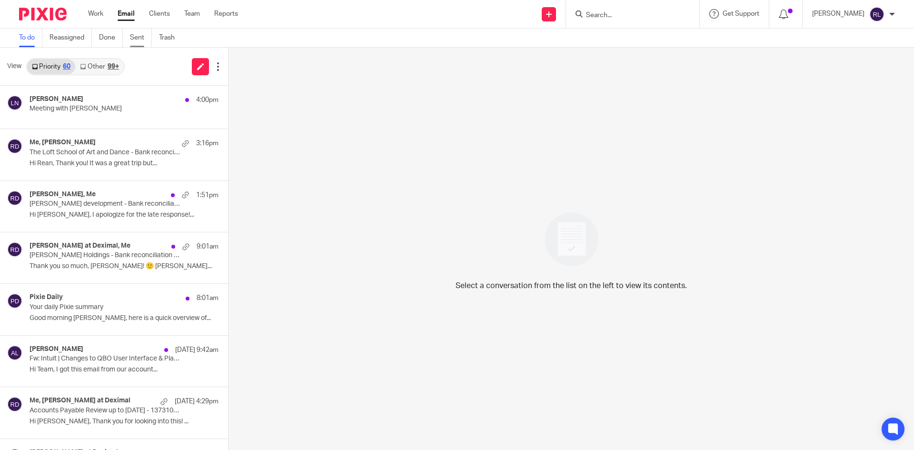
click at [139, 36] on link "Sent" at bounding box center [141, 38] width 22 height 19
click at [133, 45] on link "Sent" at bounding box center [141, 38] width 22 height 19
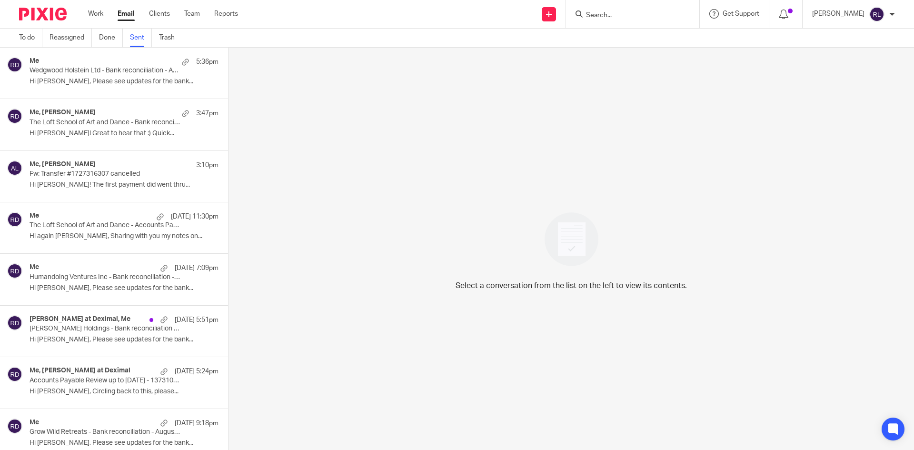
click at [106, 78] on p "Hi Chrissy, Please see updates for the bank..." at bounding box center [124, 82] width 189 height 8
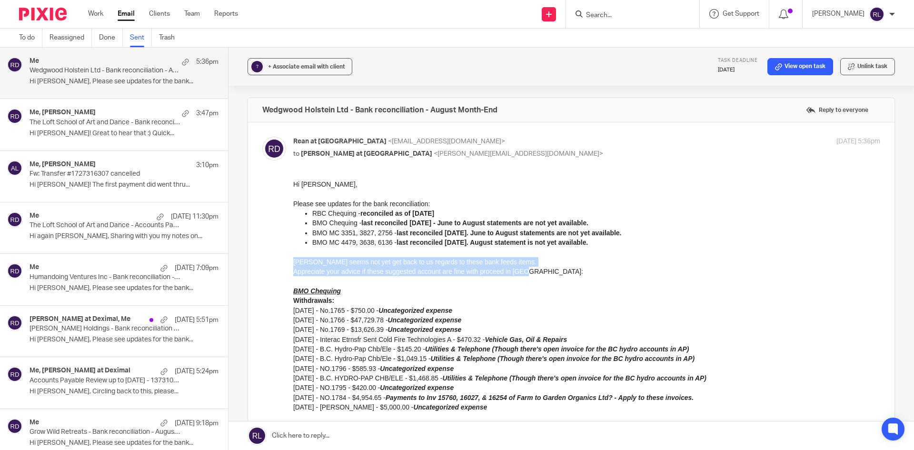
drag, startPoint x: 293, startPoint y: 262, endPoint x: 535, endPoint y: 271, distance: 242.4
click at [535, 271] on div "Hi Chrissy, Please see updates for the bank reconciliation: RBC Chequing - reco…" at bounding box center [586, 450] width 587 height 542
copy div "Ridley seems not yet get back to us regards to these bank feeds items. Apprecia…"
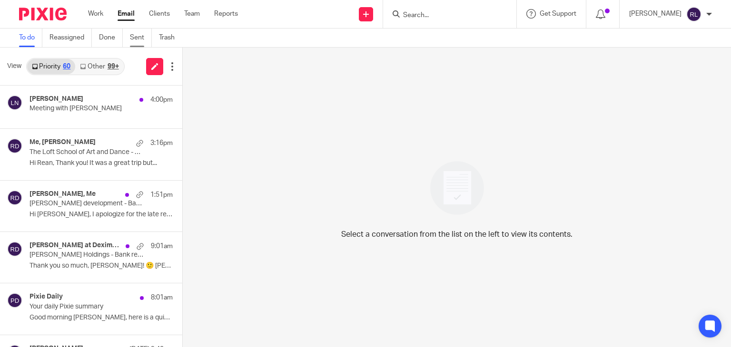
click at [139, 42] on link "Sent" at bounding box center [141, 38] width 22 height 19
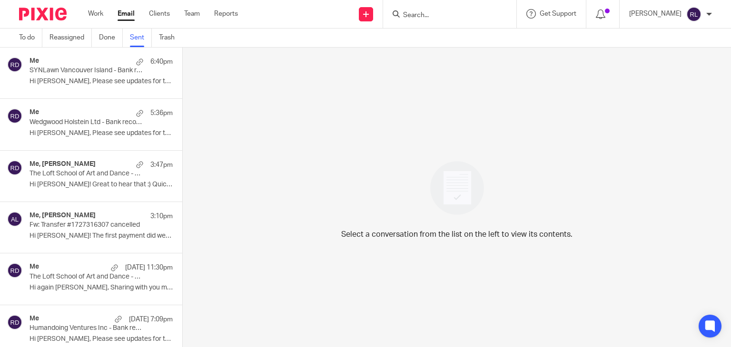
click at [100, 82] on p "Hi [PERSON_NAME], Please see updates for the bank..." at bounding box center [101, 82] width 143 height 8
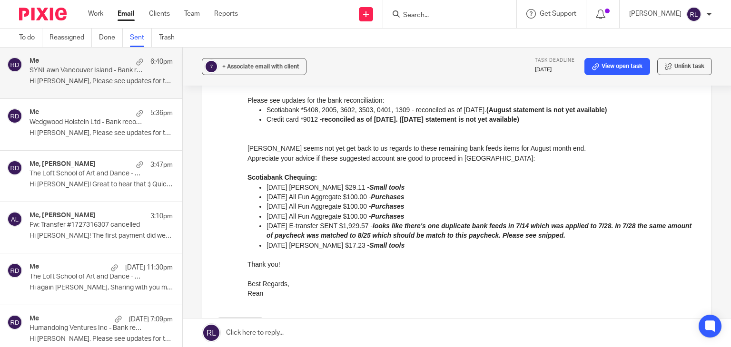
scroll to position [48, 0]
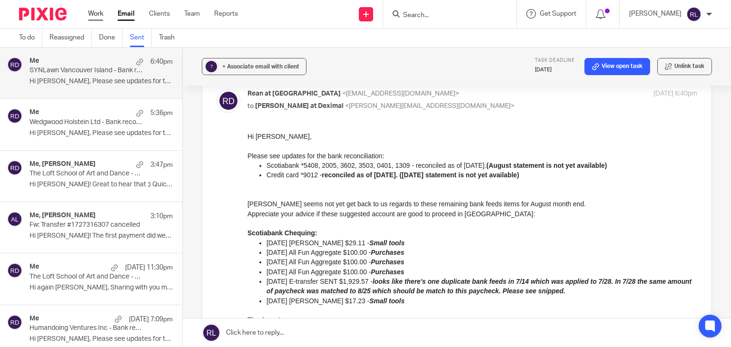
click at [94, 15] on link "Work" at bounding box center [95, 14] width 15 height 10
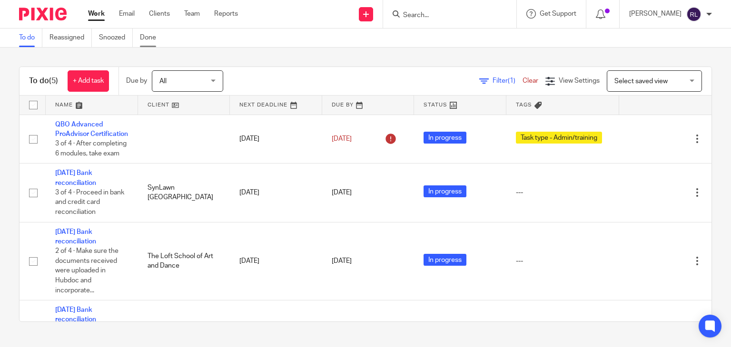
click at [153, 39] on link "Done" at bounding box center [151, 38] width 23 height 19
click at [93, 73] on link "+ Add task" at bounding box center [88, 80] width 41 height 21
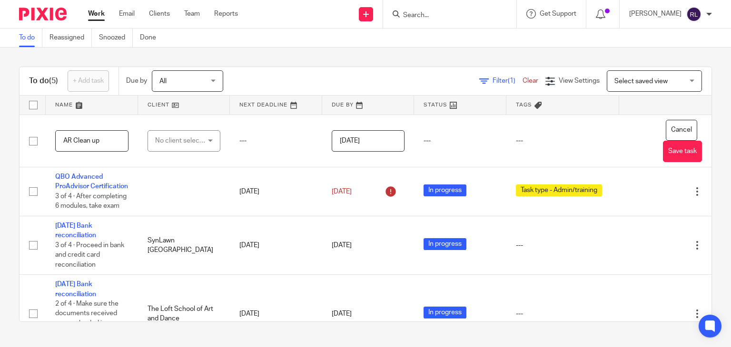
type input "AR Clean up"
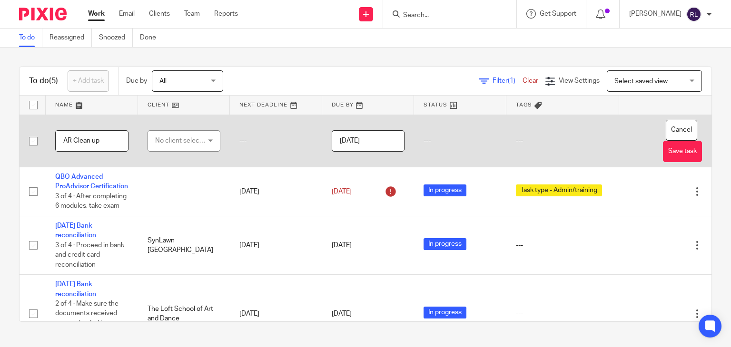
click at [193, 138] on div "No client selected" at bounding box center [181, 141] width 52 height 20
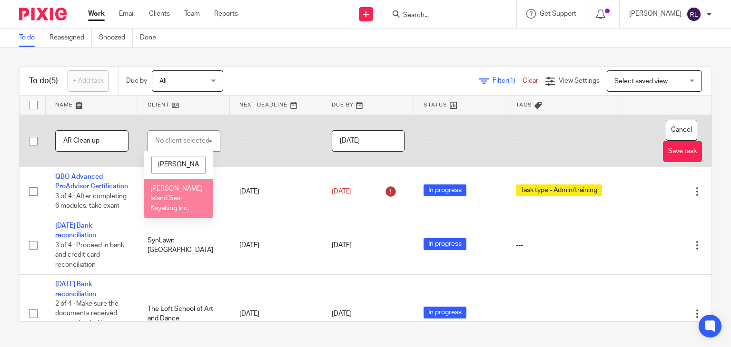
type input "bowen"
click at [177, 187] on span "Bowen Island Sea Kayaking Inc." at bounding box center [176, 199] width 52 height 26
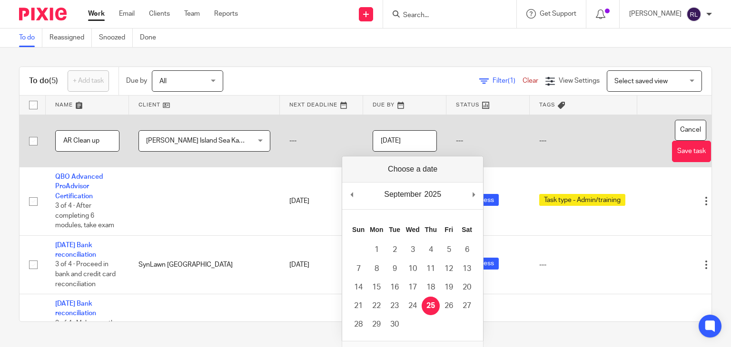
click at [382, 142] on input "2025-09-25" at bounding box center [405, 140] width 64 height 21
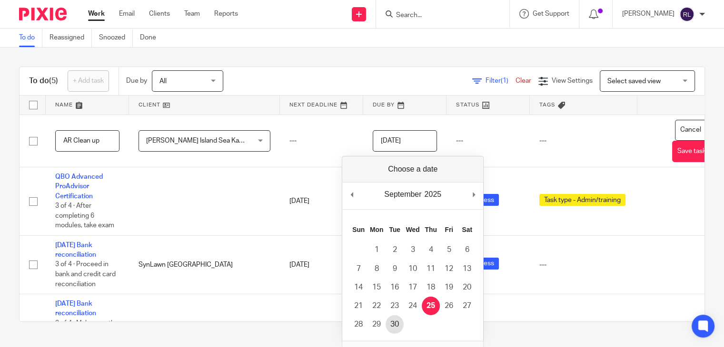
type input "2025-09-30"
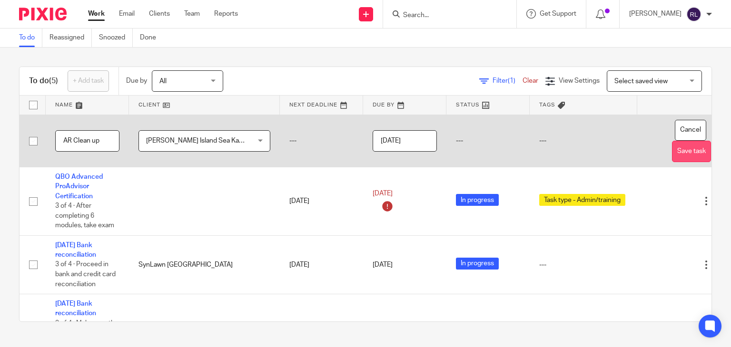
click at [672, 149] on button "Save task" at bounding box center [691, 151] width 39 height 21
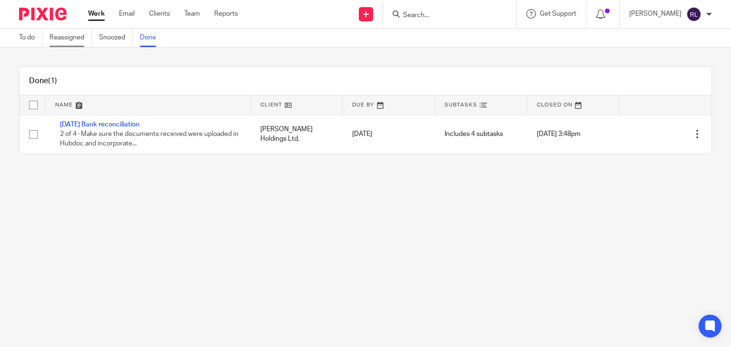
click at [59, 37] on link "Reassigned" at bounding box center [70, 38] width 42 height 19
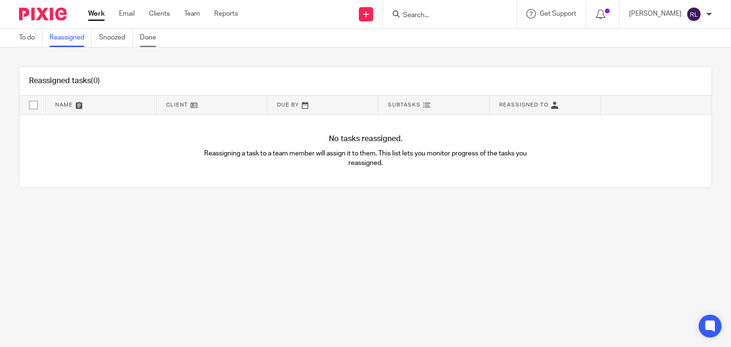
click at [155, 39] on link "Done" at bounding box center [151, 38] width 23 height 19
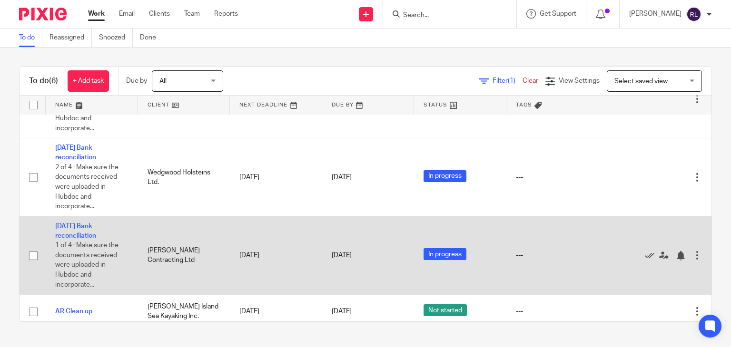
scroll to position [192, 0]
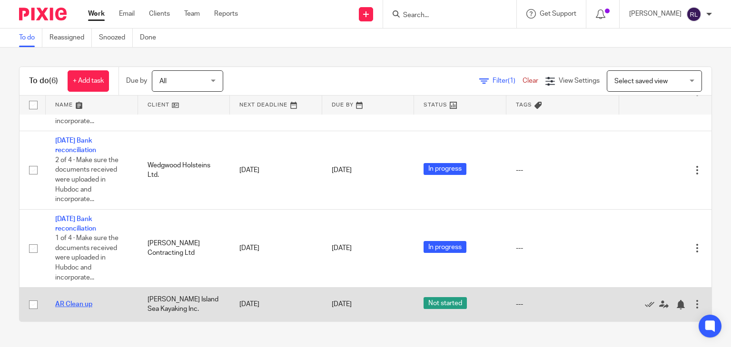
click at [79, 306] on link "AR Clean up" at bounding box center [73, 304] width 37 height 7
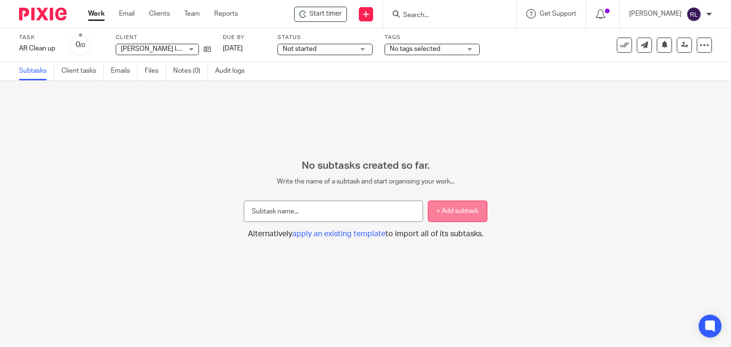
click at [452, 206] on button "+ Add subtask" at bounding box center [457, 211] width 59 height 21
click at [463, 210] on button "+ Add subtask" at bounding box center [457, 211] width 59 height 21
click at [306, 218] on input "text" at bounding box center [333, 211] width 179 height 21
type input "Extract AR Aging as of the end of the month"
click at [447, 213] on button "+ Add subtask" at bounding box center [457, 211] width 59 height 21
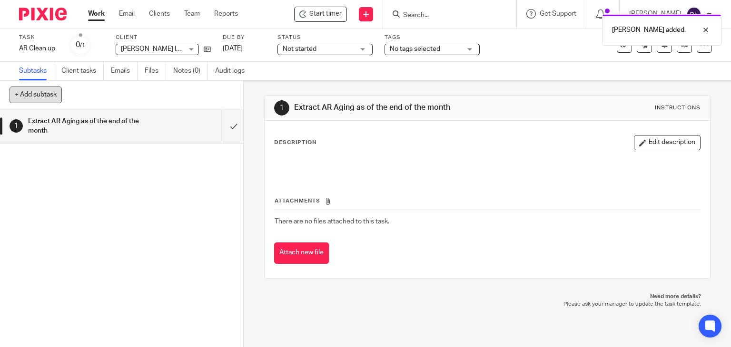
click at [39, 92] on button "+ Add subtask" at bounding box center [36, 95] width 52 height 16
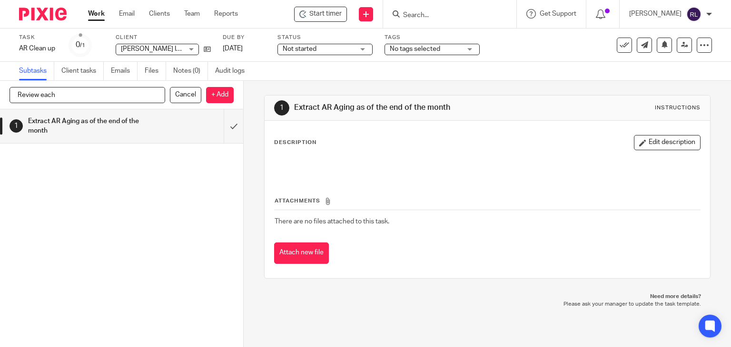
click at [68, 92] on input "Review each" at bounding box center [88, 95] width 156 height 16
click at [76, 93] on input "Review each" at bounding box center [88, 95] width 156 height 16
type input "Review each invoices starting from 91 days over"
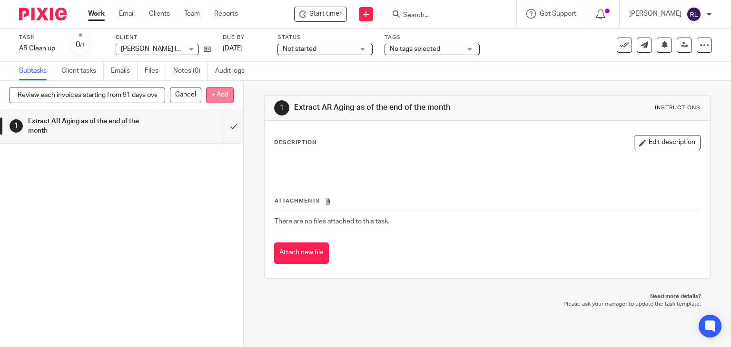
click at [220, 96] on p "+ Add" at bounding box center [220, 95] width 28 height 16
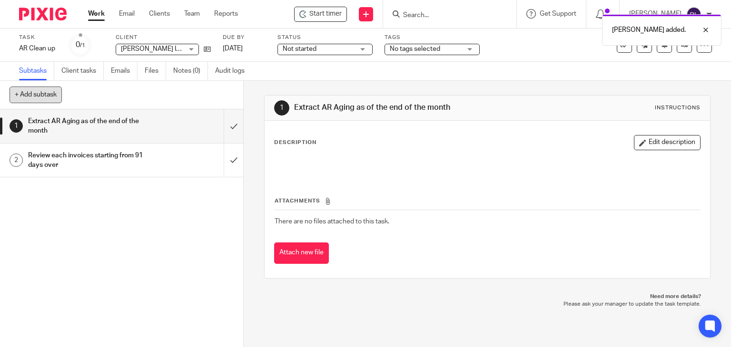
click at [33, 95] on button "+ Add subtask" at bounding box center [36, 95] width 52 height 16
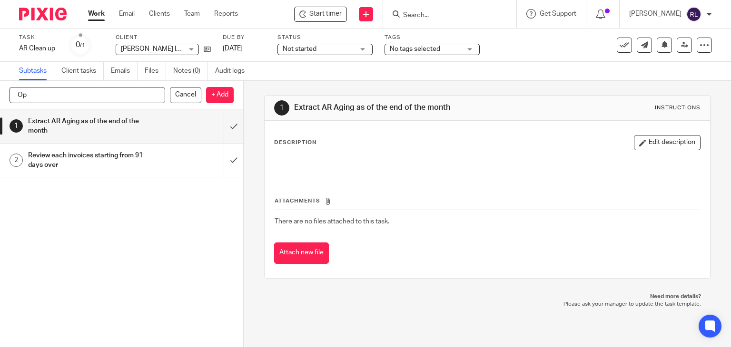
type input "O"
click at [215, 93] on p "+ Add" at bounding box center [220, 95] width 28 height 16
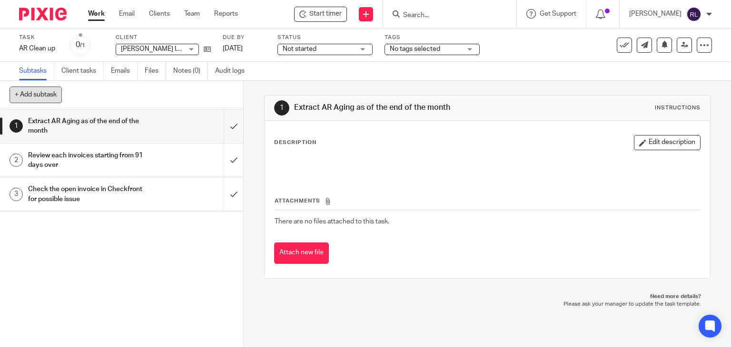
click at [37, 96] on button "+ Add subtask" at bounding box center [36, 95] width 52 height 16
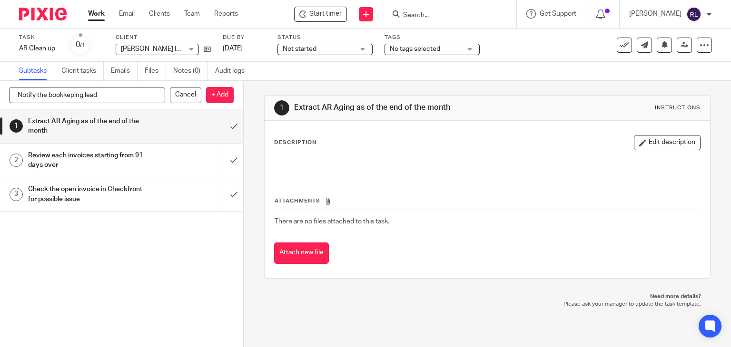
click at [69, 95] on input "Notify the bookkeping lead" at bounding box center [88, 95] width 156 height 16
type input "Notify the bookkeeping lead for the updates"
click at [214, 90] on p "+ Add" at bounding box center [220, 95] width 28 height 16
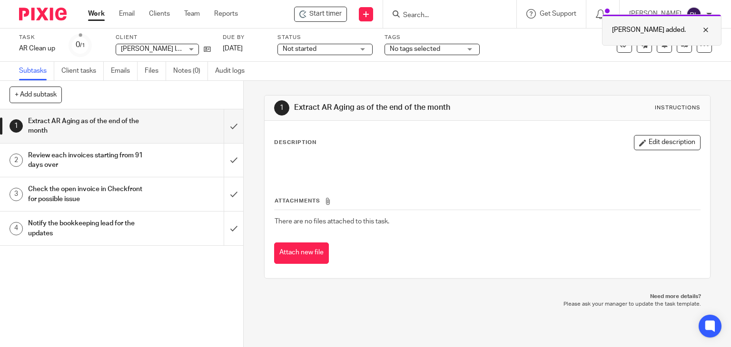
click at [708, 30] on div at bounding box center [699, 29] width 26 height 11
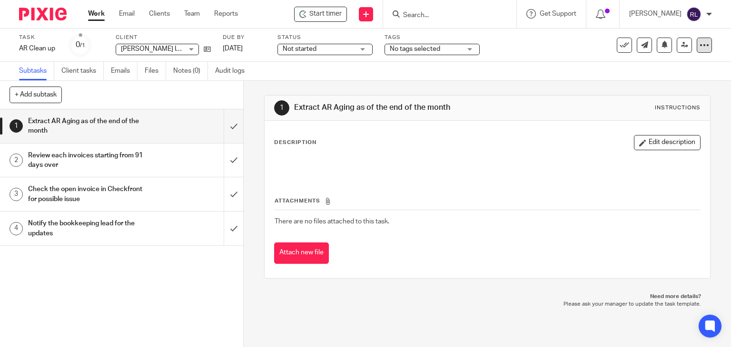
click at [700, 46] on icon at bounding box center [705, 45] width 10 height 10
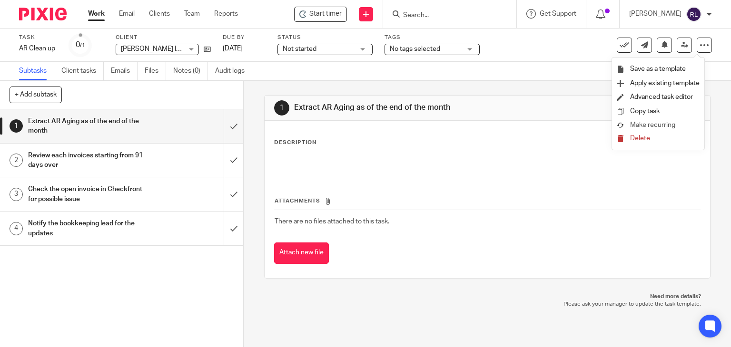
click at [647, 126] on span "Make recurring" at bounding box center [652, 125] width 45 height 7
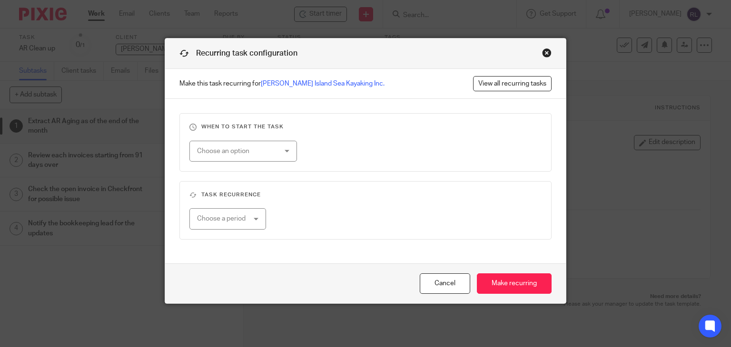
click at [233, 155] on div "Choose an option" at bounding box center [236, 151] width 79 height 20
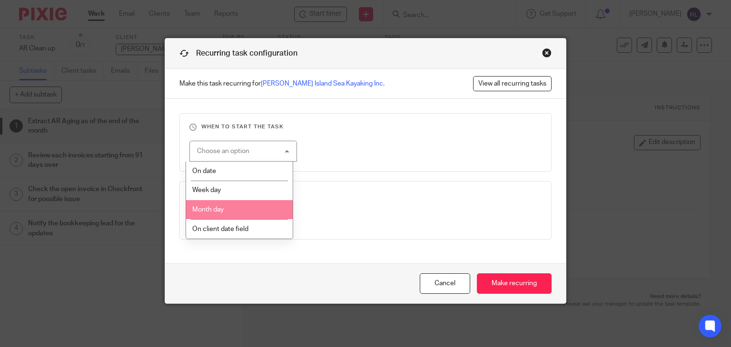
click at [226, 210] on li "Month day" at bounding box center [239, 210] width 107 height 20
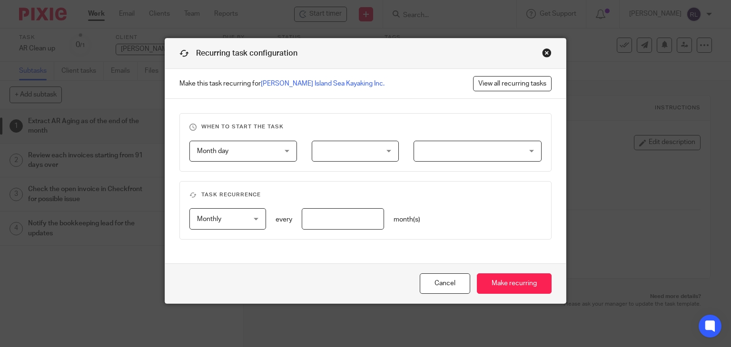
click at [373, 149] on div at bounding box center [355, 151] width 87 height 21
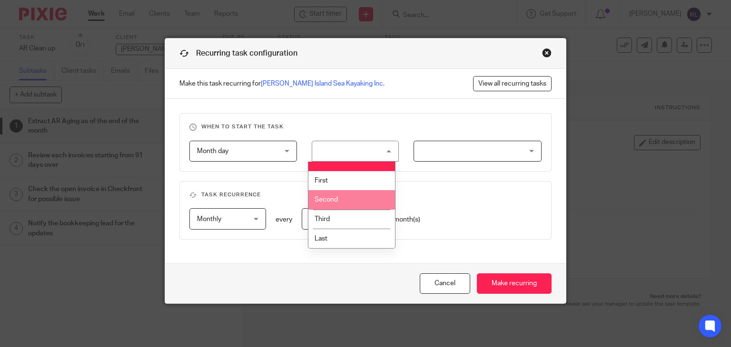
click at [343, 196] on li "Second" at bounding box center [351, 200] width 86 height 20
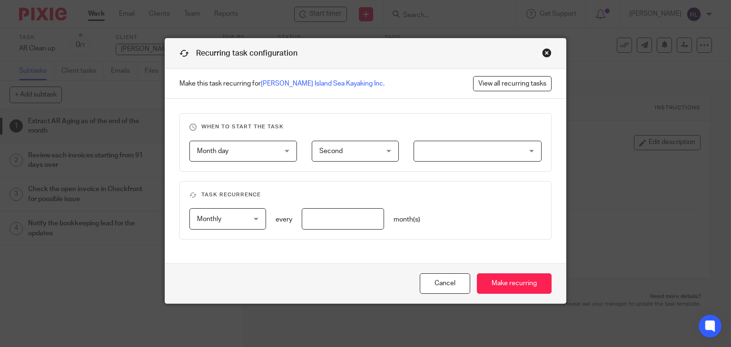
click at [437, 143] on div at bounding box center [478, 151] width 128 height 21
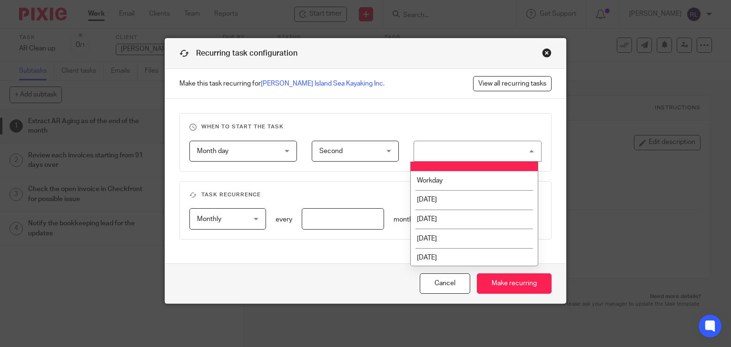
click at [344, 147] on span "Second" at bounding box center [350, 151] width 63 height 20
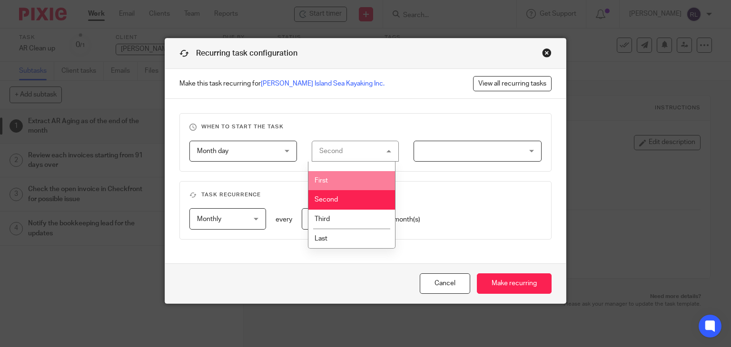
drag, startPoint x: 328, startPoint y: 176, endPoint x: 338, endPoint y: 172, distance: 10.7
click at [328, 176] on li "First" at bounding box center [351, 181] width 86 height 20
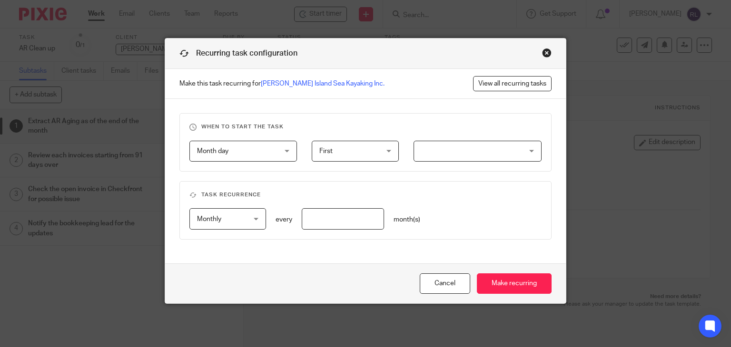
click at [431, 144] on div at bounding box center [478, 151] width 128 height 21
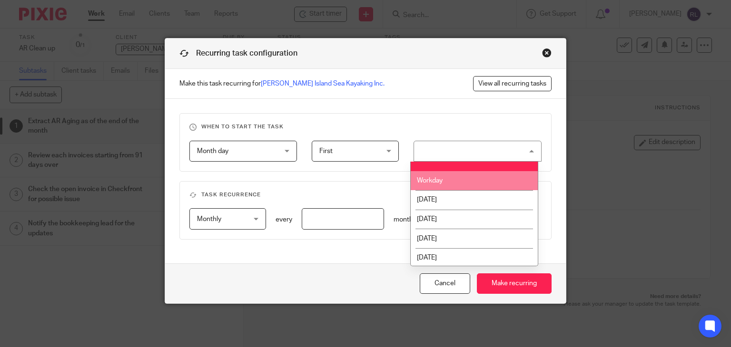
click at [446, 185] on li "Workday" at bounding box center [474, 181] width 127 height 20
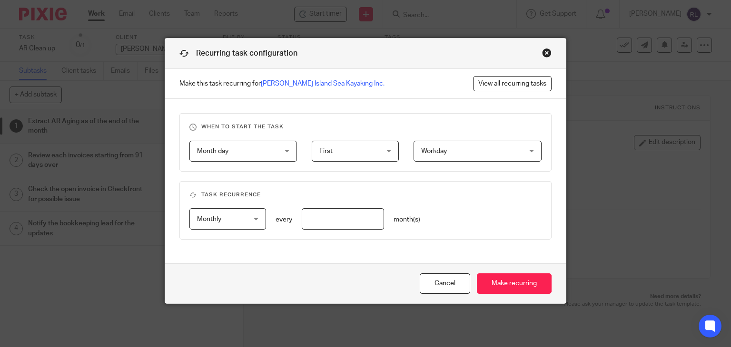
click at [333, 224] on input "number" at bounding box center [343, 218] width 82 height 21
type input "1"
click at [499, 280] on input "Make recurring" at bounding box center [514, 284] width 75 height 20
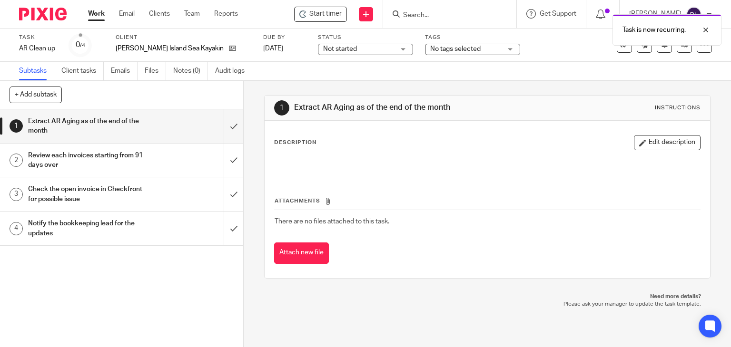
click at [58, 17] on img at bounding box center [43, 14] width 48 height 13
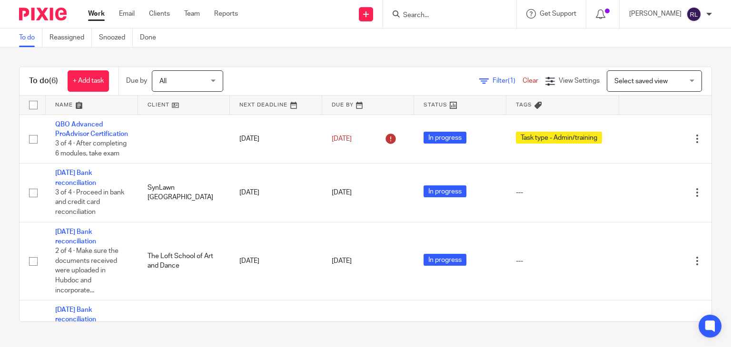
scroll to position [208, 0]
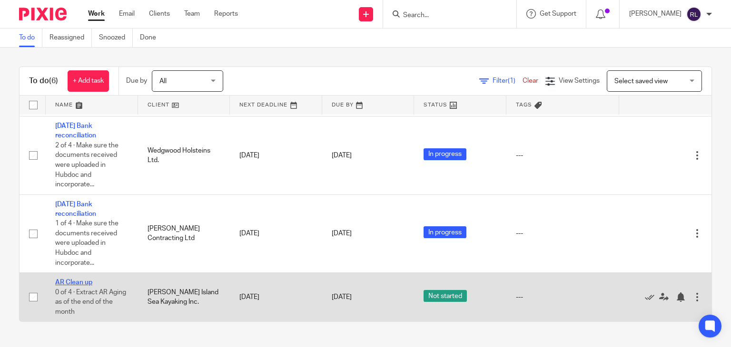
click at [66, 281] on link "AR Clean up" at bounding box center [73, 282] width 37 height 7
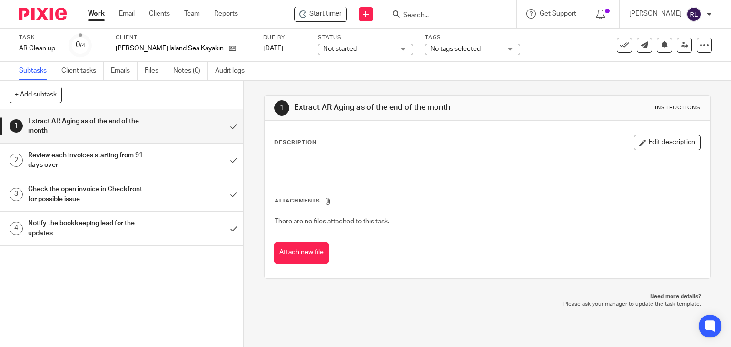
click at [323, 49] on span "Not started" at bounding box center [340, 49] width 34 height 7
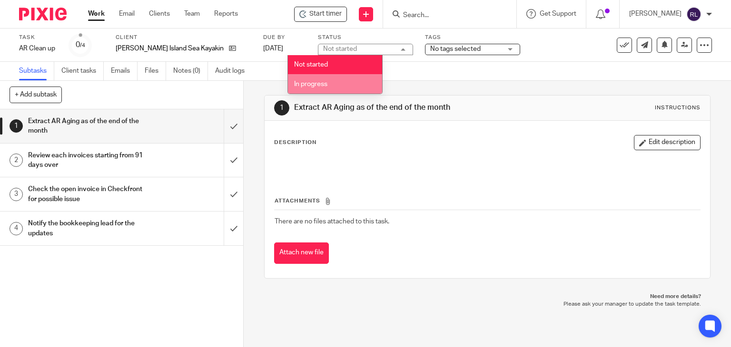
click at [316, 79] on li "In progress" at bounding box center [335, 84] width 94 height 20
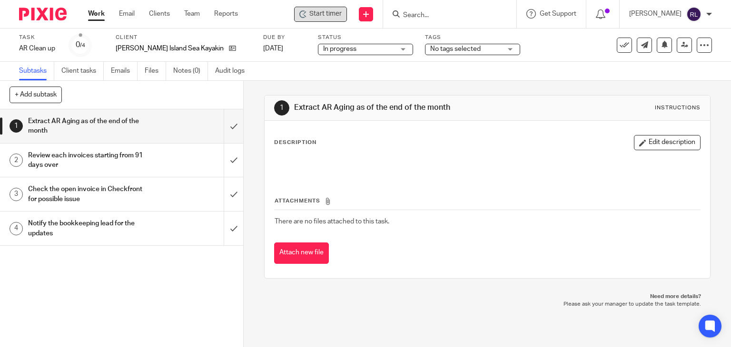
click at [322, 17] on span "Start timer" at bounding box center [325, 14] width 32 height 10
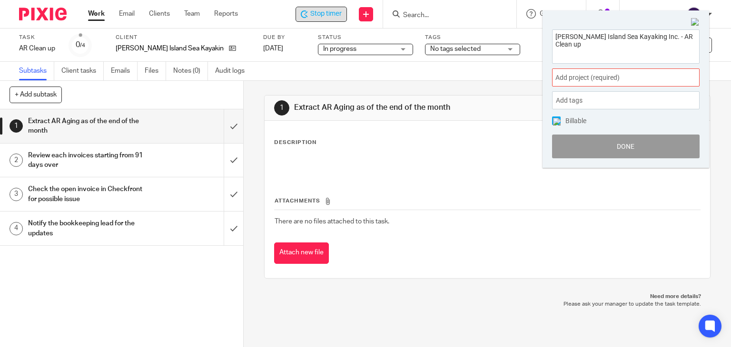
click at [615, 81] on span "Add project (required) :" at bounding box center [615, 78] width 120 height 10
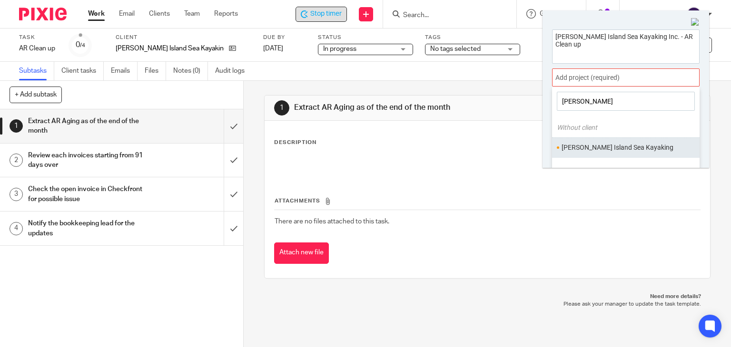
type input "bowen"
click at [609, 144] on li "Bowen Island Sea Kayaking" at bounding box center [624, 148] width 124 height 10
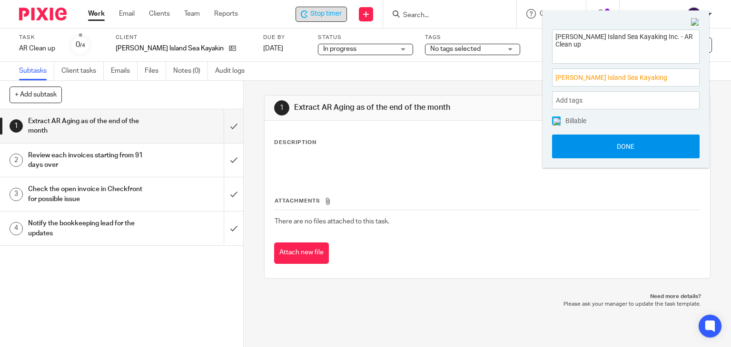
click at [621, 150] on button "Done" at bounding box center [626, 147] width 148 height 24
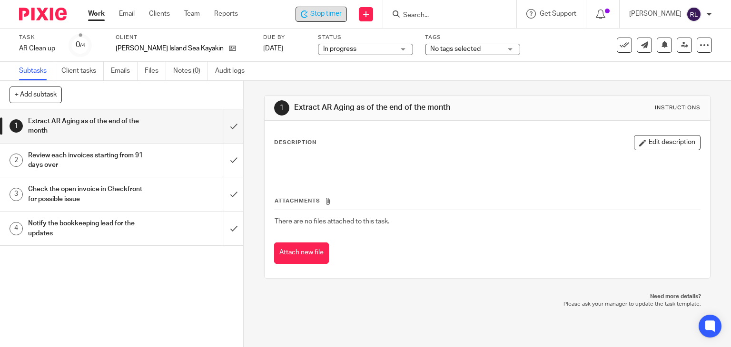
click at [72, 118] on h1 "Extract AR Aging as of the end of the month" at bounding box center [90, 126] width 124 height 24
